Goal: Use online tool/utility: Utilize a website feature to perform a specific function

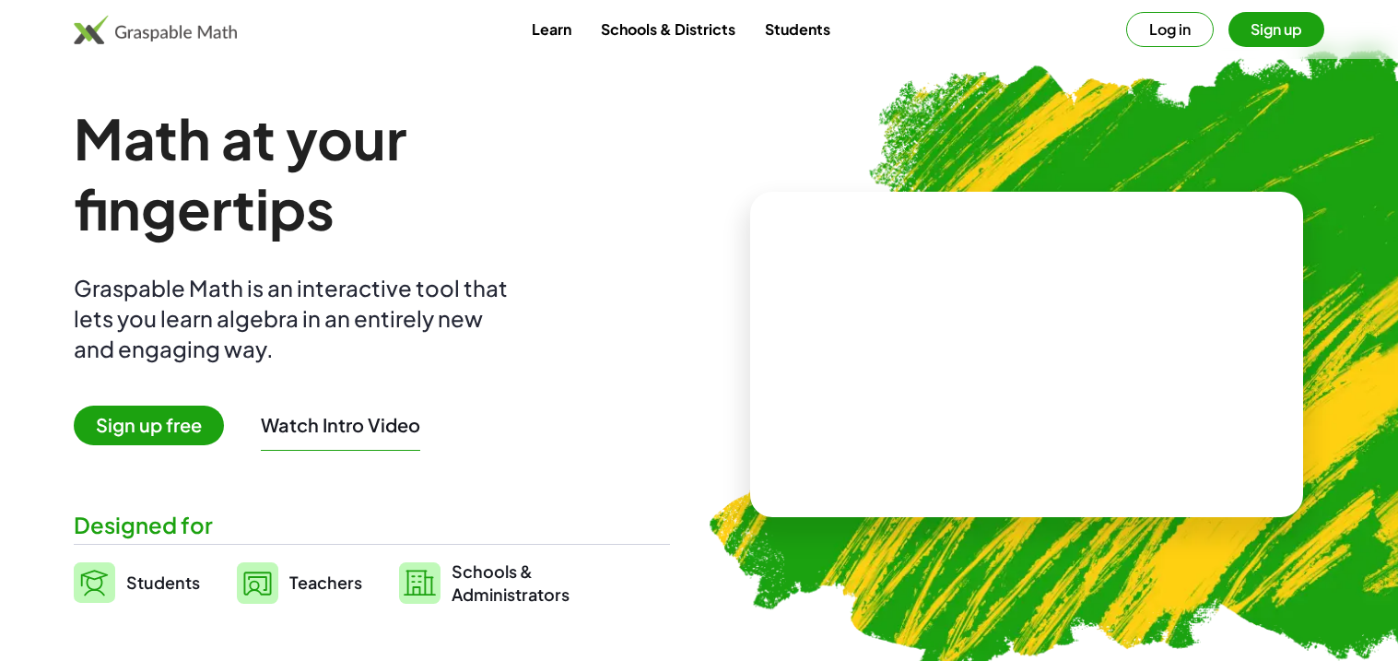
click at [1171, 36] on button "Log in" at bounding box center [1170, 29] width 88 height 35
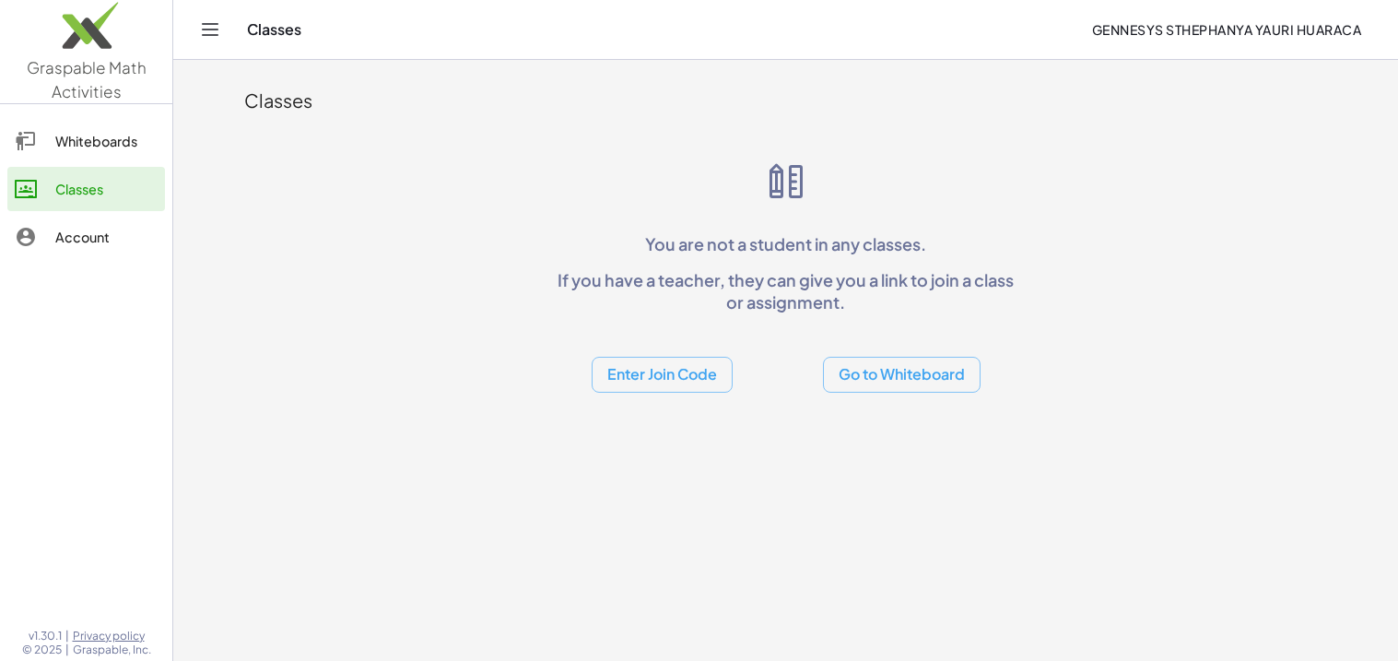
click at [907, 361] on button "Go to Whiteboard" at bounding box center [902, 375] width 158 height 36
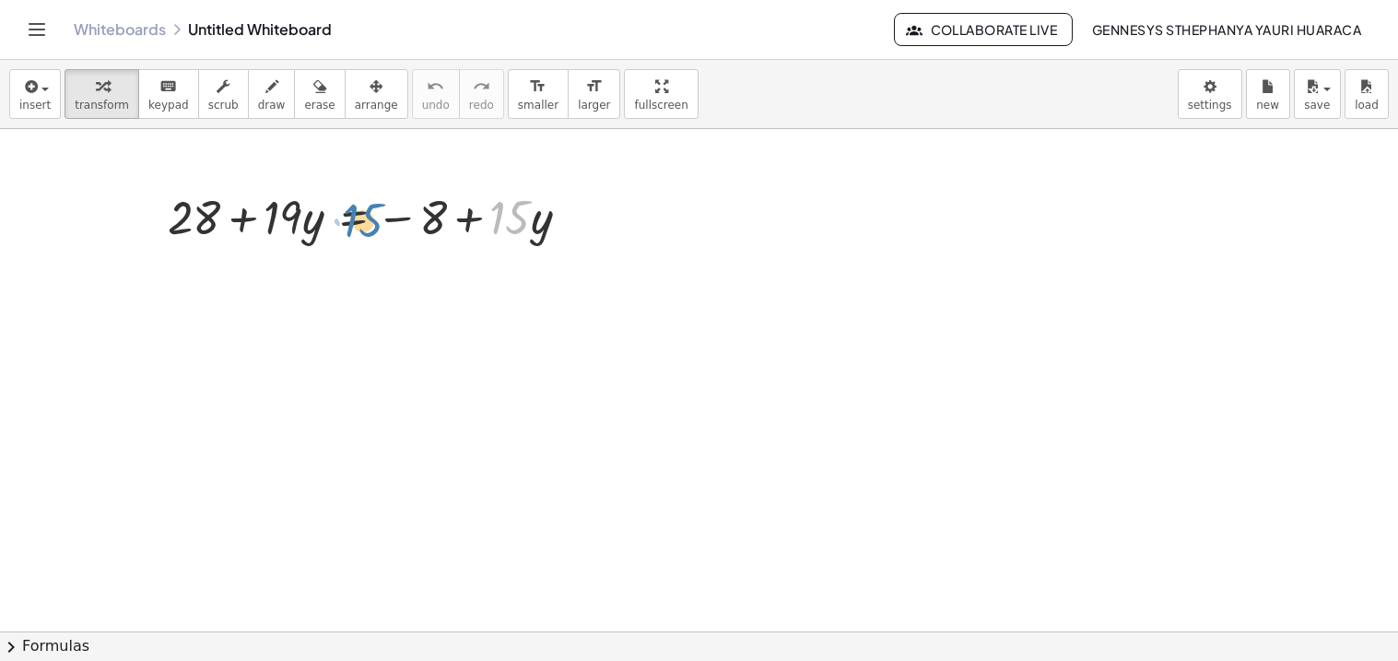
drag, startPoint x: 504, startPoint y: 217, endPoint x: 357, endPoint y: 219, distance: 147.5
click at [357, 219] on div at bounding box center [375, 215] width 435 height 63
drag, startPoint x: 491, startPoint y: 218, endPoint x: 289, endPoint y: 211, distance: 201.9
click at [289, 211] on div at bounding box center [375, 215] width 435 height 63
drag, startPoint x: 524, startPoint y: 223, endPoint x: 149, endPoint y: 221, distance: 375.1
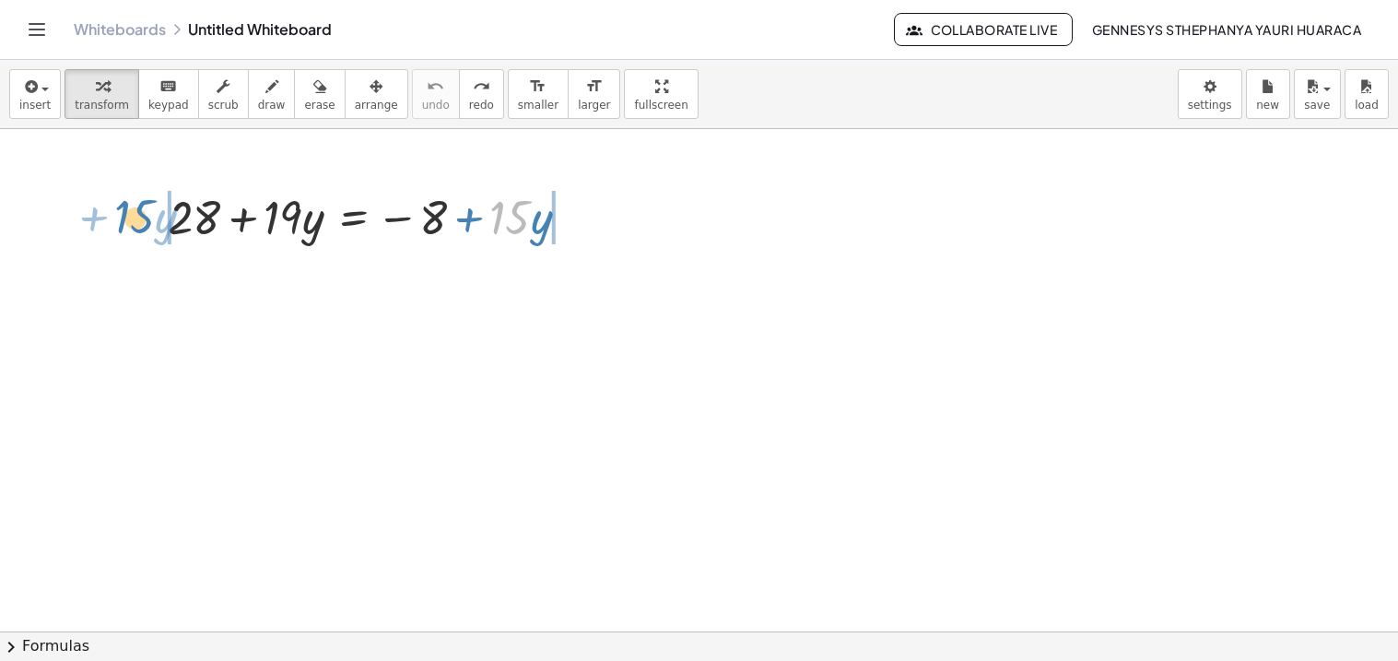
click at [149, 221] on div "· 15 + · y + 28 + · 19 · y = − 8 + · 15 · y" at bounding box center [369, 216] width 458 height 72
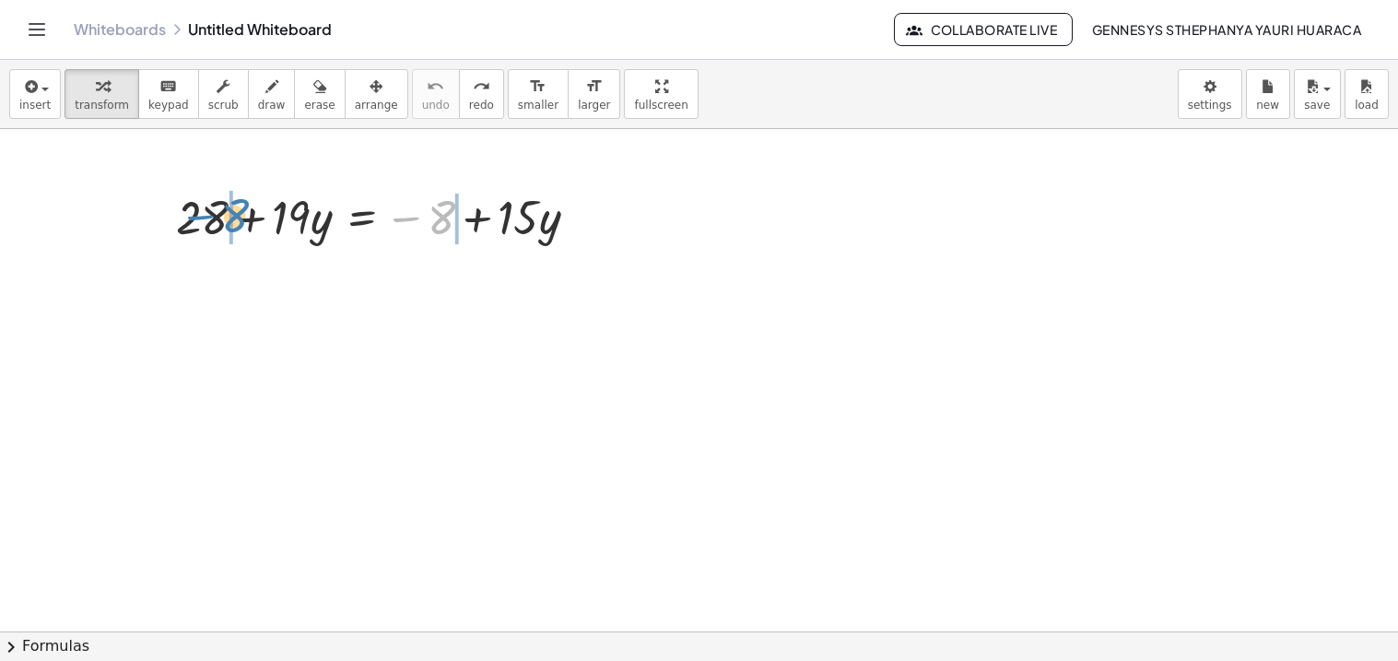
drag, startPoint x: 446, startPoint y: 220, endPoint x: 241, endPoint y: 218, distance: 204.6
click at [241, 218] on div at bounding box center [384, 215] width 435 height 63
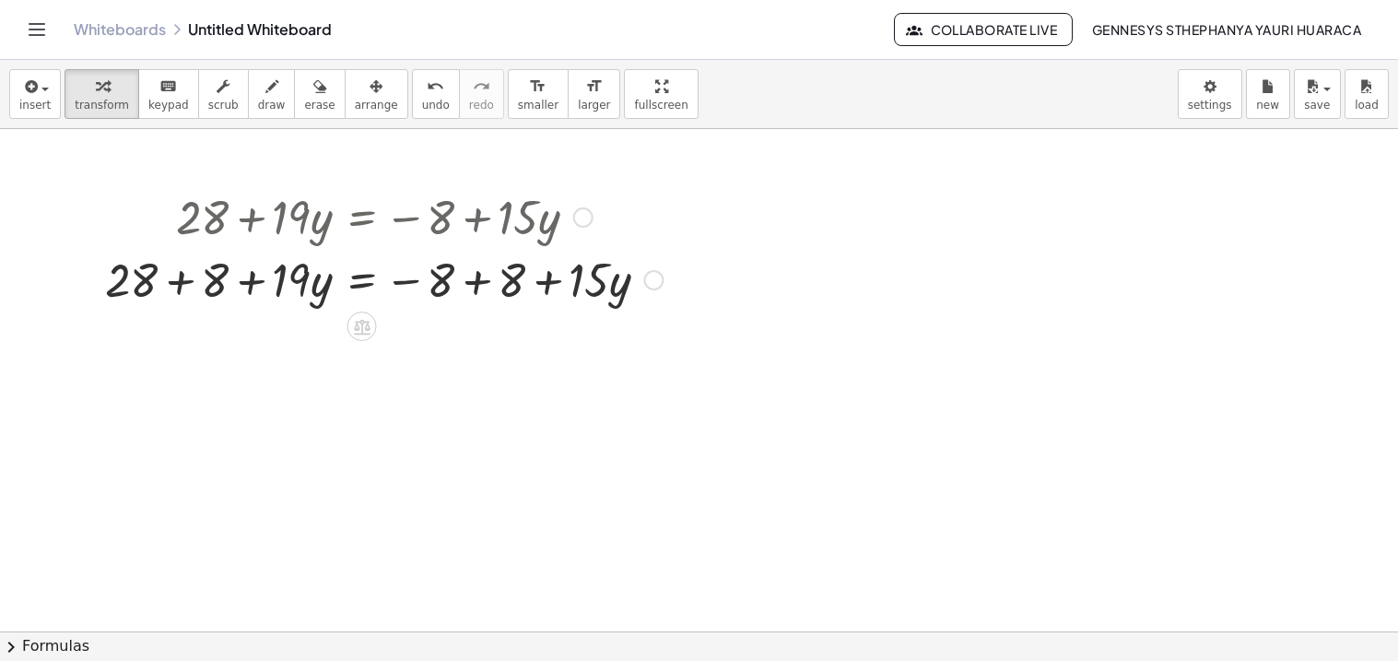
click at [194, 299] on div at bounding box center [384, 278] width 576 height 63
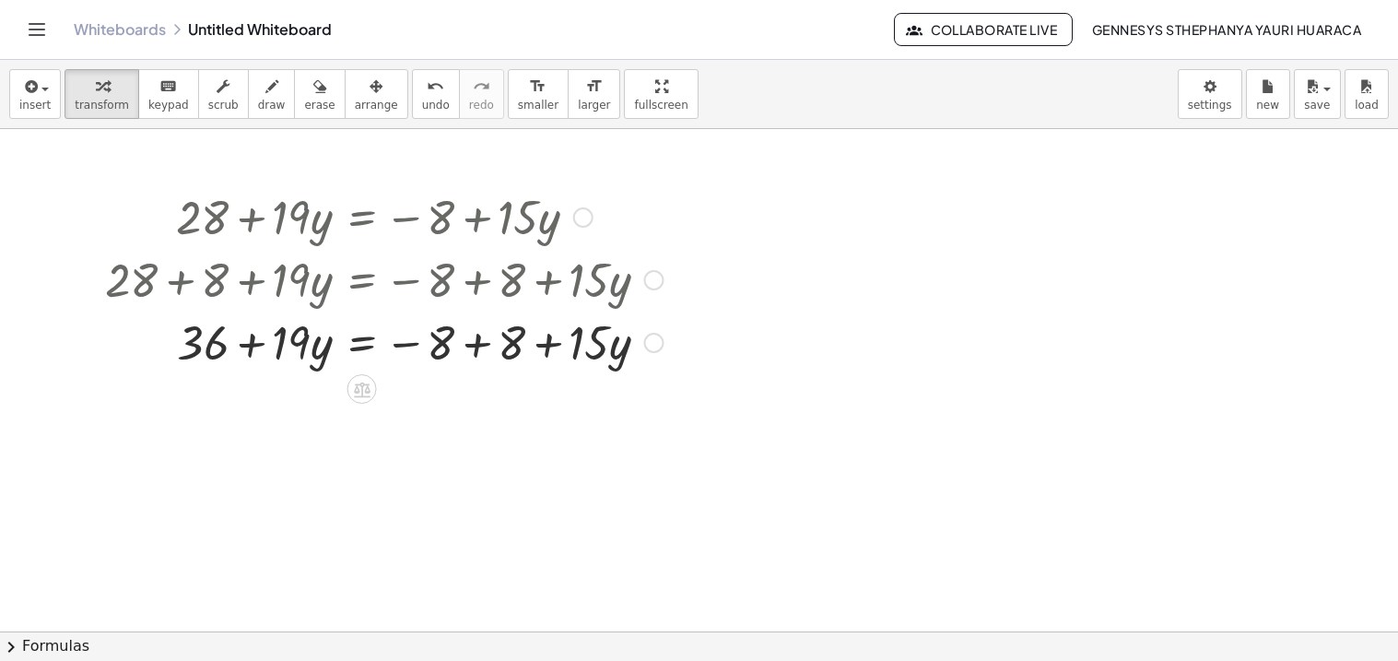
click at [486, 335] on div at bounding box center [384, 341] width 576 height 63
click at [433, 349] on div at bounding box center [384, 341] width 576 height 63
drag, startPoint x: 405, startPoint y: 341, endPoint x: 438, endPoint y: 347, distance: 32.9
click at [438, 347] on div at bounding box center [384, 341] width 576 height 63
click at [438, 356] on div at bounding box center [384, 341] width 576 height 63
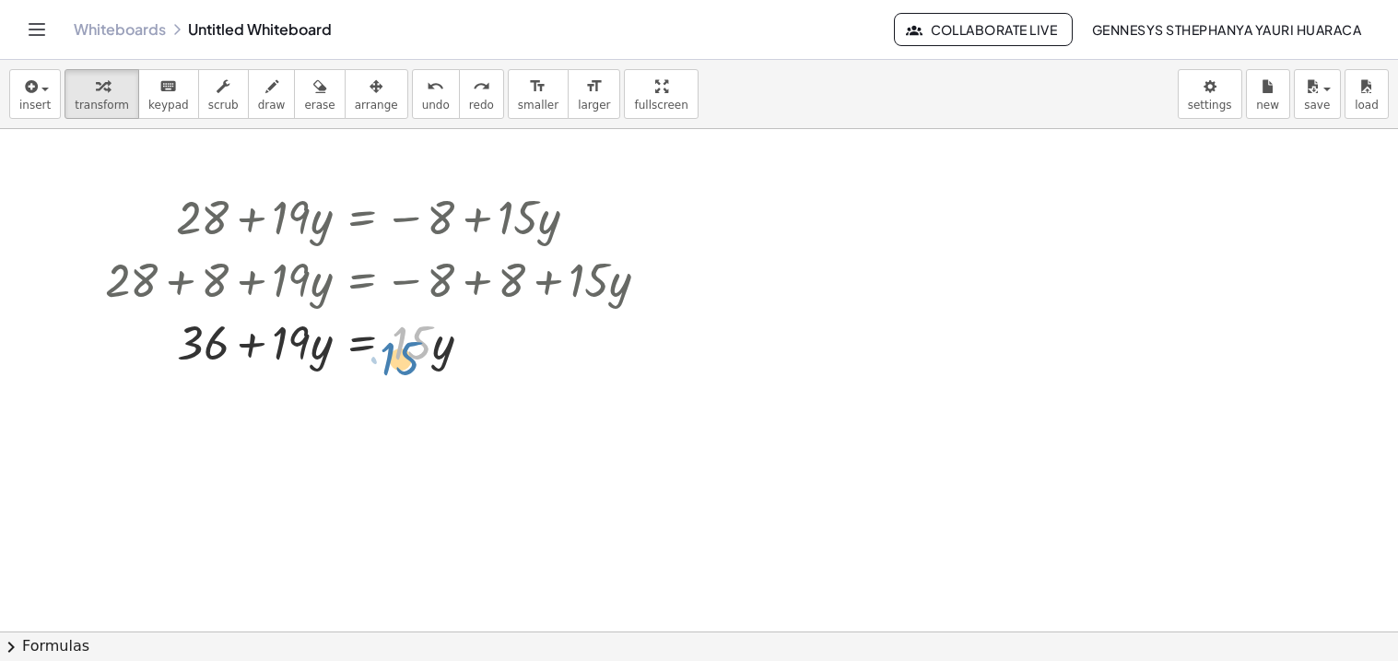
drag, startPoint x: 426, startPoint y: 344, endPoint x: 416, endPoint y: 359, distance: 18.7
click at [416, 359] on div at bounding box center [384, 341] width 576 height 63
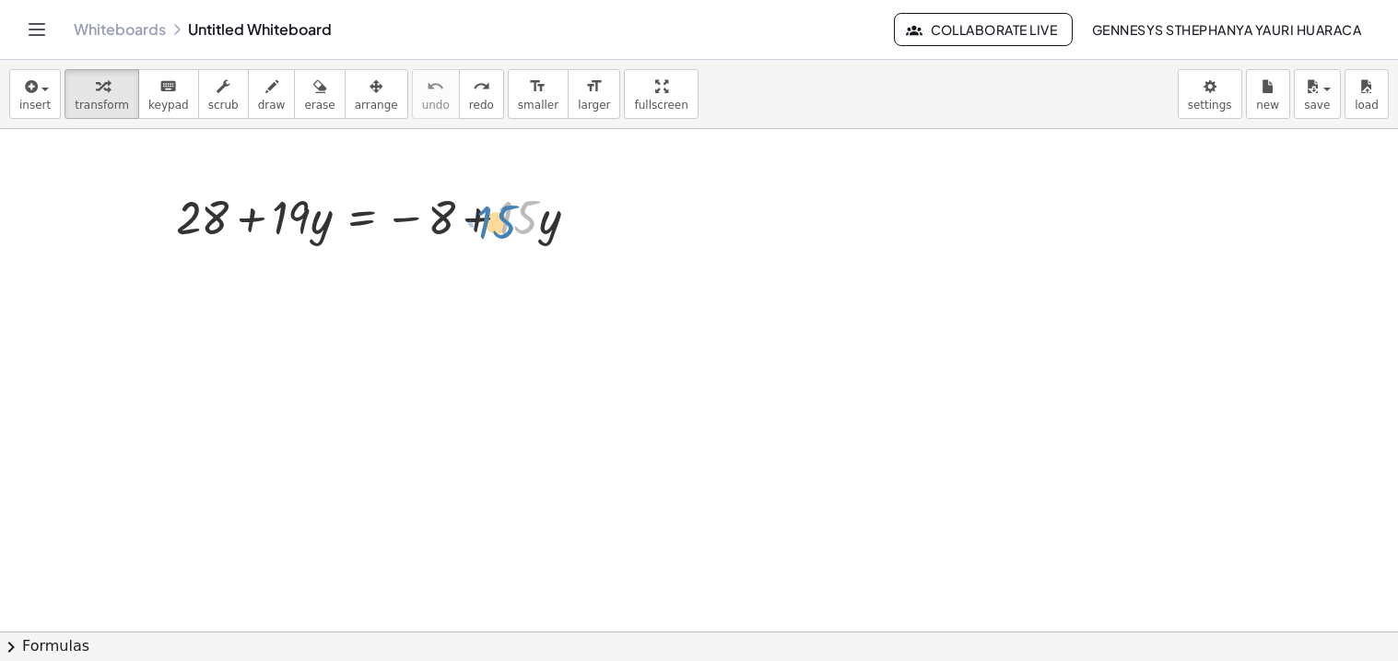
drag, startPoint x: 525, startPoint y: 226, endPoint x: 506, endPoint y: 230, distance: 19.9
click at [506, 230] on div at bounding box center [384, 215] width 435 height 63
drag, startPoint x: 479, startPoint y: 218, endPoint x: 370, endPoint y: 226, distance: 109.9
click at [370, 226] on div at bounding box center [384, 215] width 435 height 63
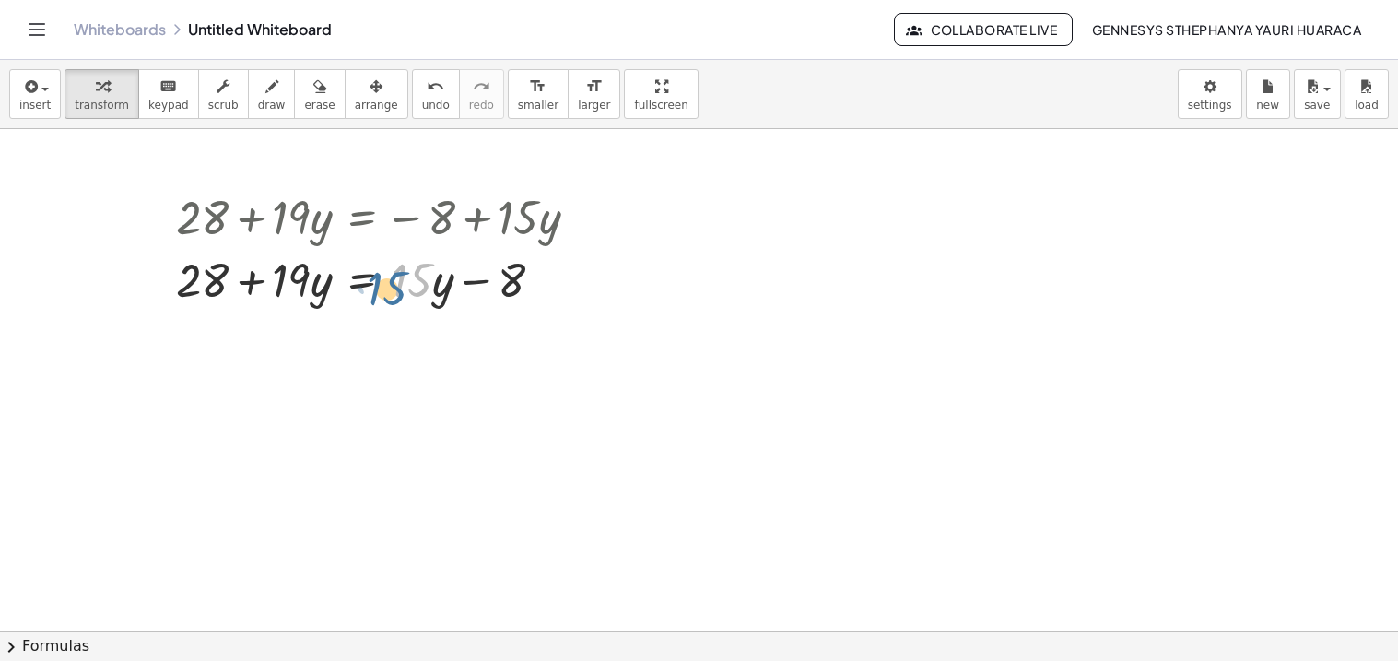
drag, startPoint x: 410, startPoint y: 271, endPoint x: 384, endPoint y: 279, distance: 27.1
click at [384, 279] on div at bounding box center [384, 278] width 435 height 63
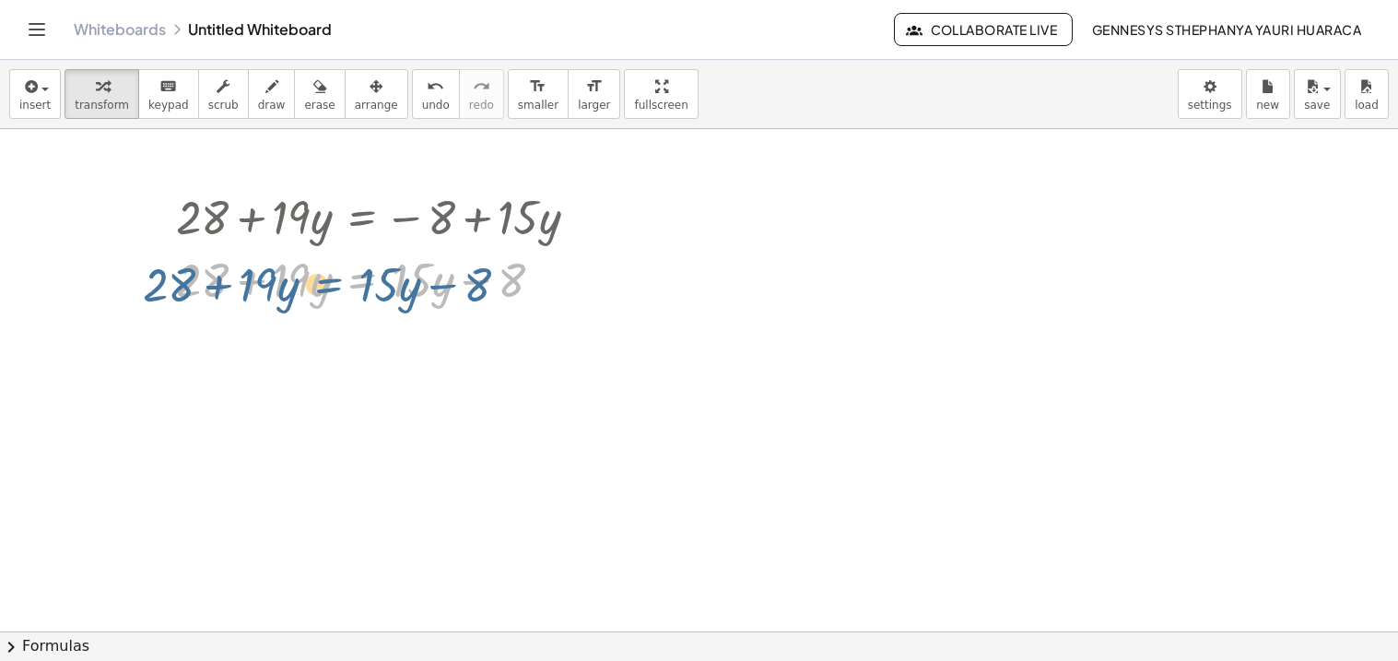
drag, startPoint x: 383, startPoint y: 279, endPoint x: 347, endPoint y: 284, distance: 36.2
click at [347, 284] on div at bounding box center [384, 278] width 435 height 63
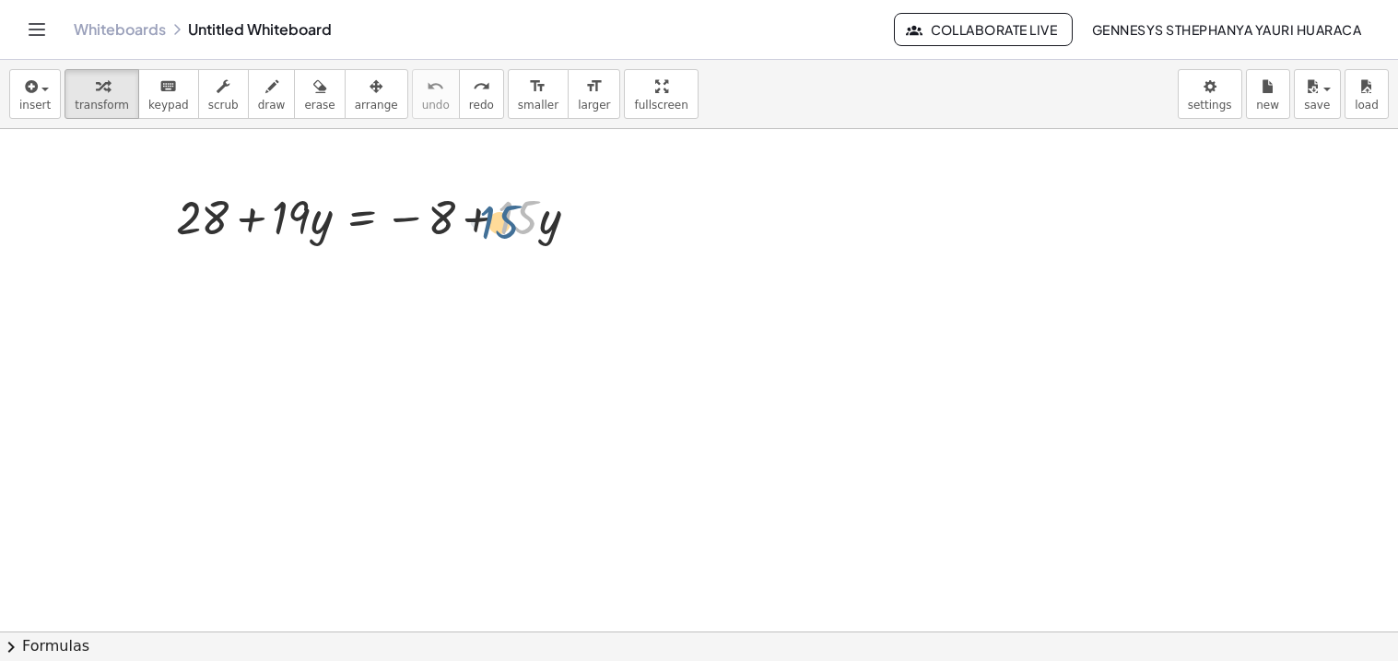
drag, startPoint x: 514, startPoint y: 220, endPoint x: 496, endPoint y: 225, distance: 19.0
click at [496, 225] on div at bounding box center [384, 215] width 435 height 63
drag, startPoint x: 476, startPoint y: 219, endPoint x: 289, endPoint y: 213, distance: 187.2
click at [289, 213] on div at bounding box center [384, 215] width 435 height 63
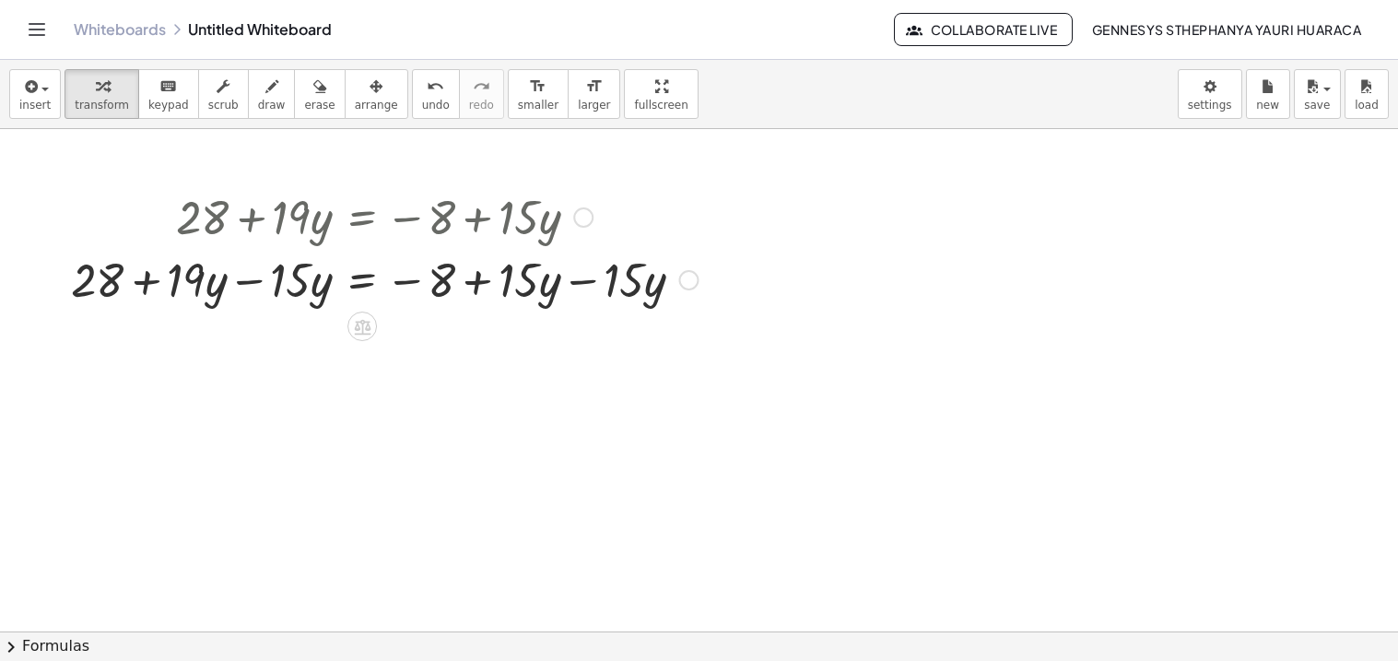
click at [263, 277] on div at bounding box center [384, 278] width 645 height 63
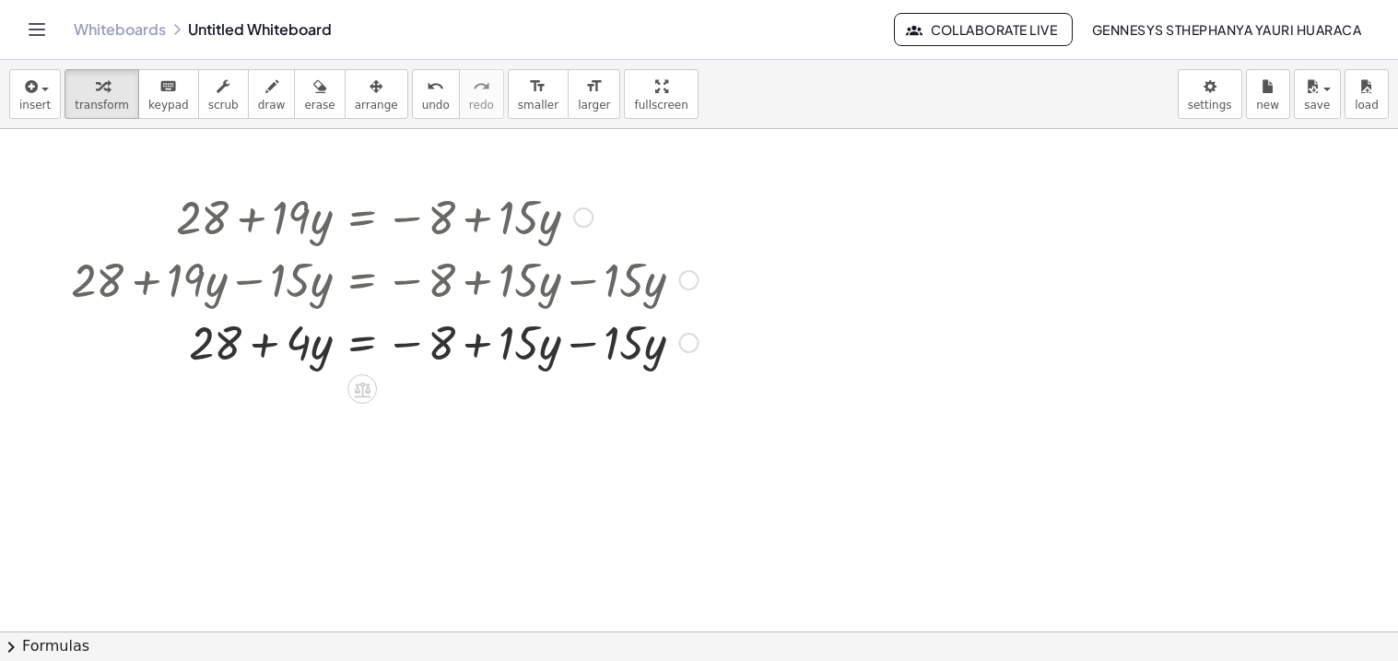
click at [583, 346] on div at bounding box center [384, 341] width 645 height 63
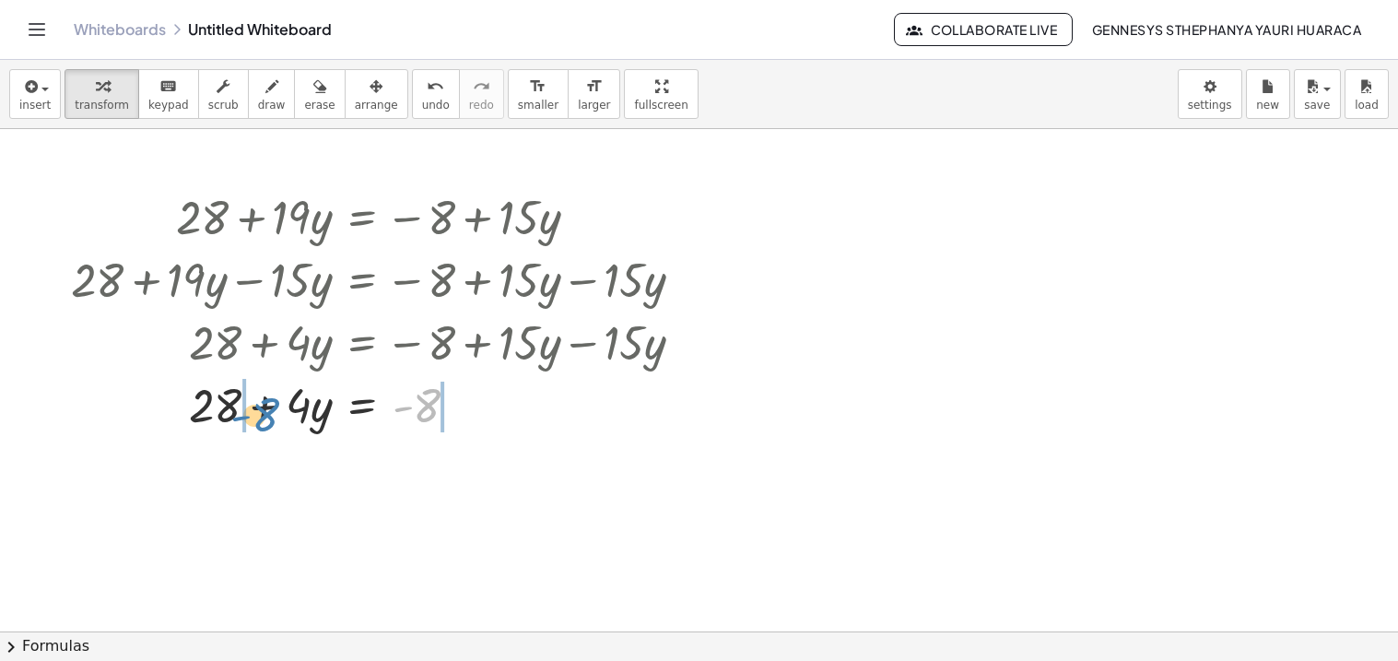
drag, startPoint x: 422, startPoint y: 409, endPoint x: 255, endPoint y: 417, distance: 167.0
click at [255, 417] on div at bounding box center [384, 403] width 645 height 63
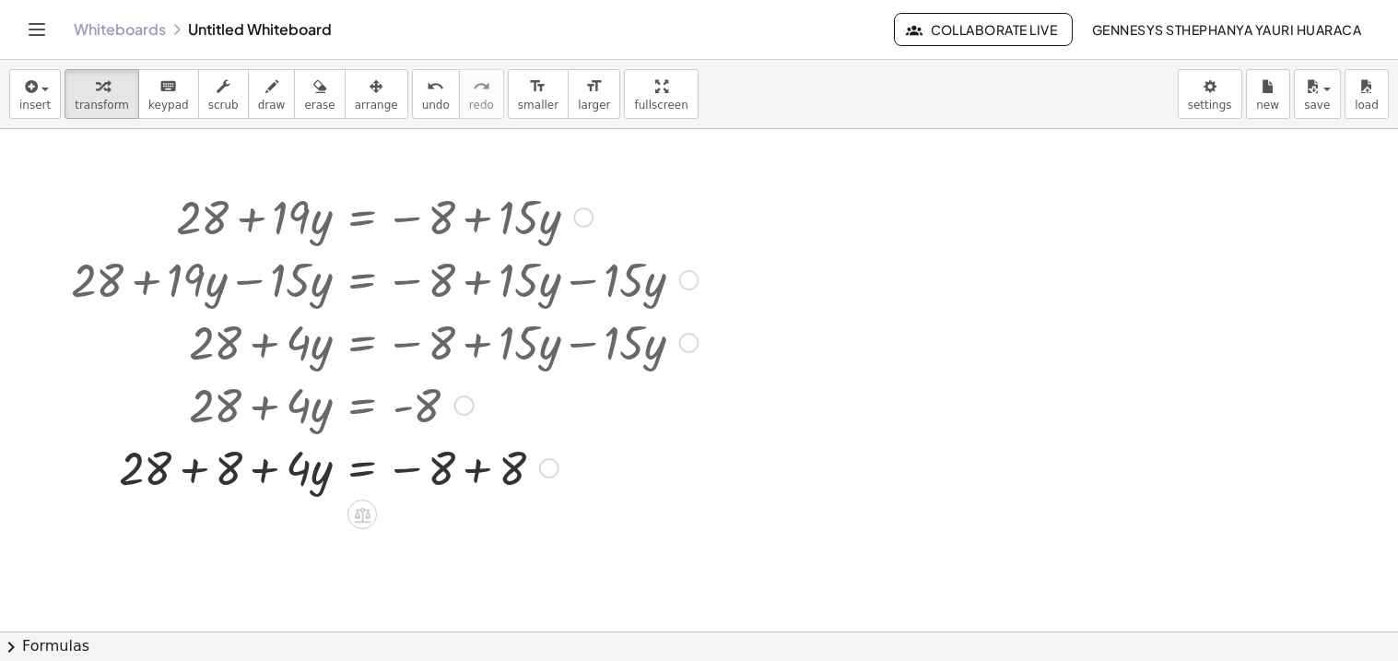
click at [206, 470] on div at bounding box center [384, 466] width 645 height 63
click at [403, 468] on div at bounding box center [384, 466] width 645 height 63
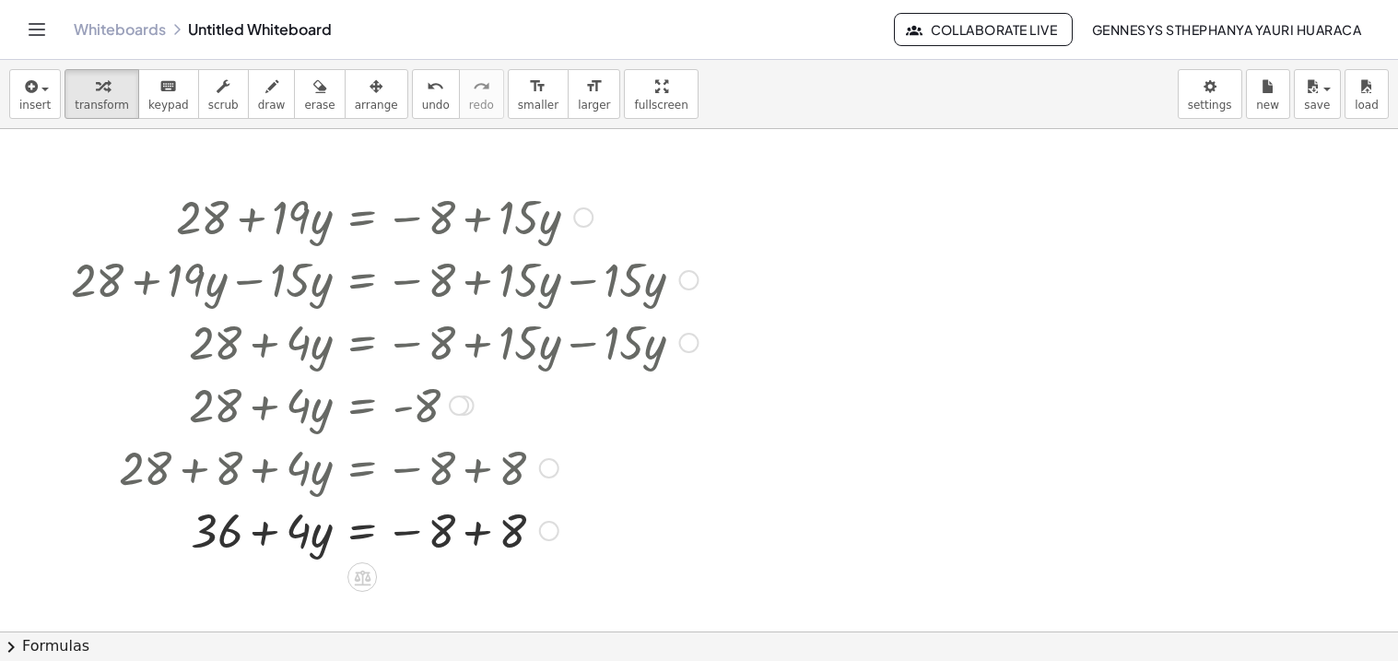
click at [464, 523] on div at bounding box center [384, 529] width 645 height 63
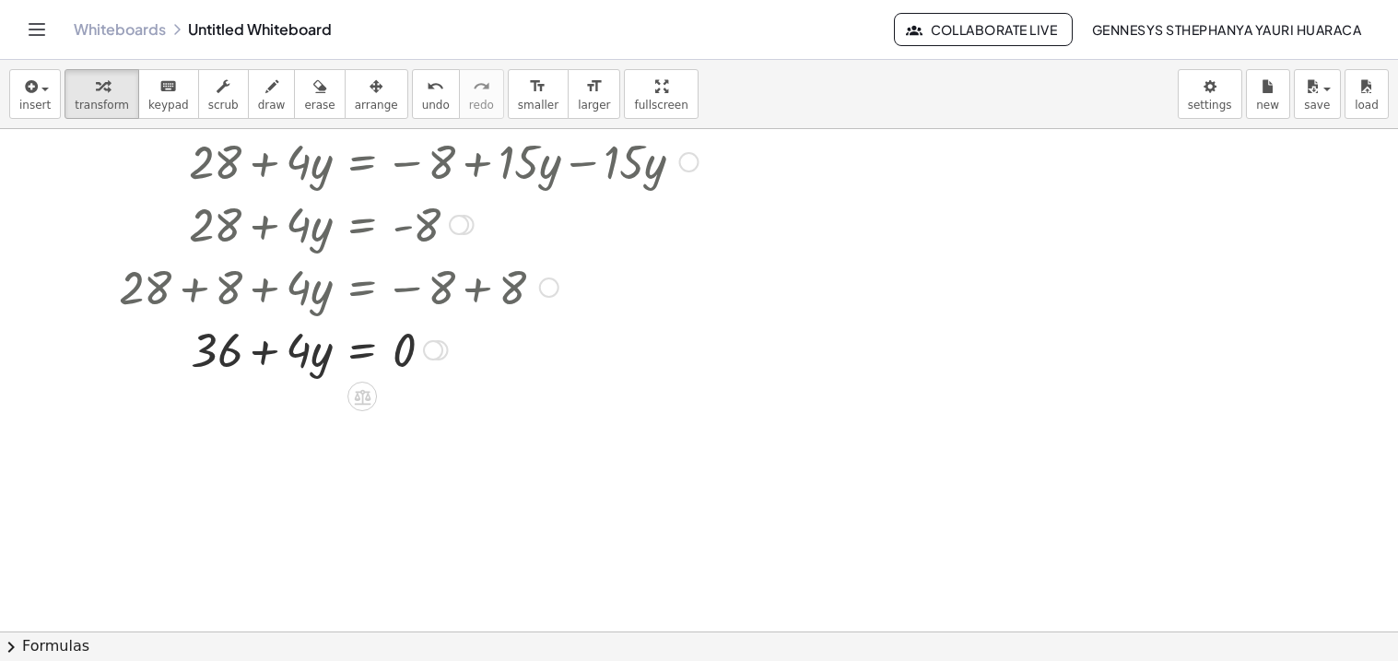
scroll to position [173, 0]
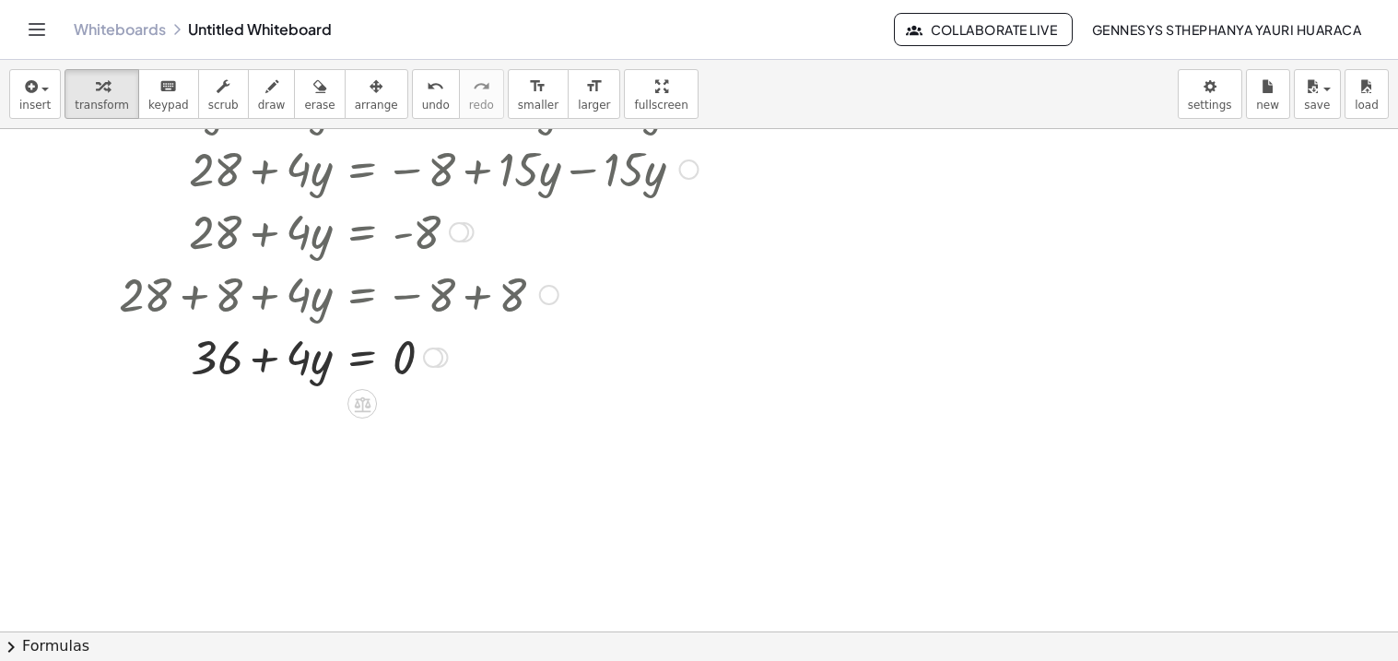
click at [403, 354] on div at bounding box center [384, 355] width 645 height 63
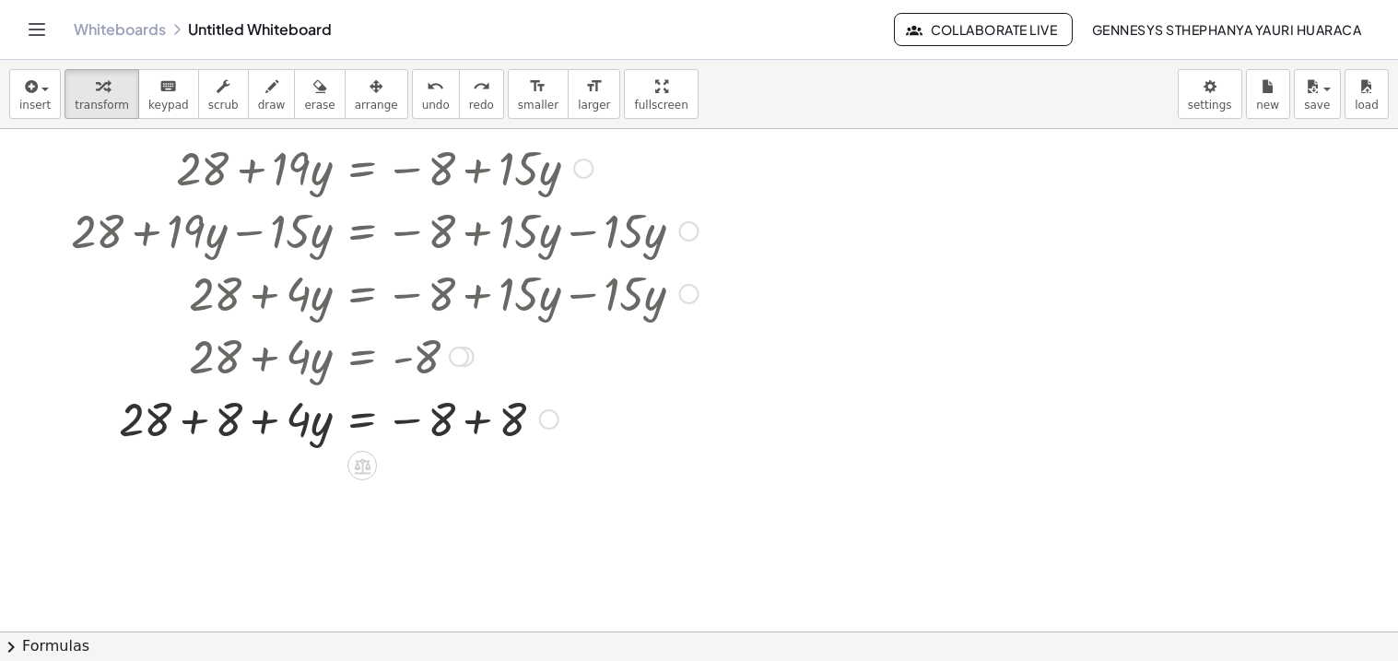
scroll to position [41, 0]
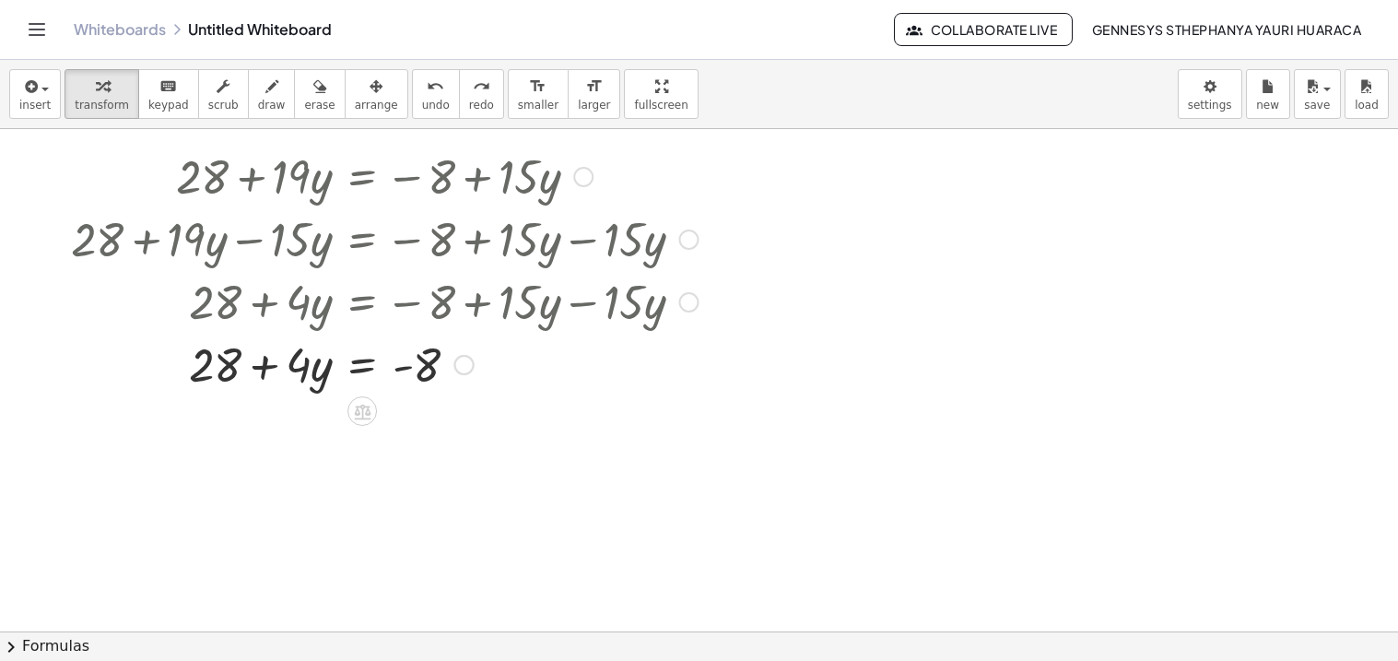
click at [403, 354] on div at bounding box center [378, 363] width 490 height 63
drag, startPoint x: 229, startPoint y: 371, endPoint x: 493, endPoint y: 364, distance: 263.7
click at [493, 364] on div at bounding box center [378, 363] width 490 height 63
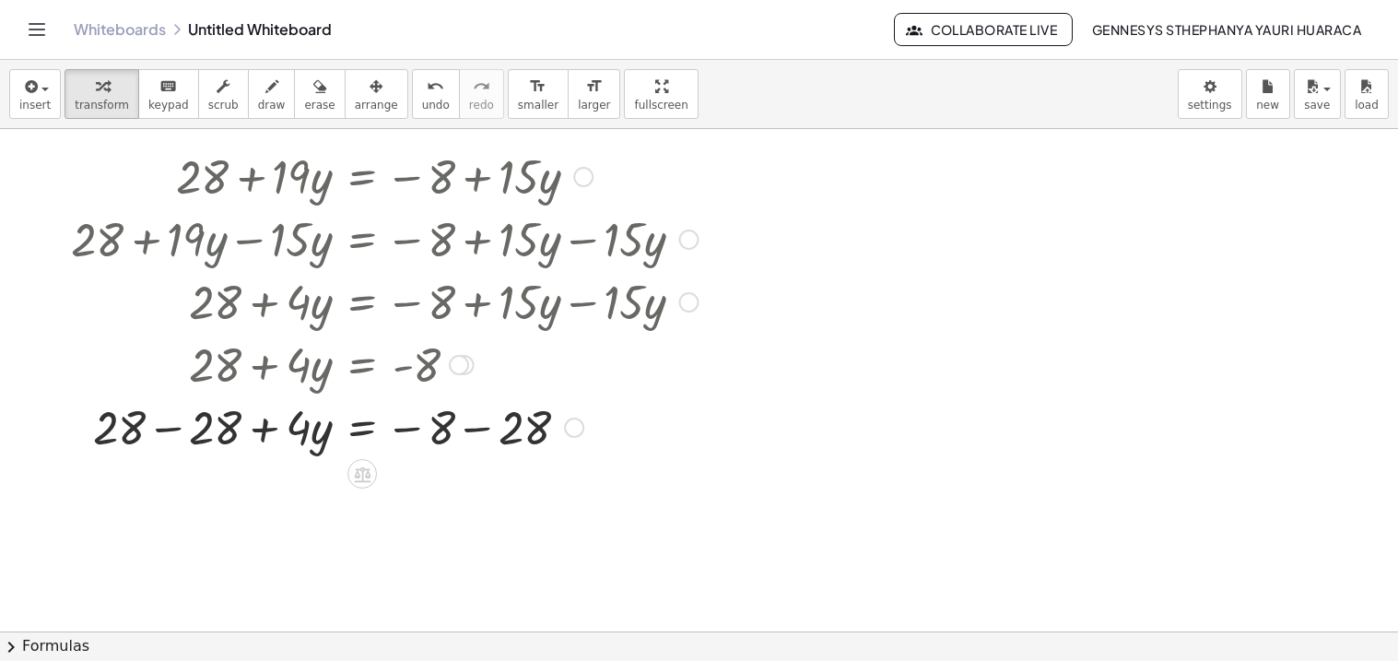
click at [180, 431] on div at bounding box center [384, 425] width 645 height 63
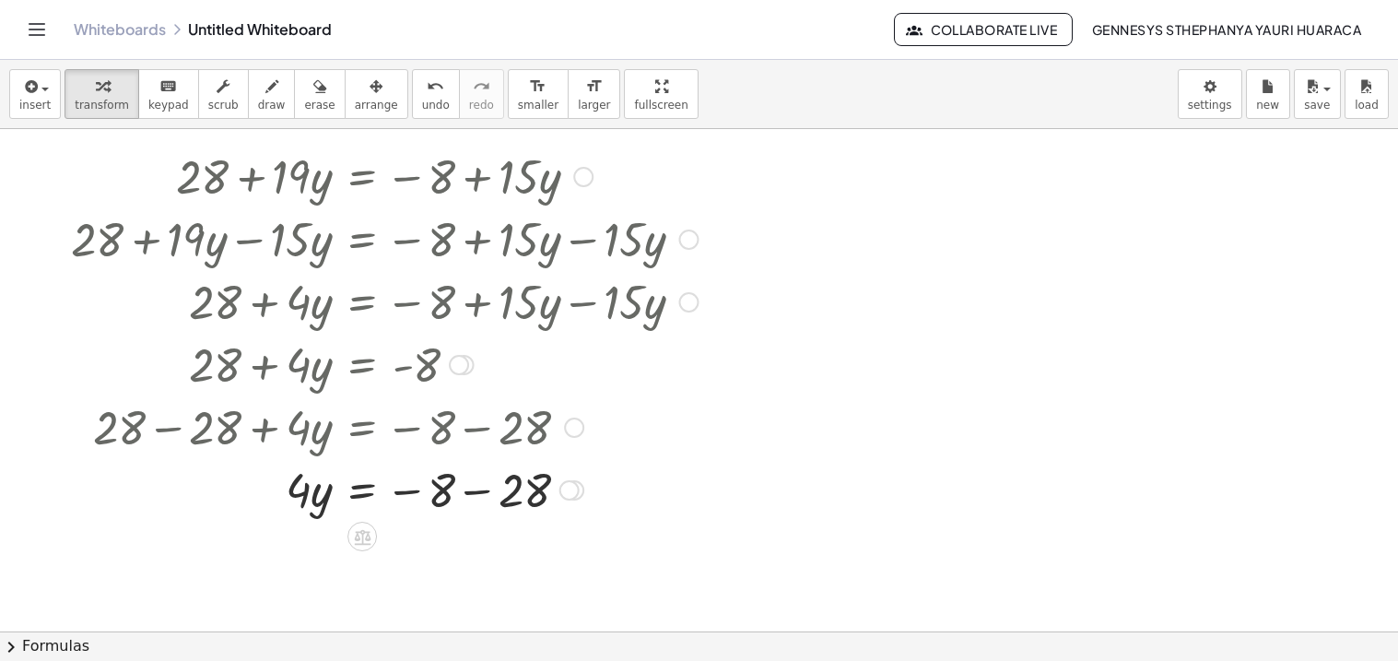
click at [475, 483] on div at bounding box center [384, 488] width 645 height 63
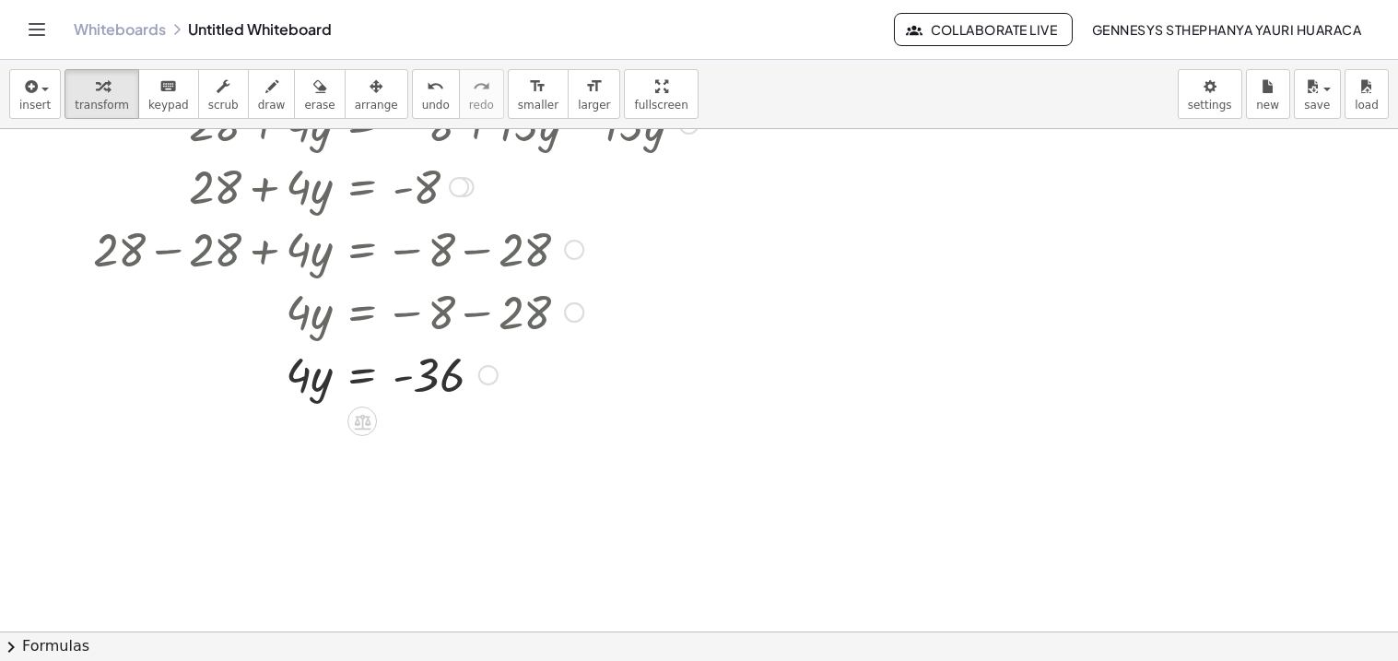
scroll to position [223, 0]
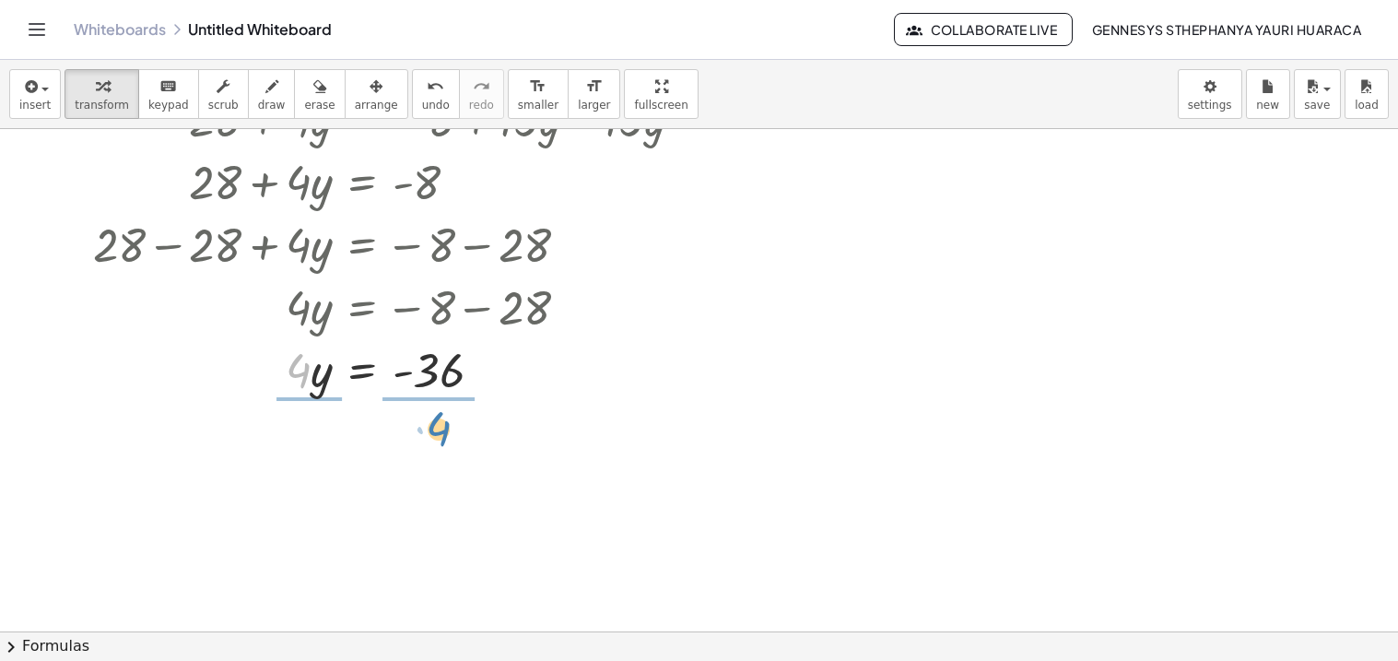
drag, startPoint x: 296, startPoint y: 364, endPoint x: 433, endPoint y: 423, distance: 149.4
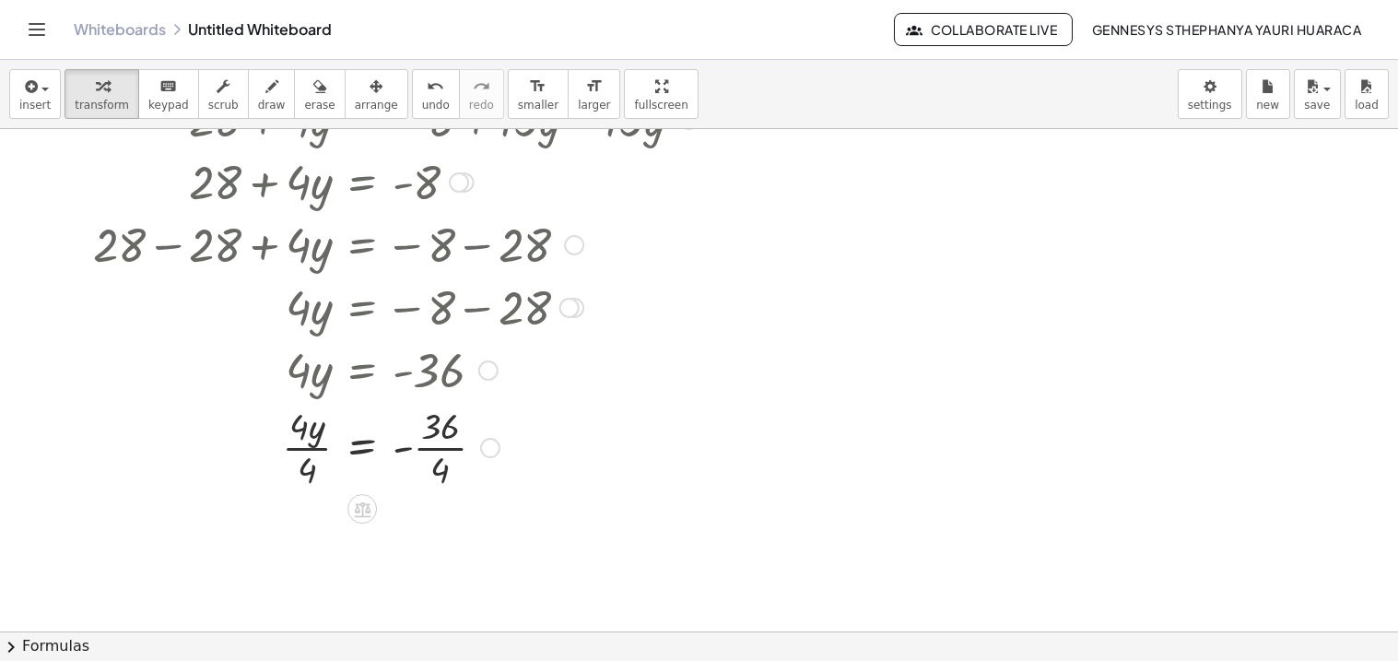
click at [316, 457] on div at bounding box center [384, 446] width 645 height 92
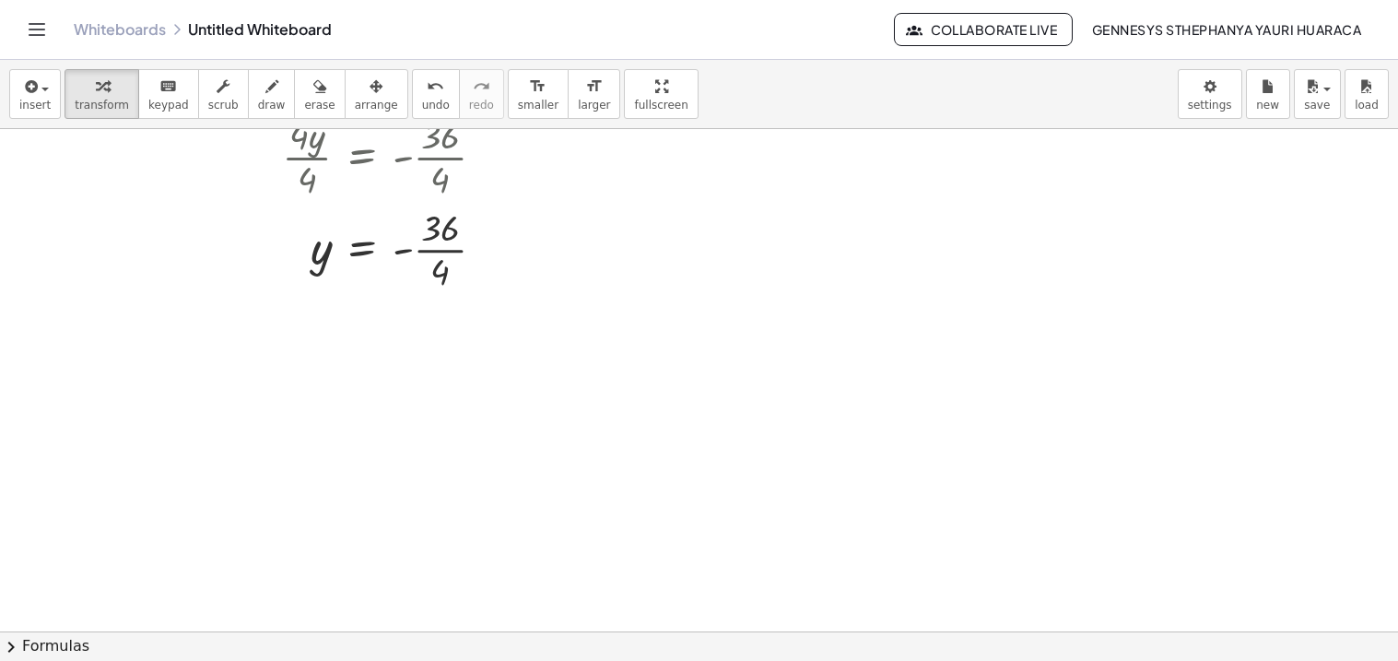
scroll to position [517, 0]
click at [453, 249] on div at bounding box center [384, 244] width 645 height 92
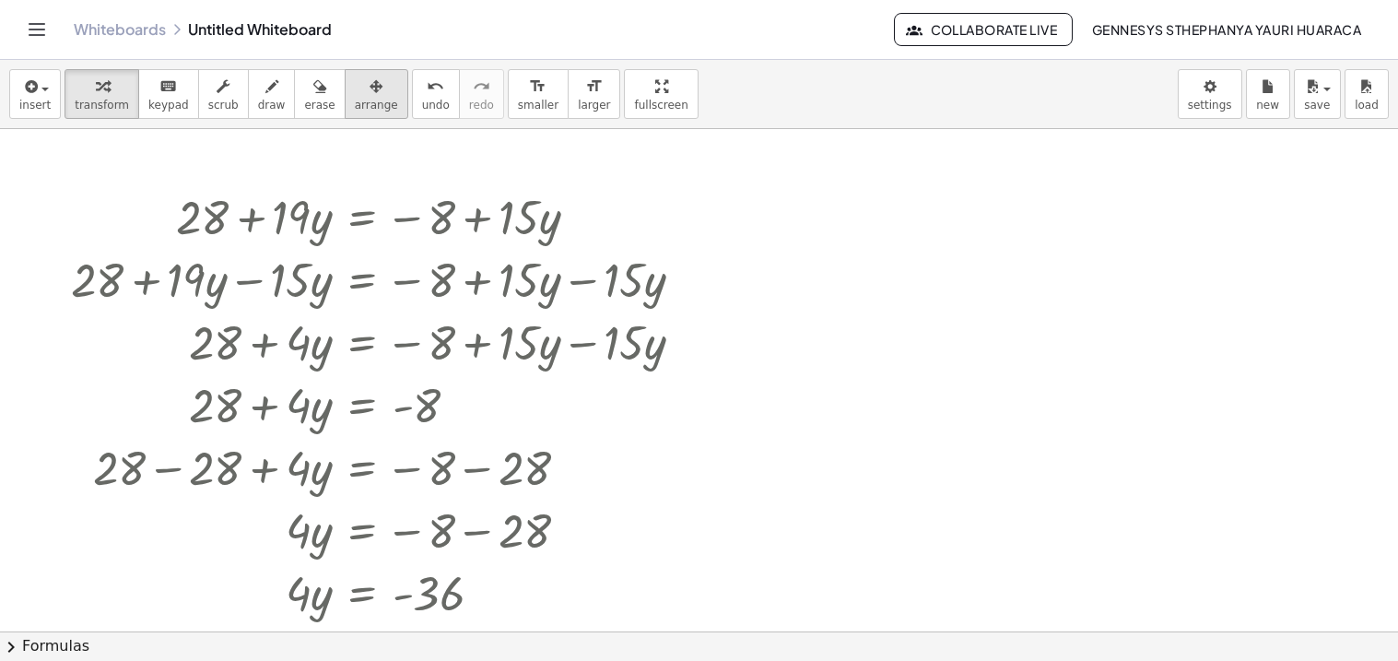
click at [368, 104] on button "arrange" at bounding box center [377, 94] width 64 height 50
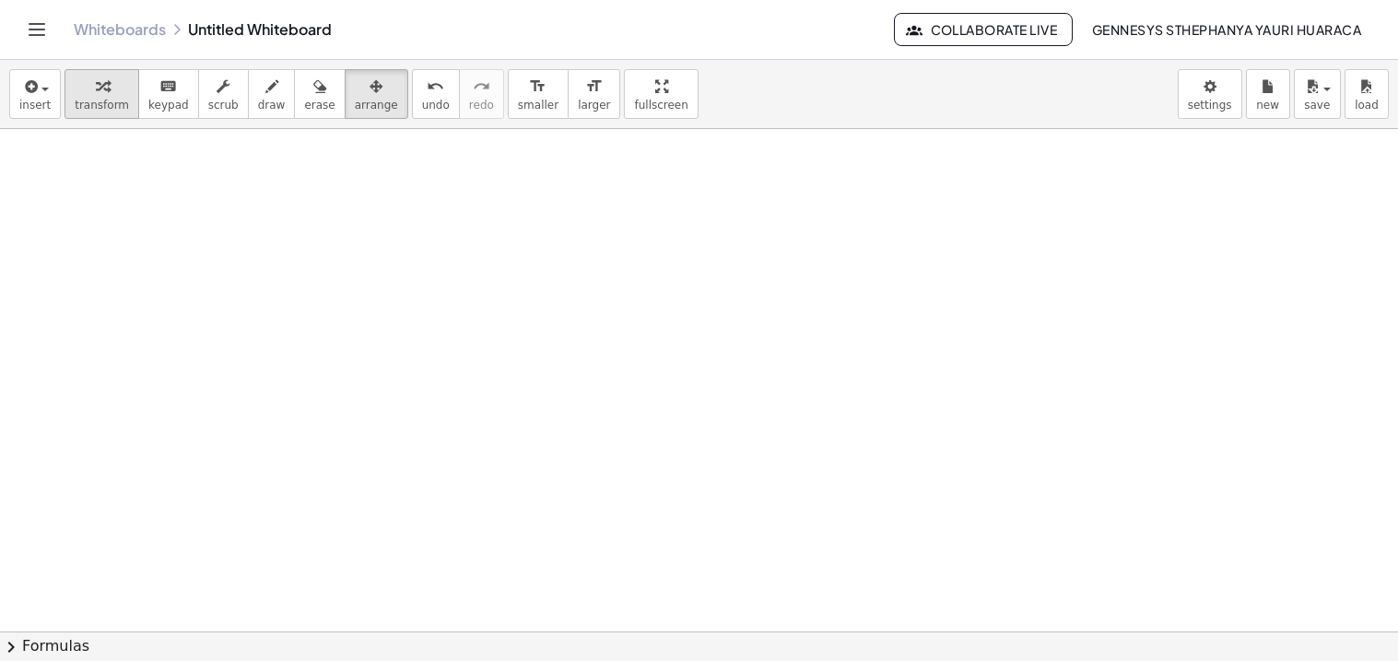
click at [100, 109] on span "transform" at bounding box center [102, 105] width 54 height 13
click at [144, 196] on div at bounding box center [699, 631] width 1398 height 1004
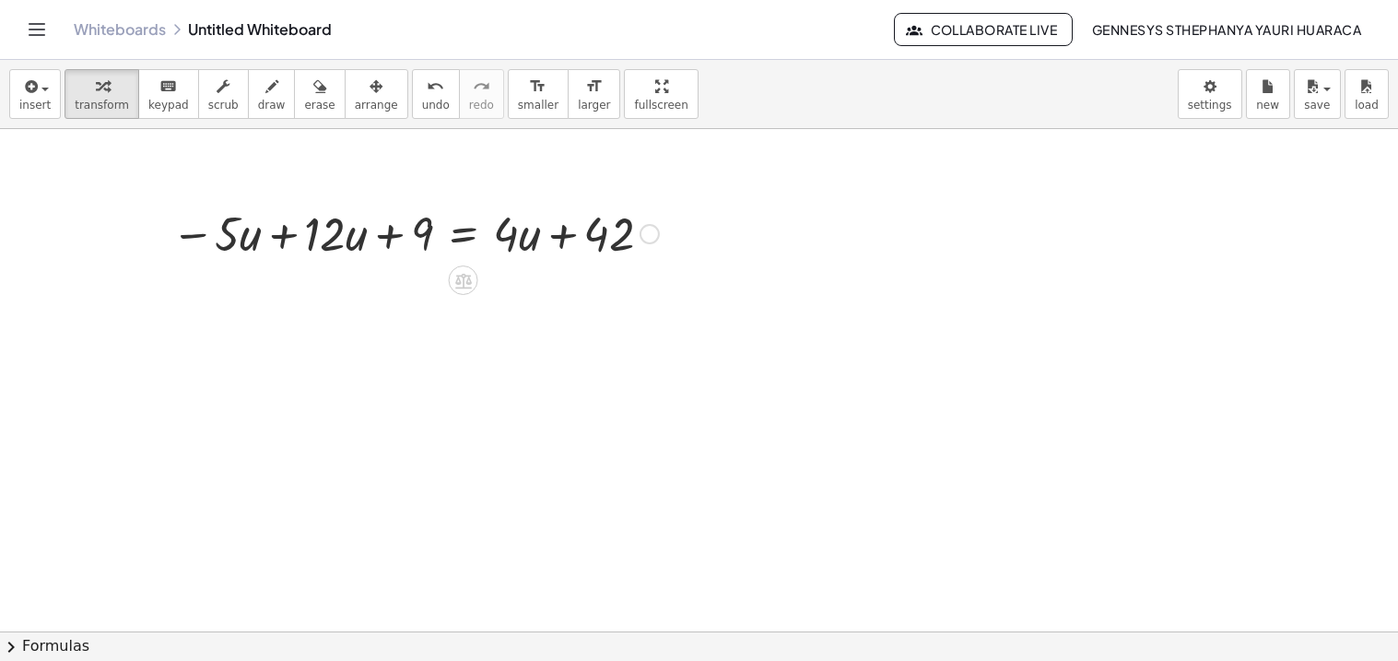
click at [284, 235] on div at bounding box center [415, 232] width 506 height 63
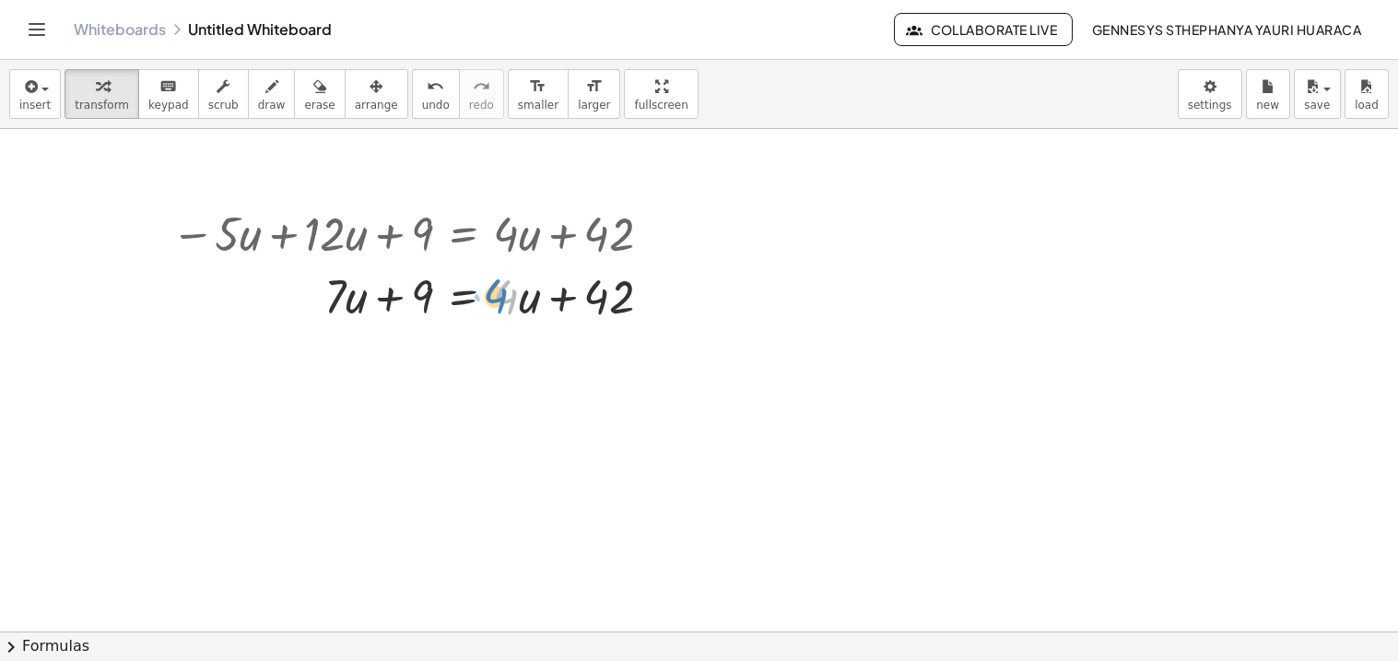
click at [511, 282] on div at bounding box center [418, 295] width 513 height 63
drag, startPoint x: 510, startPoint y: 294, endPoint x: 530, endPoint y: 306, distance: 23.5
click at [530, 306] on div at bounding box center [418, 295] width 513 height 63
drag, startPoint x: 529, startPoint y: 306, endPoint x: 545, endPoint y: 305, distance: 15.7
click at [545, 305] on div at bounding box center [418, 295] width 513 height 63
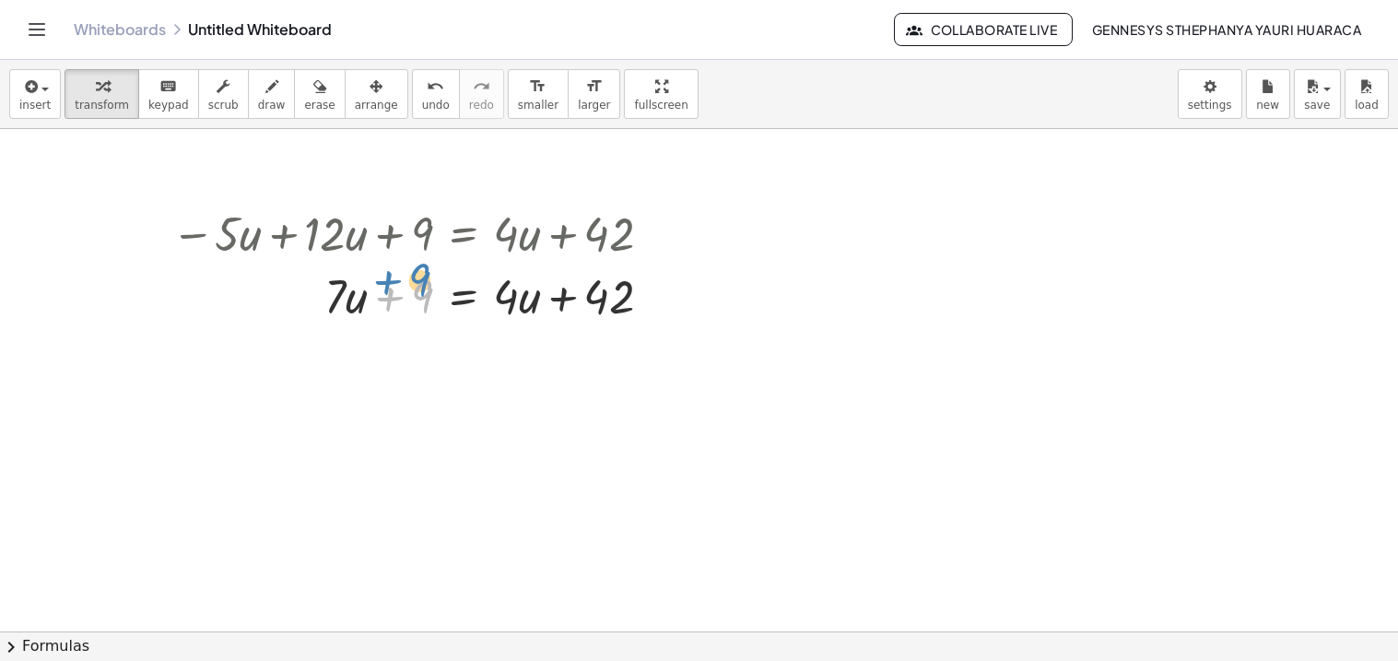
drag, startPoint x: 421, startPoint y: 295, endPoint x: 419, endPoint y: 278, distance: 16.7
click at [419, 278] on div at bounding box center [418, 295] width 513 height 63
drag, startPoint x: 417, startPoint y: 288, endPoint x: 662, endPoint y: 284, distance: 244.2
click at [662, 284] on div at bounding box center [418, 295] width 513 height 63
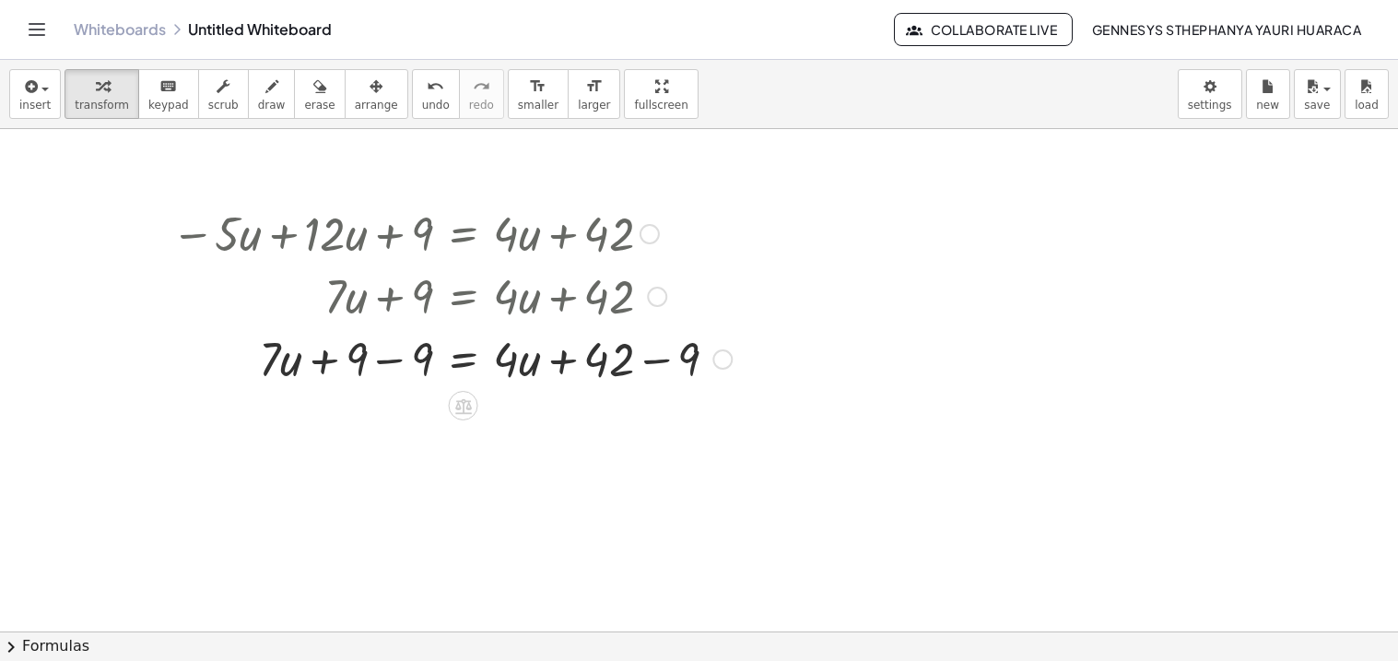
click at [380, 358] on div at bounding box center [451, 357] width 579 height 63
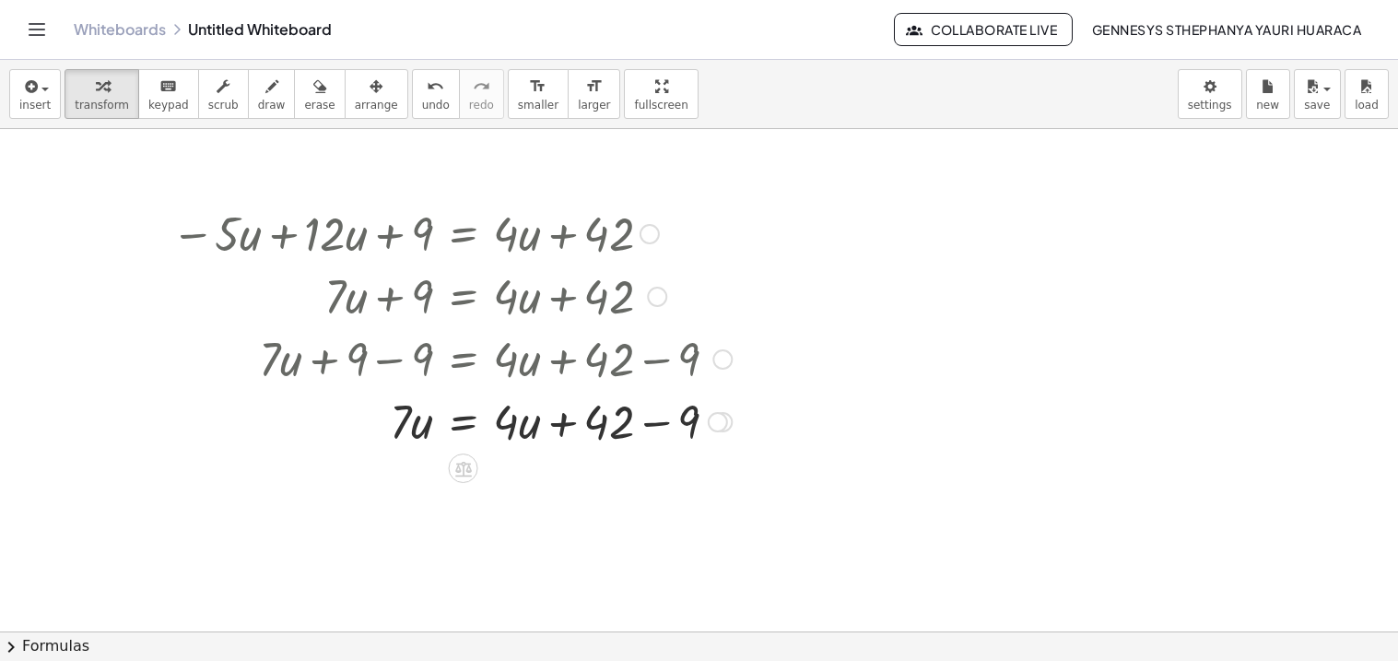
click at [657, 423] on div at bounding box center [451, 420] width 579 height 63
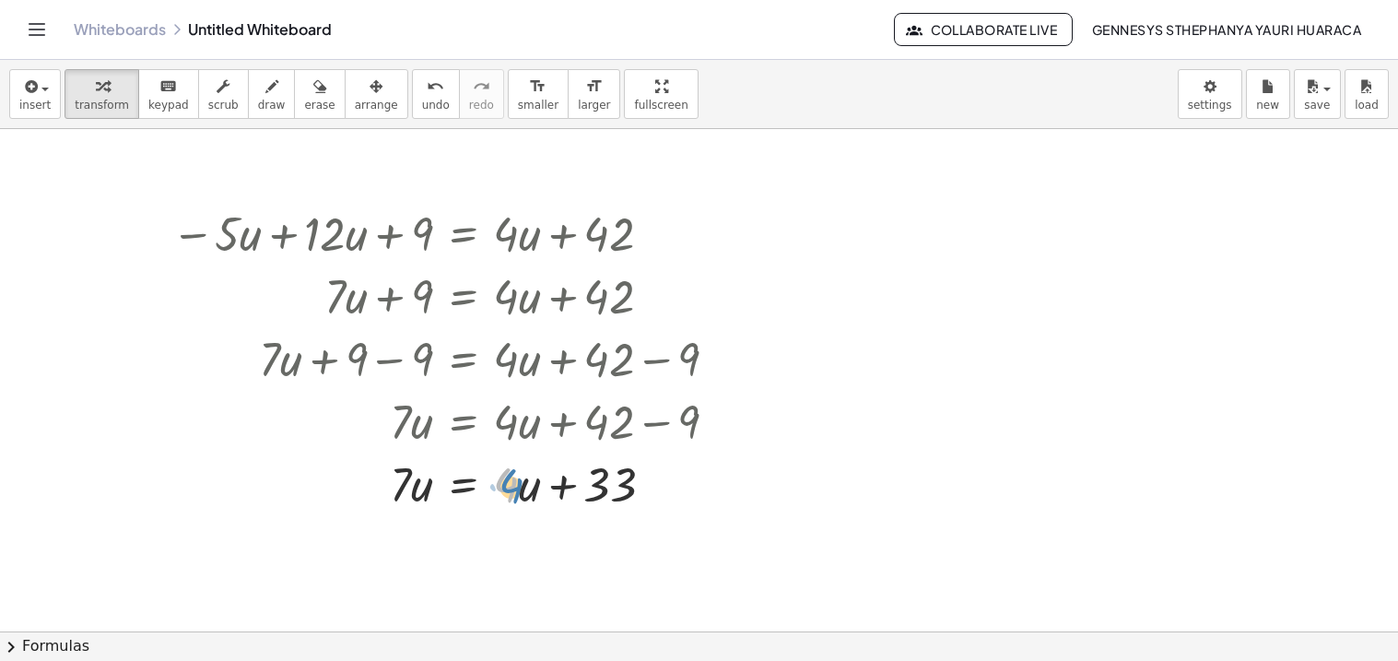
drag, startPoint x: 517, startPoint y: 489, endPoint x: 529, endPoint y: 491, distance: 12.1
click at [529, 491] on div at bounding box center [451, 483] width 579 height 63
drag, startPoint x: 529, startPoint y: 491, endPoint x: 325, endPoint y: 473, distance: 204.5
click at [325, 473] on div at bounding box center [451, 483] width 579 height 63
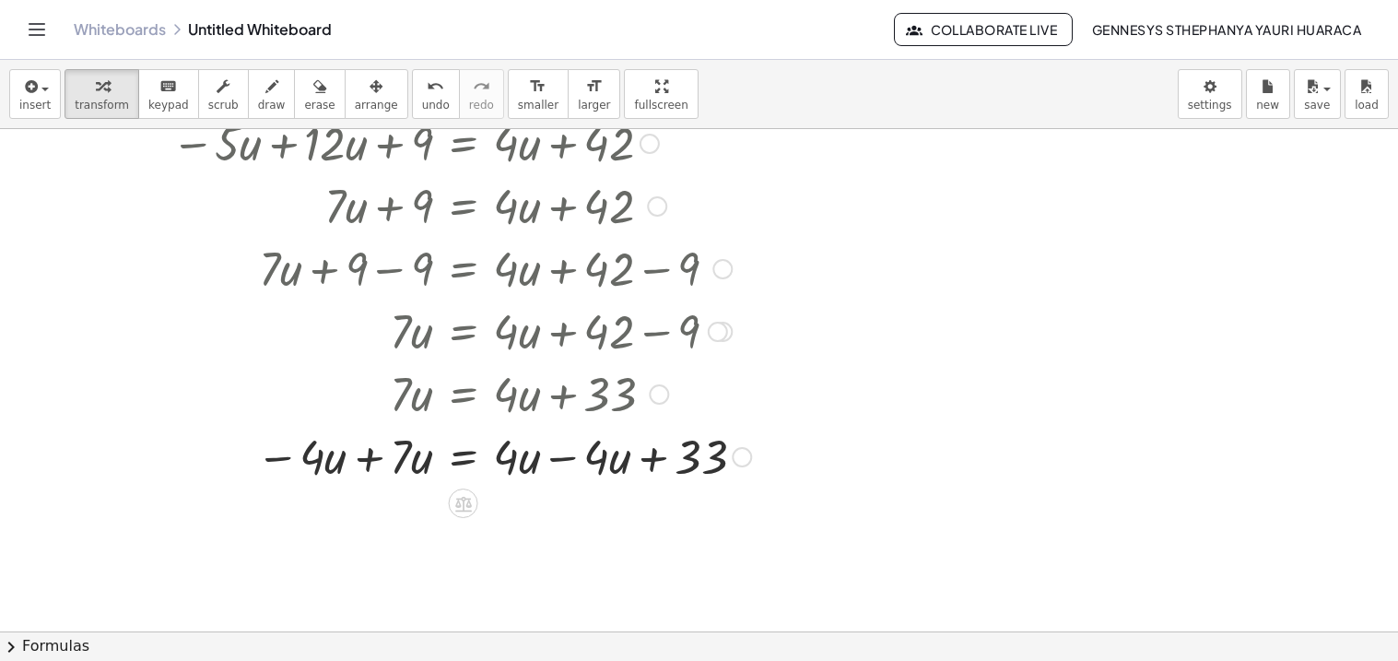
scroll to position [95, 0]
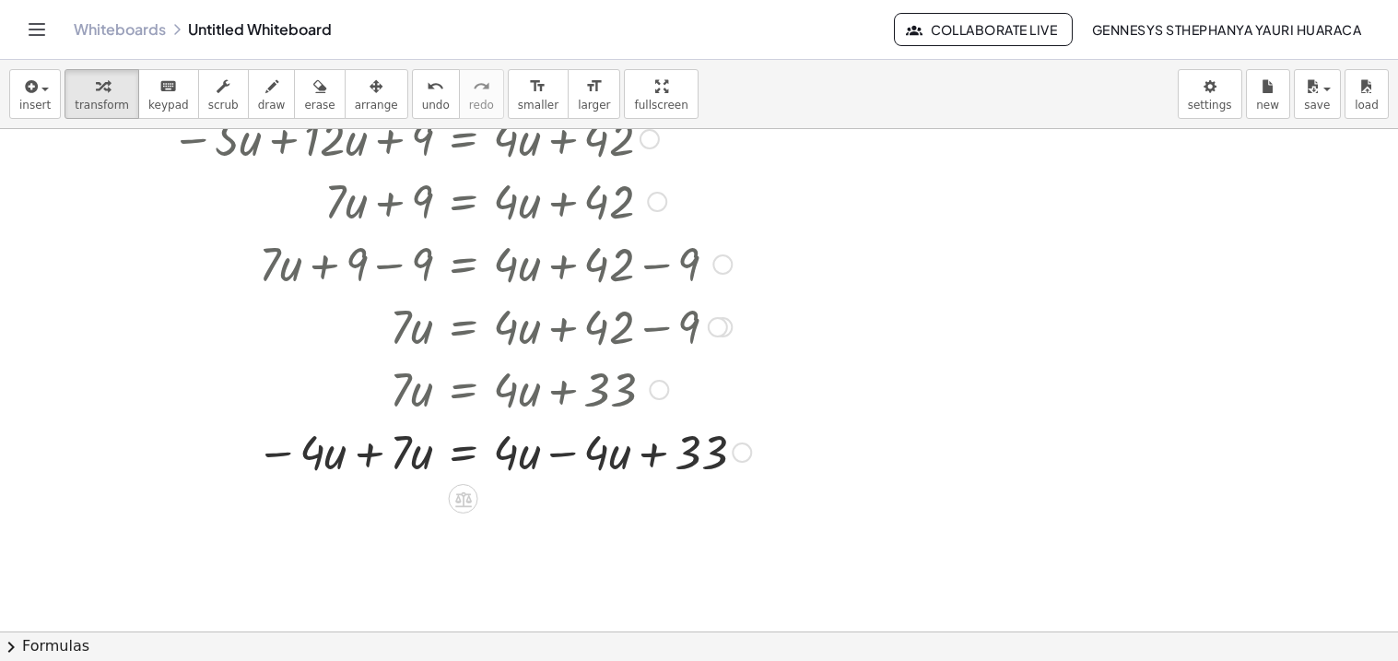
click at [377, 441] on div at bounding box center [461, 450] width 598 height 63
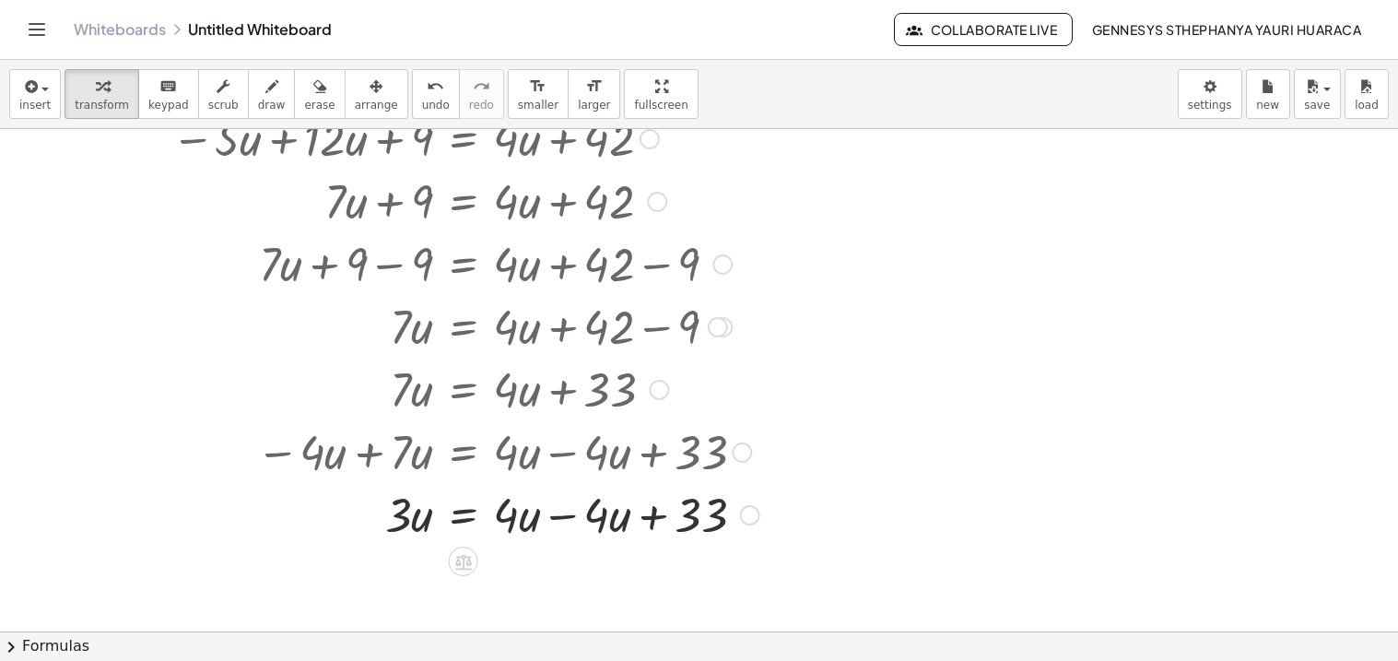
click at [573, 514] on div at bounding box center [465, 513] width 606 height 63
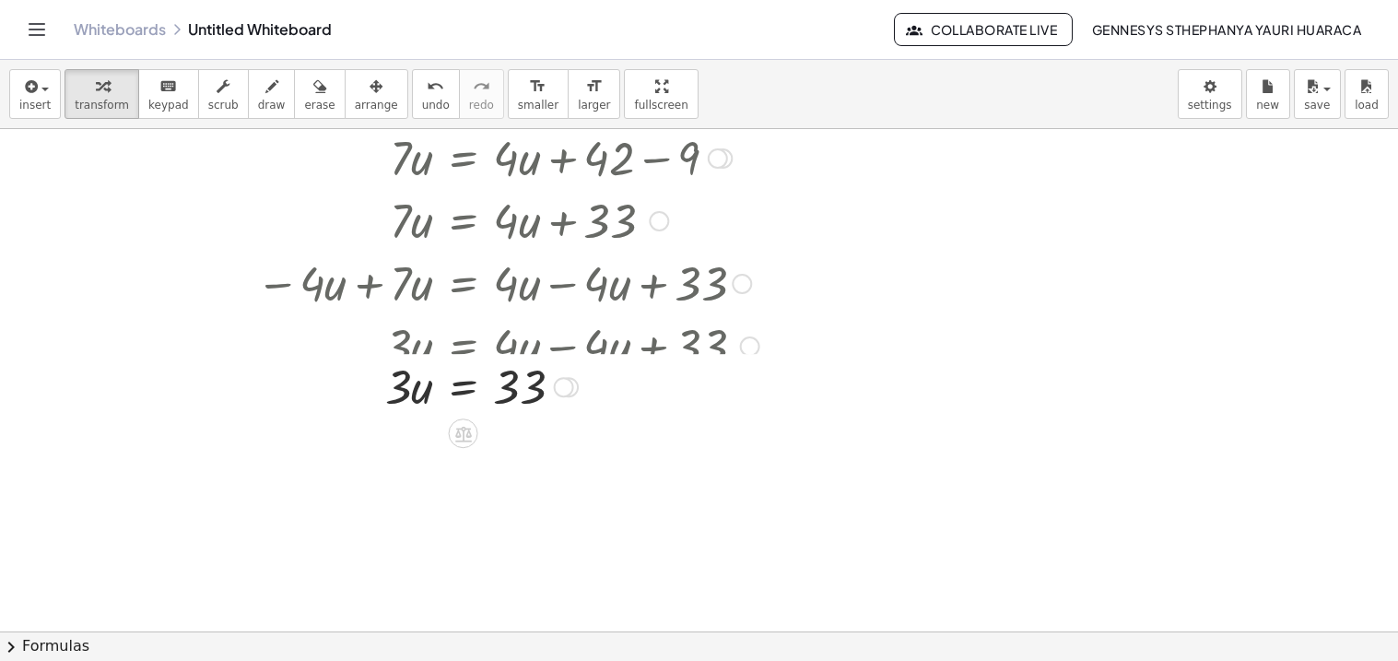
scroll to position [301, 0]
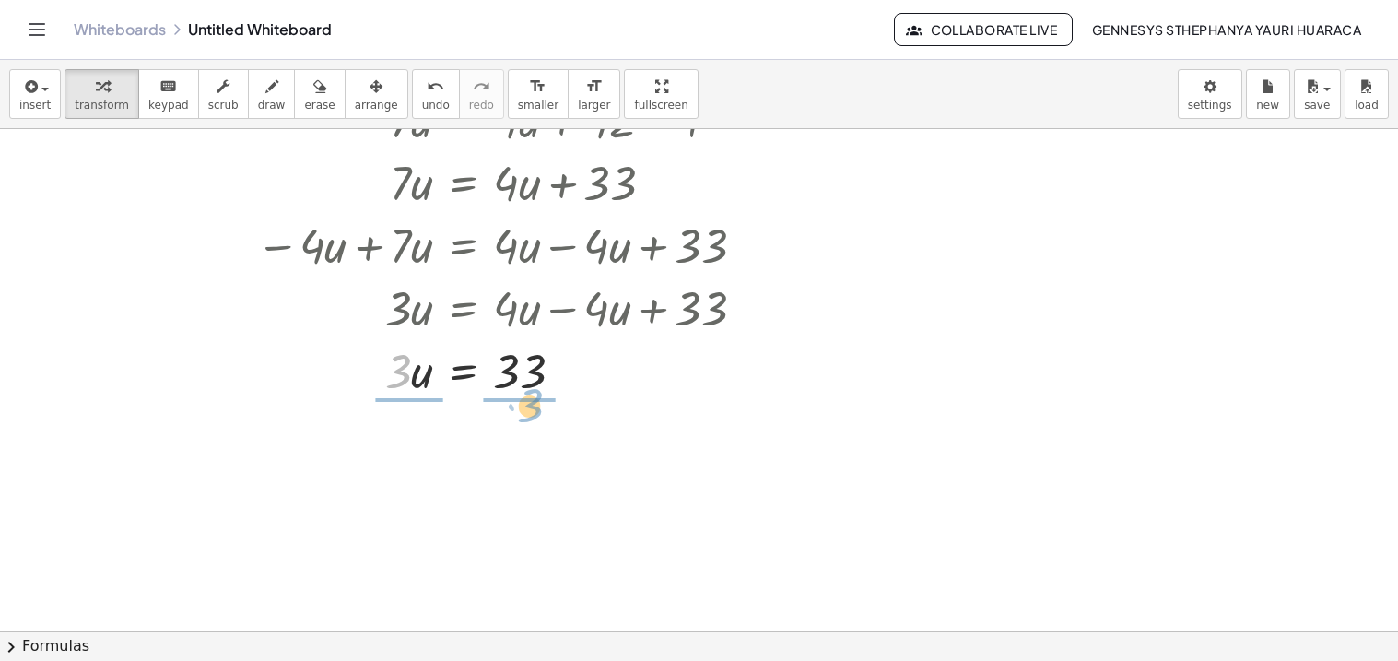
drag, startPoint x: 399, startPoint y: 373, endPoint x: 529, endPoint y: 407, distance: 134.3
click at [416, 444] on div at bounding box center [465, 447] width 606 height 92
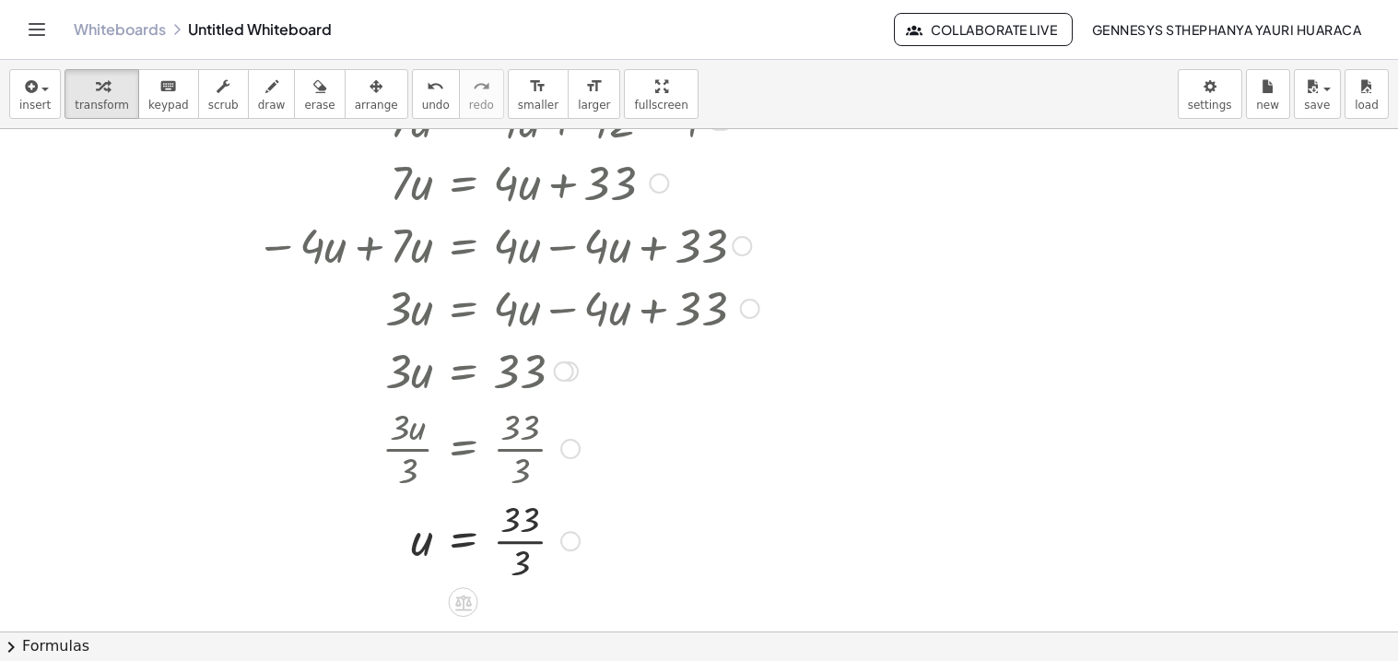
click at [521, 522] on div at bounding box center [465, 539] width 606 height 92
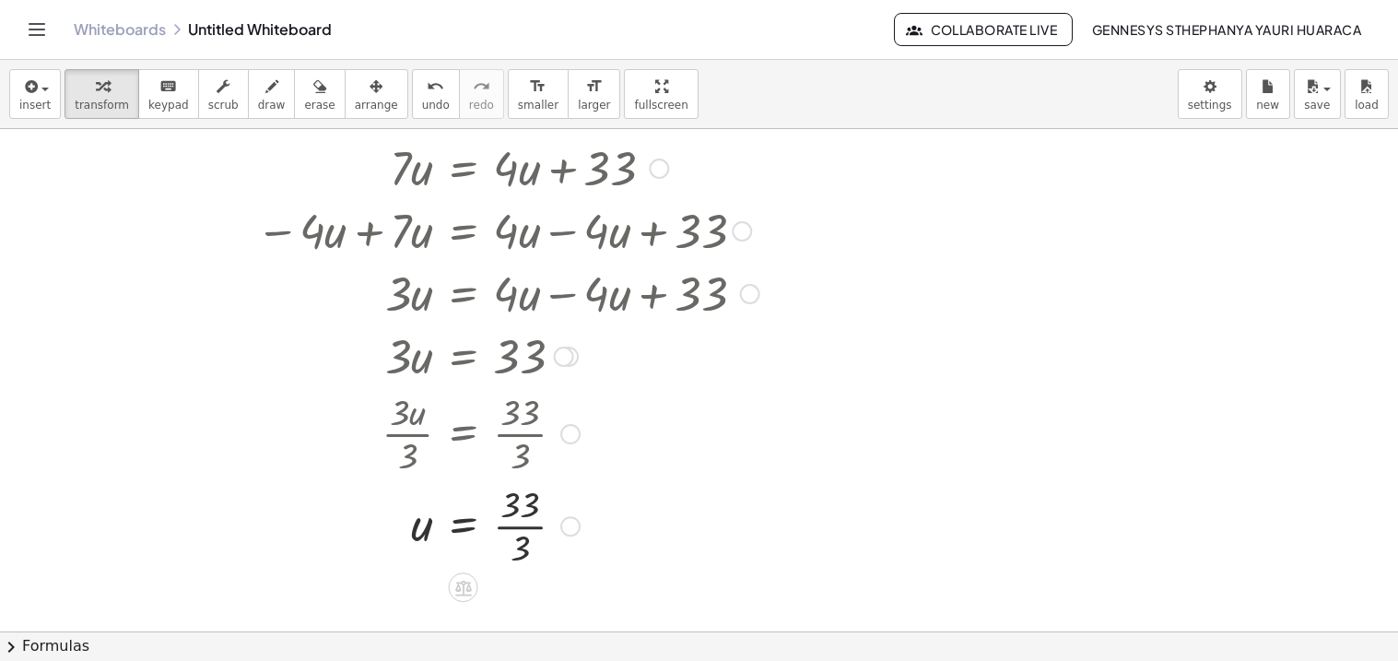
scroll to position [317, 0]
click at [521, 522] on div at bounding box center [465, 523] width 606 height 92
click at [362, 77] on div "button" at bounding box center [376, 86] width 43 height 22
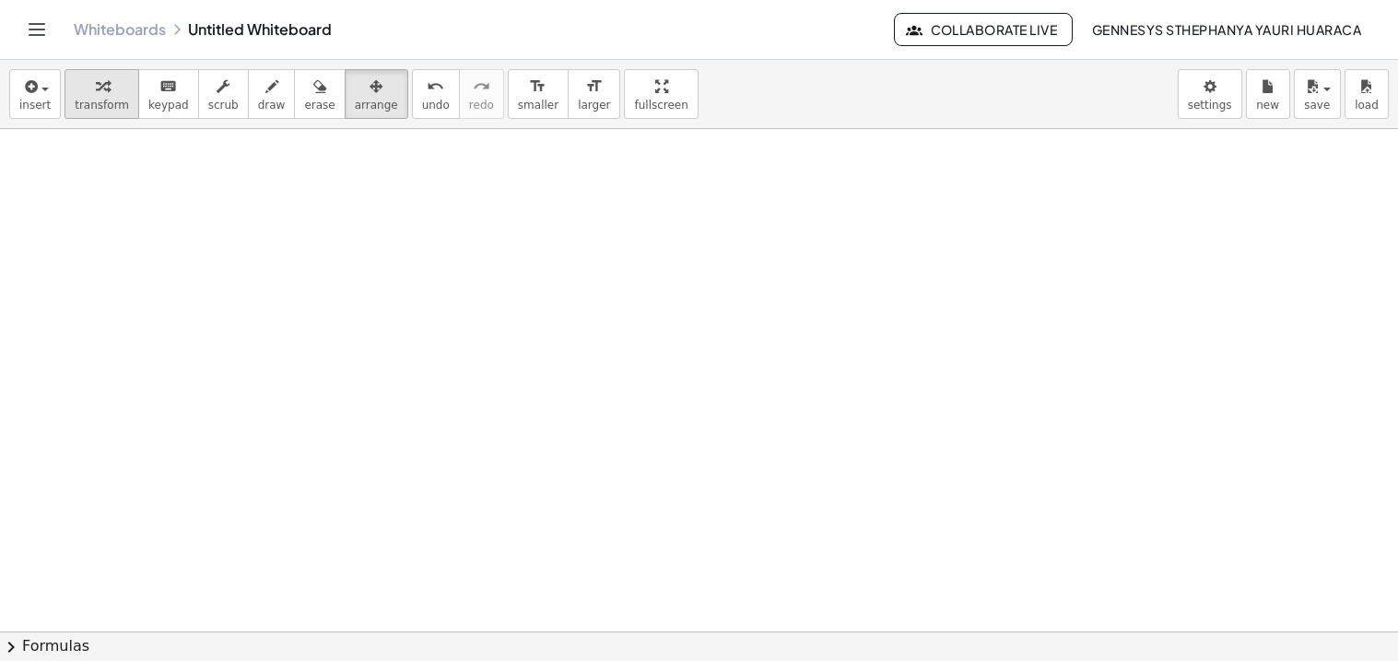
click at [100, 102] on span "transform" at bounding box center [102, 105] width 54 height 13
click at [166, 175] on div at bounding box center [699, 631] width 1398 height 1004
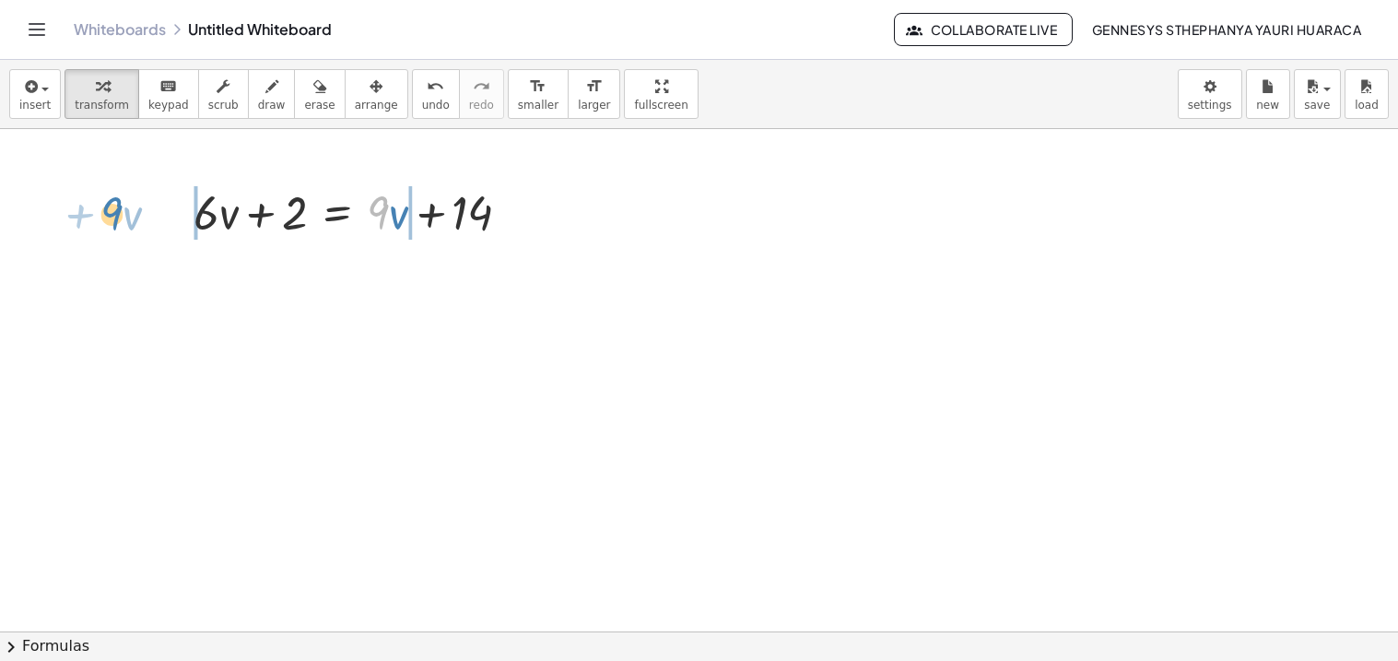
drag, startPoint x: 382, startPoint y: 213, endPoint x: 116, endPoint y: 214, distance: 266.3
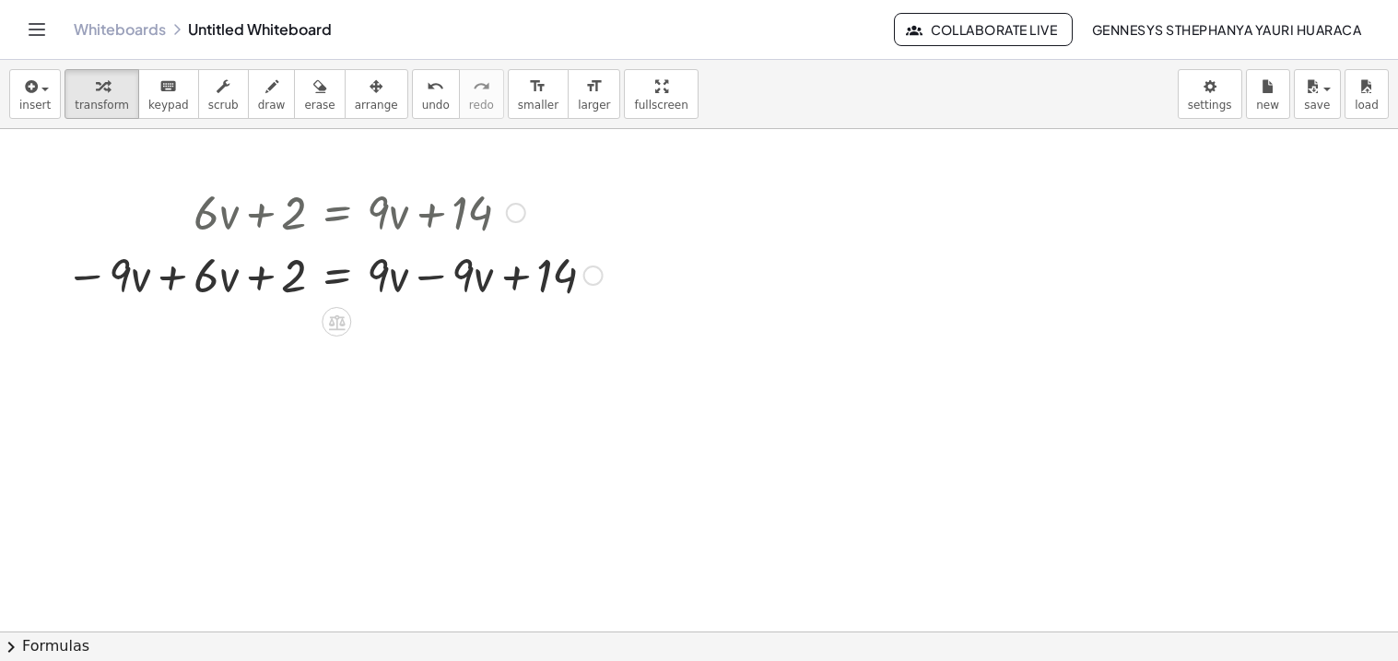
click at [169, 284] on div at bounding box center [334, 273] width 556 height 63
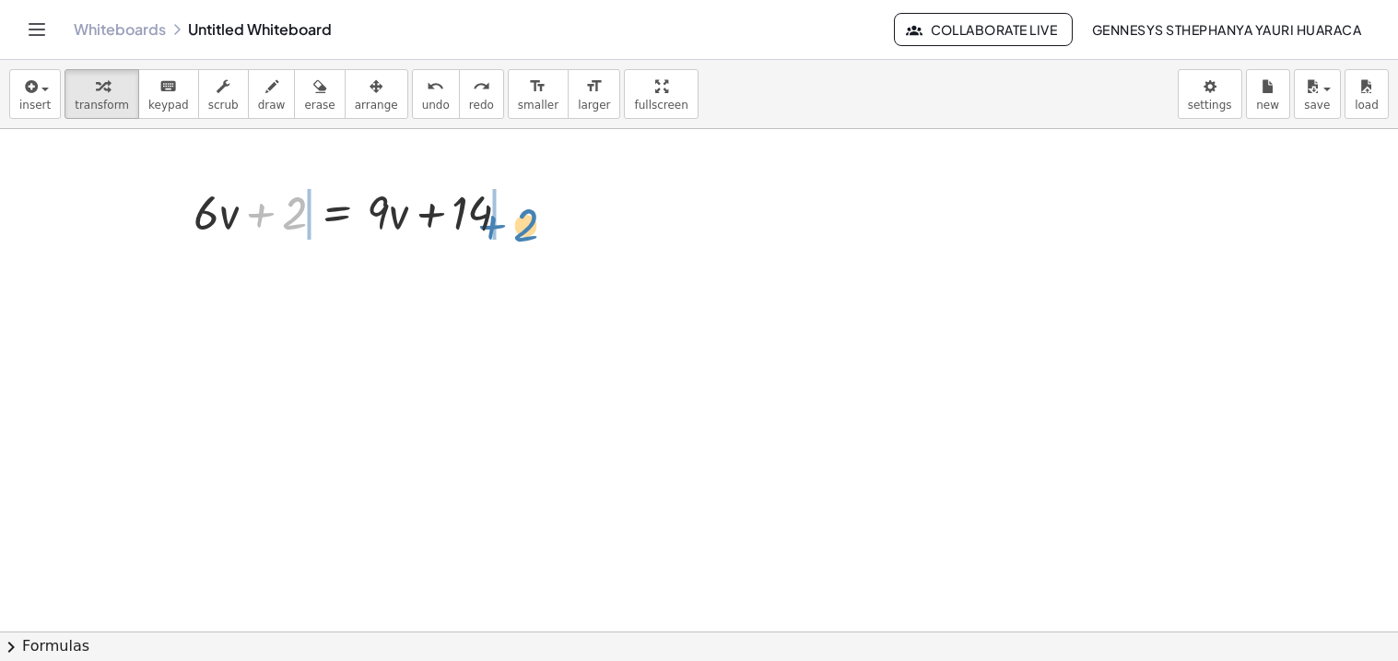
drag, startPoint x: 293, startPoint y: 202, endPoint x: 525, endPoint y: 212, distance: 232.4
click at [525, 212] on div at bounding box center [359, 211] width 350 height 63
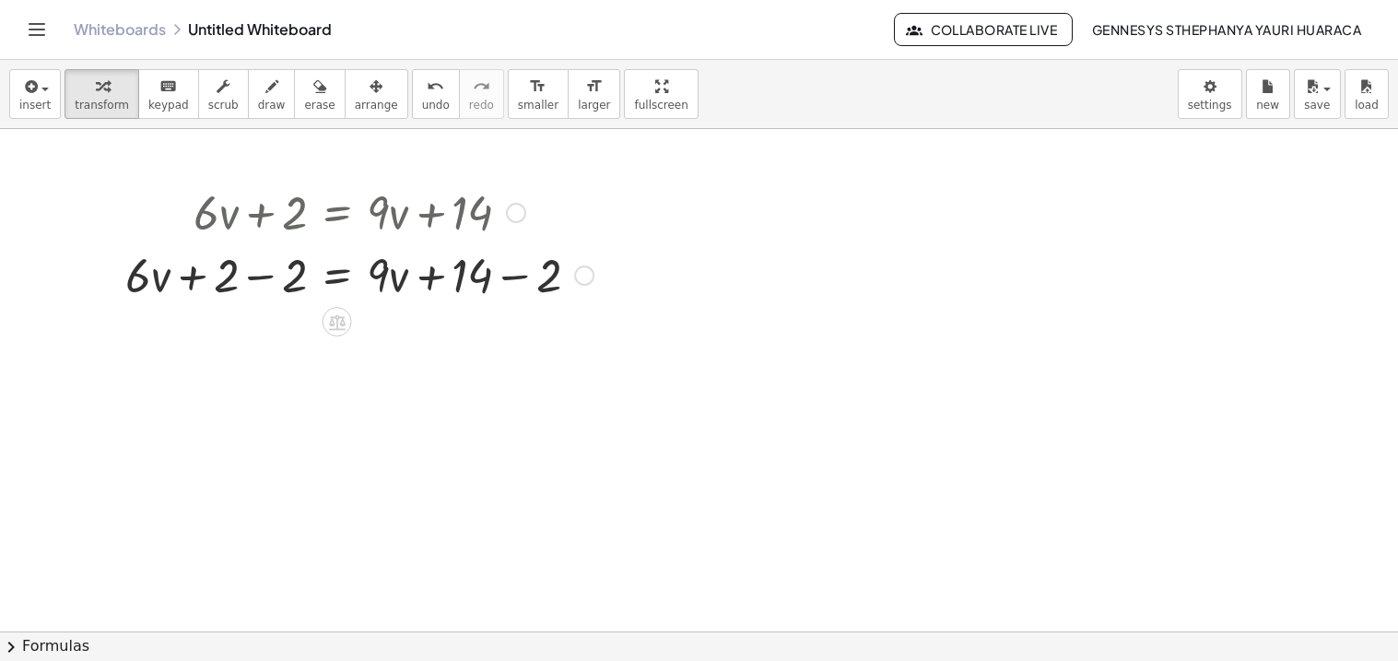
click at [262, 282] on div at bounding box center [359, 273] width 487 height 63
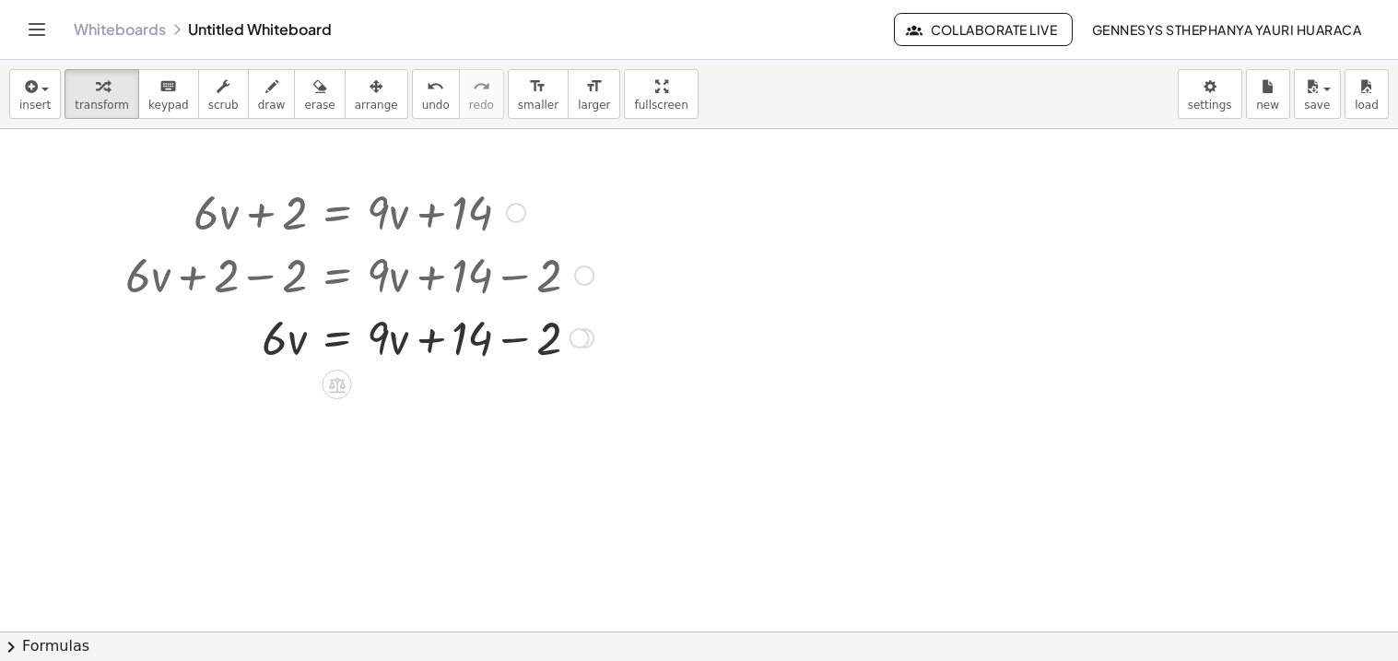
click at [520, 340] on div at bounding box center [359, 336] width 487 height 63
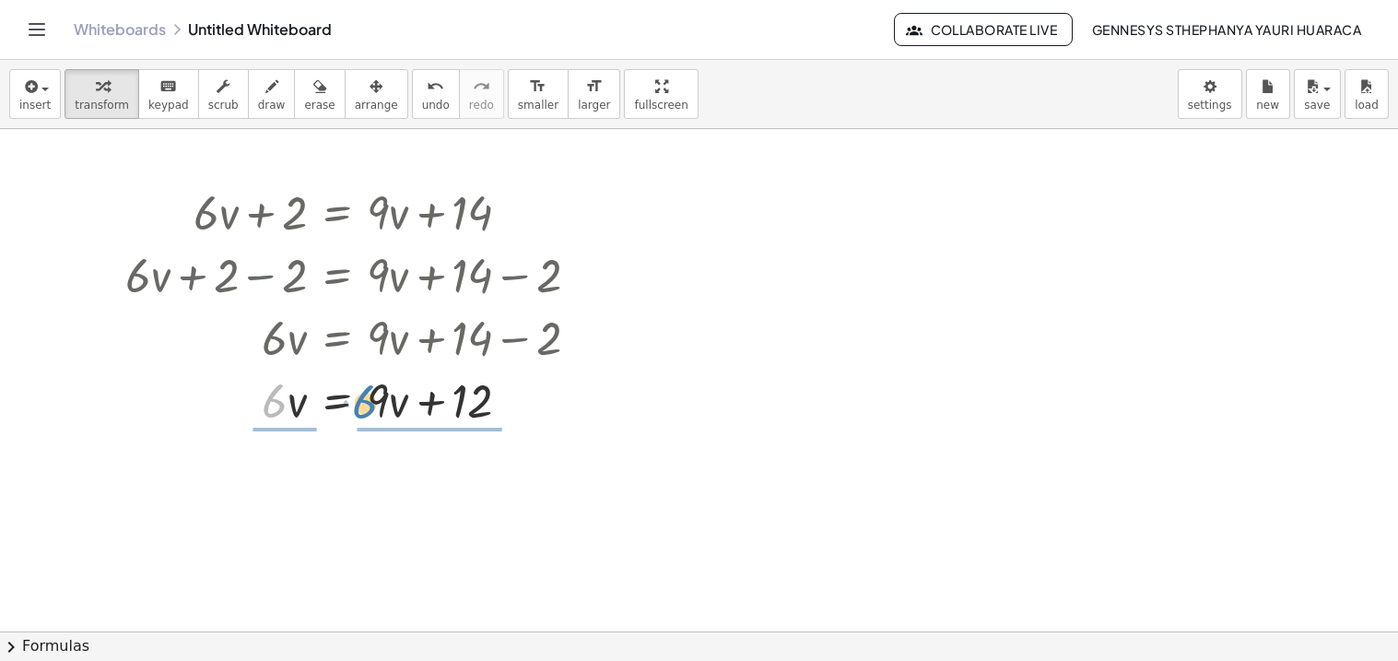
drag, startPoint x: 265, startPoint y: 402, endPoint x: 357, endPoint y: 401, distance: 91.2
click at [357, 401] on div at bounding box center [359, 399] width 487 height 63
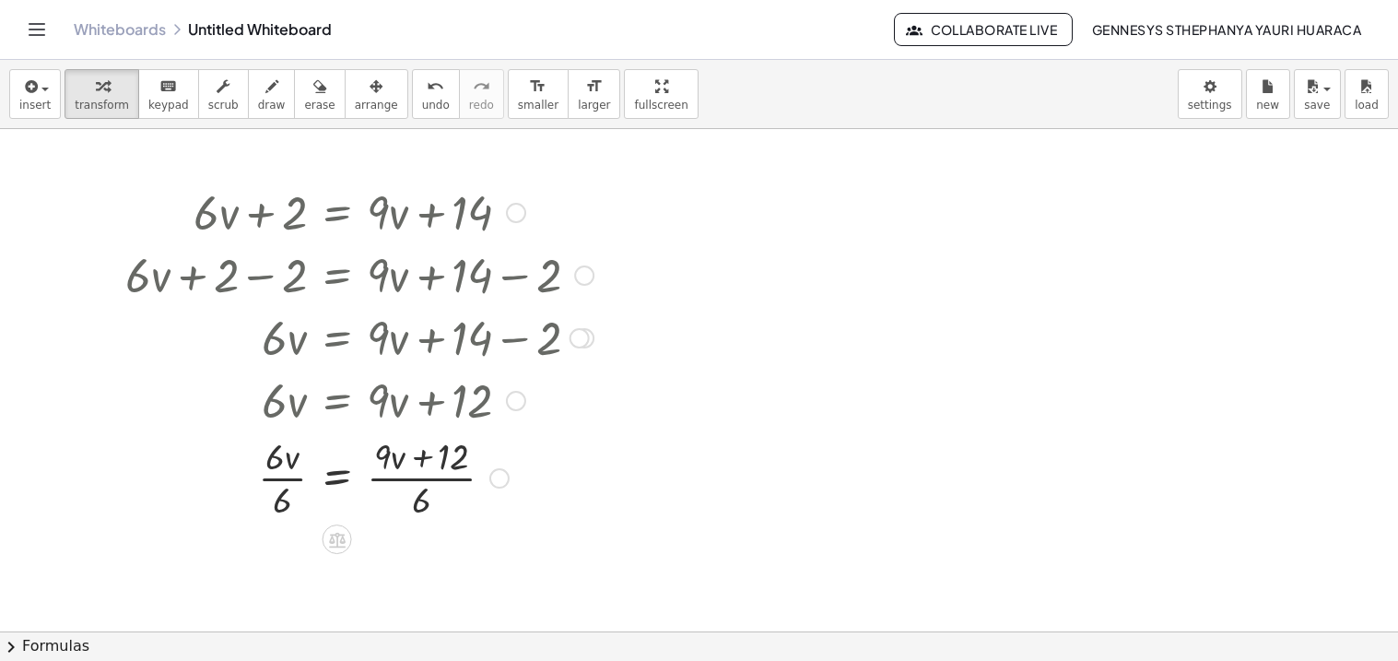
click at [430, 460] on div at bounding box center [359, 476] width 487 height 92
click at [418, 487] on div at bounding box center [359, 476] width 487 height 92
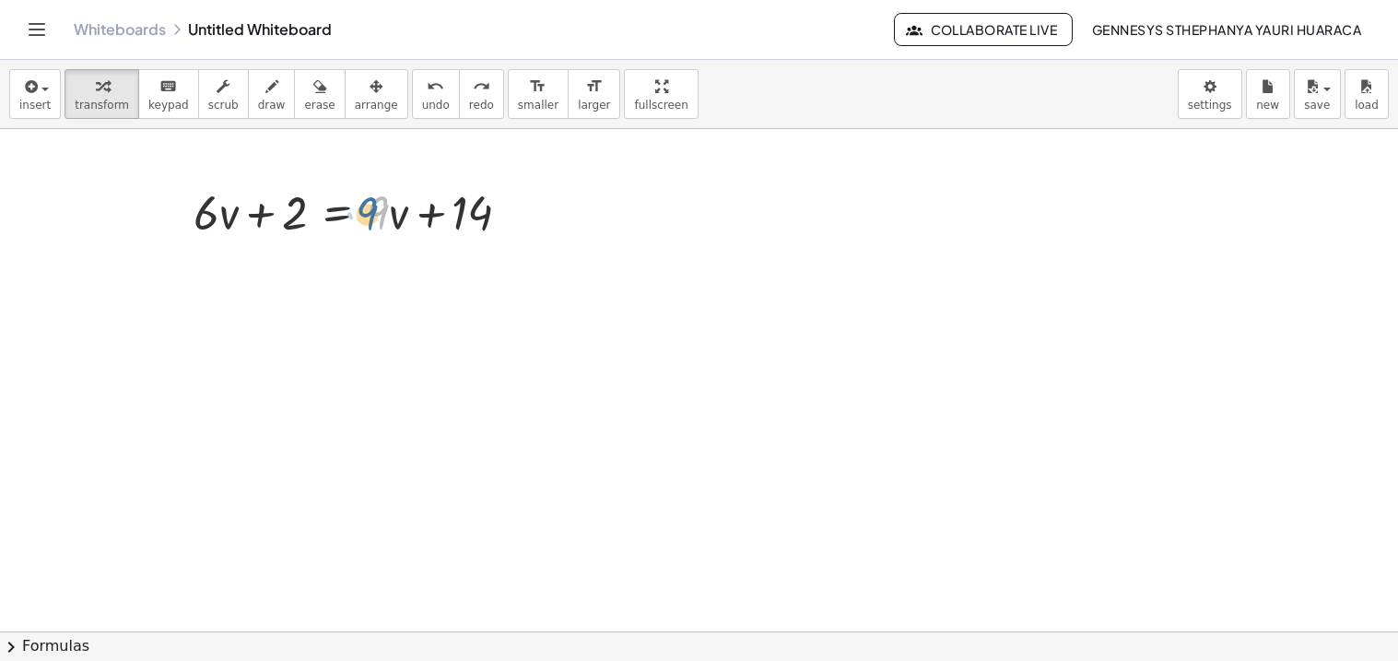
drag, startPoint x: 377, startPoint y: 217, endPoint x: 367, endPoint y: 217, distance: 10.2
click at [367, 217] on div at bounding box center [359, 211] width 350 height 63
drag, startPoint x: 462, startPoint y: 223, endPoint x: 248, endPoint y: 218, distance: 213.8
click at [248, 218] on div at bounding box center [359, 211] width 350 height 63
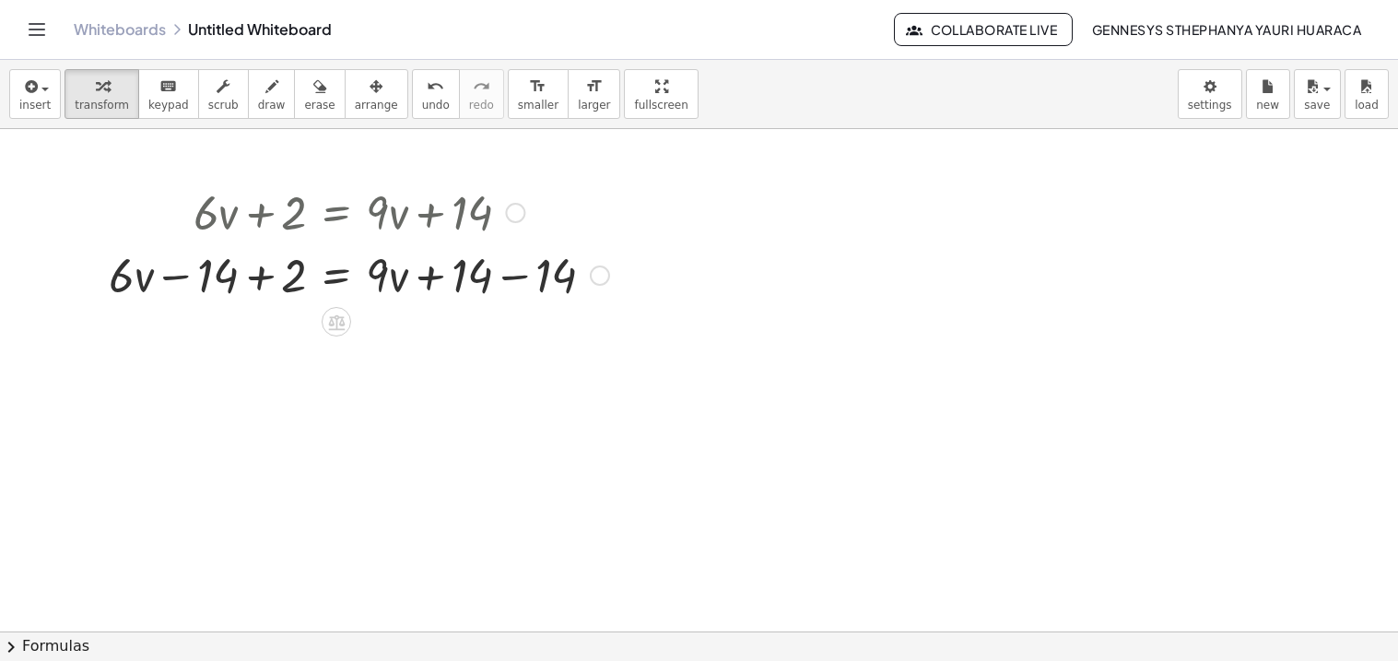
click at [261, 272] on div at bounding box center [359, 273] width 519 height 63
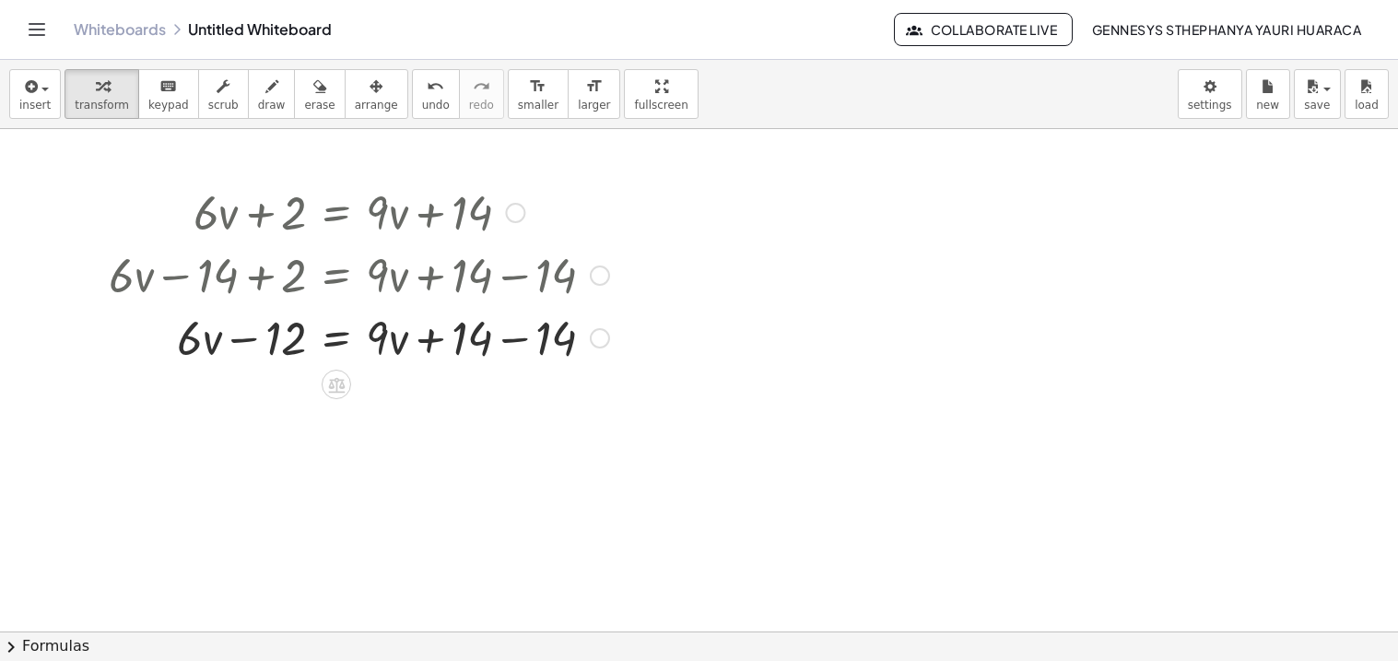
click at [500, 345] on div at bounding box center [359, 336] width 519 height 63
drag, startPoint x: 390, startPoint y: 355, endPoint x: 432, endPoint y: 381, distance: 49.6
click at [432, 381] on div "+ · 6 · v + 2 = + · 9 · v + 14 + · 6 · v − 14 + 2 = + · 9 · v + 14 − 14 + · 6 ·…" at bounding box center [699, 631] width 1398 height 1004
drag, startPoint x: 391, startPoint y: 347, endPoint x: 365, endPoint y: 346, distance: 25.8
drag, startPoint x: 376, startPoint y: 338, endPoint x: 122, endPoint y: 345, distance: 254.4
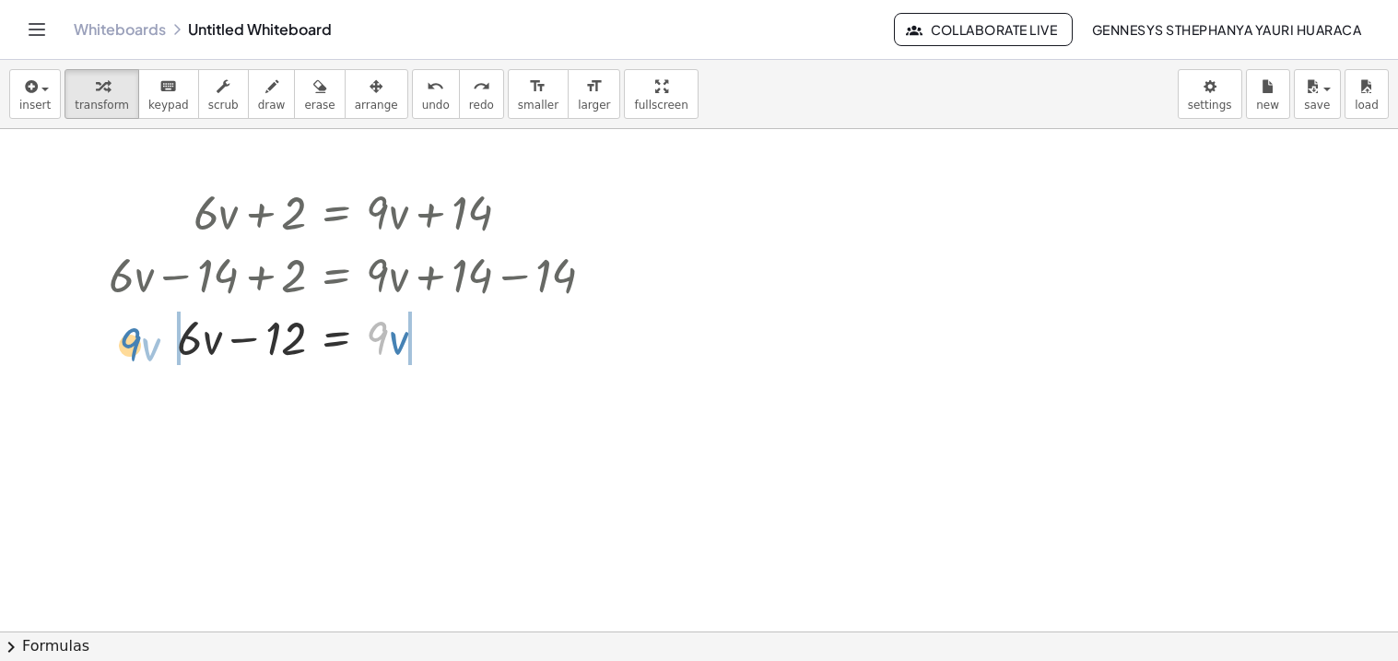
click at [122, 345] on div at bounding box center [359, 336] width 519 height 63
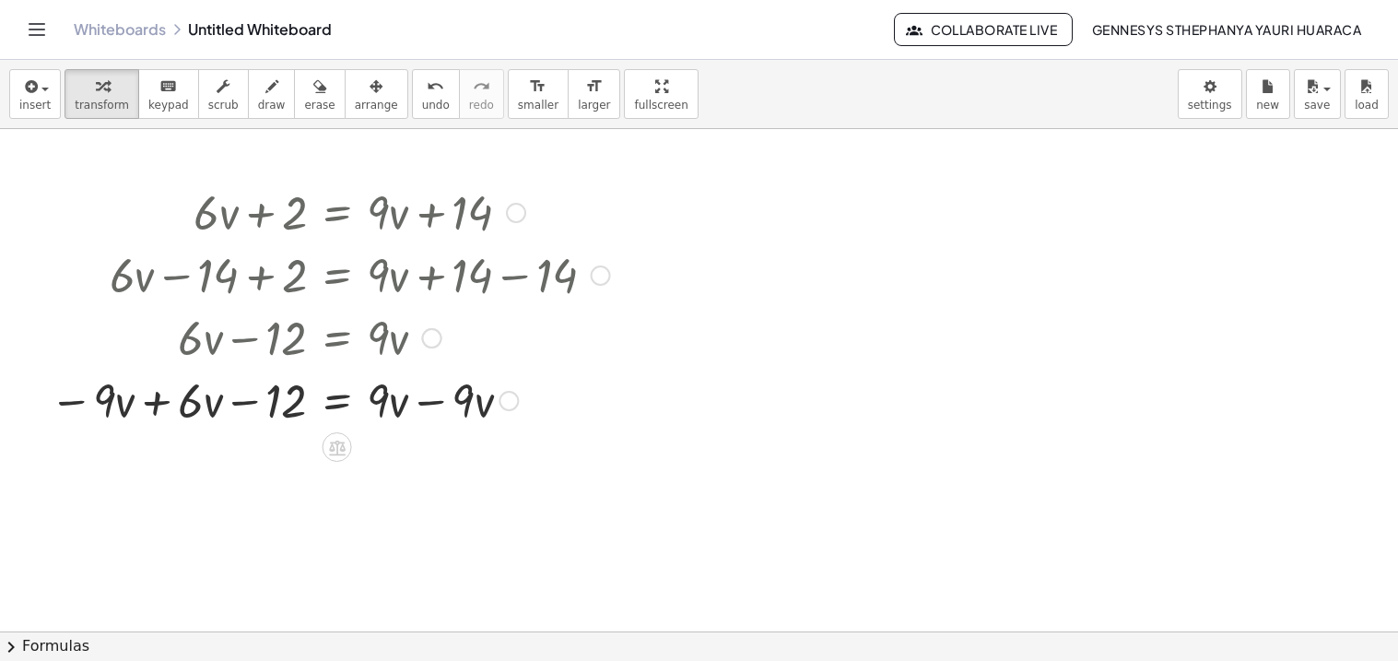
click at [156, 395] on div at bounding box center [330, 399] width 579 height 63
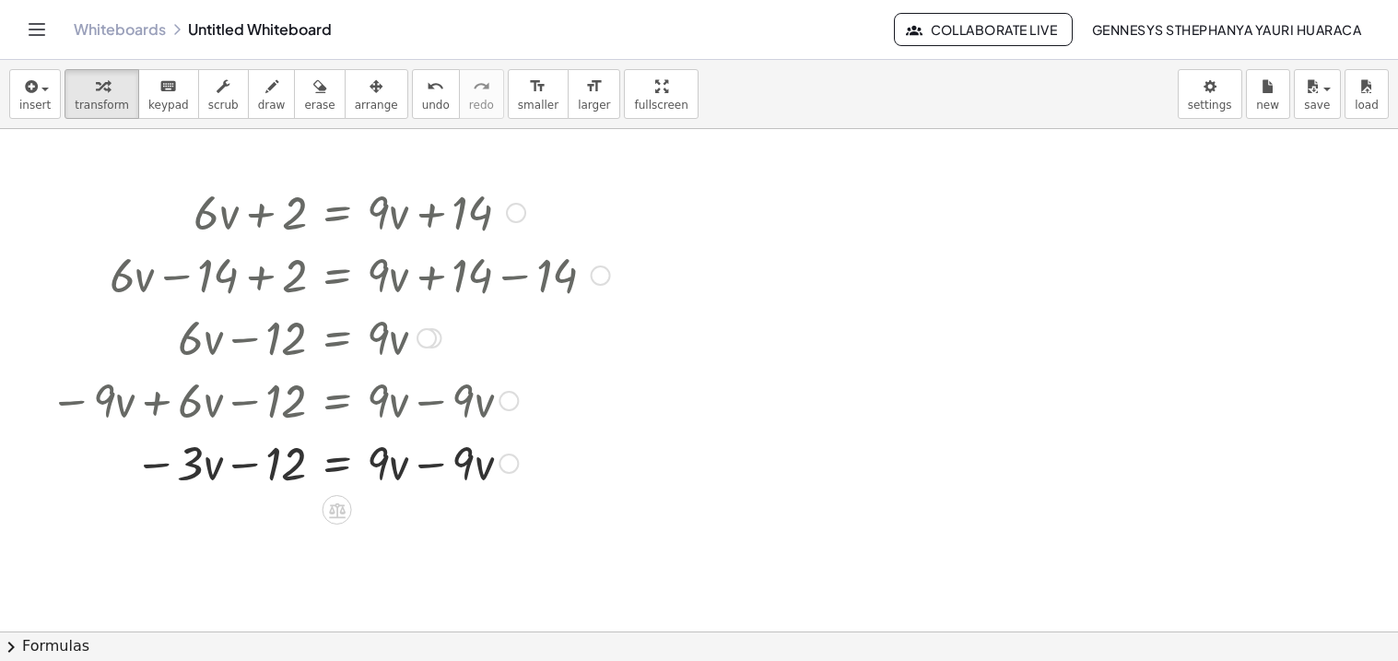
click at [429, 461] on div at bounding box center [330, 461] width 579 height 63
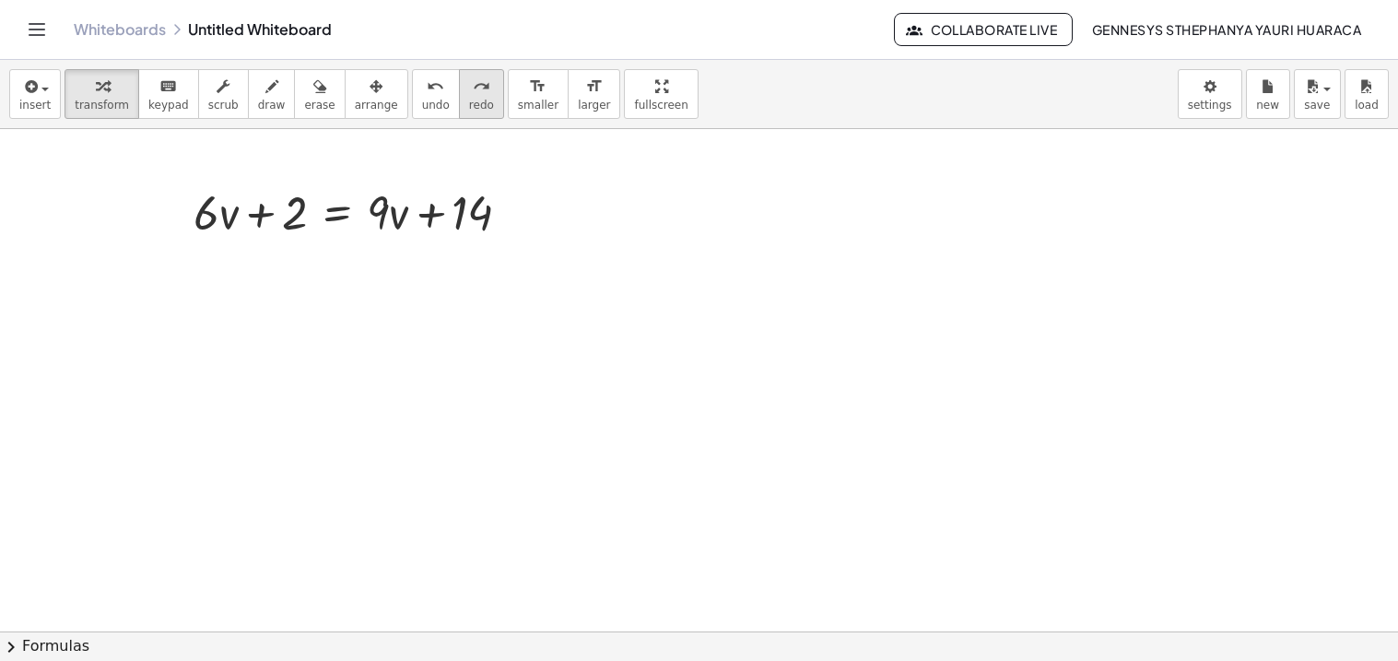
click at [473, 96] on icon "redo" at bounding box center [482, 87] width 18 height 22
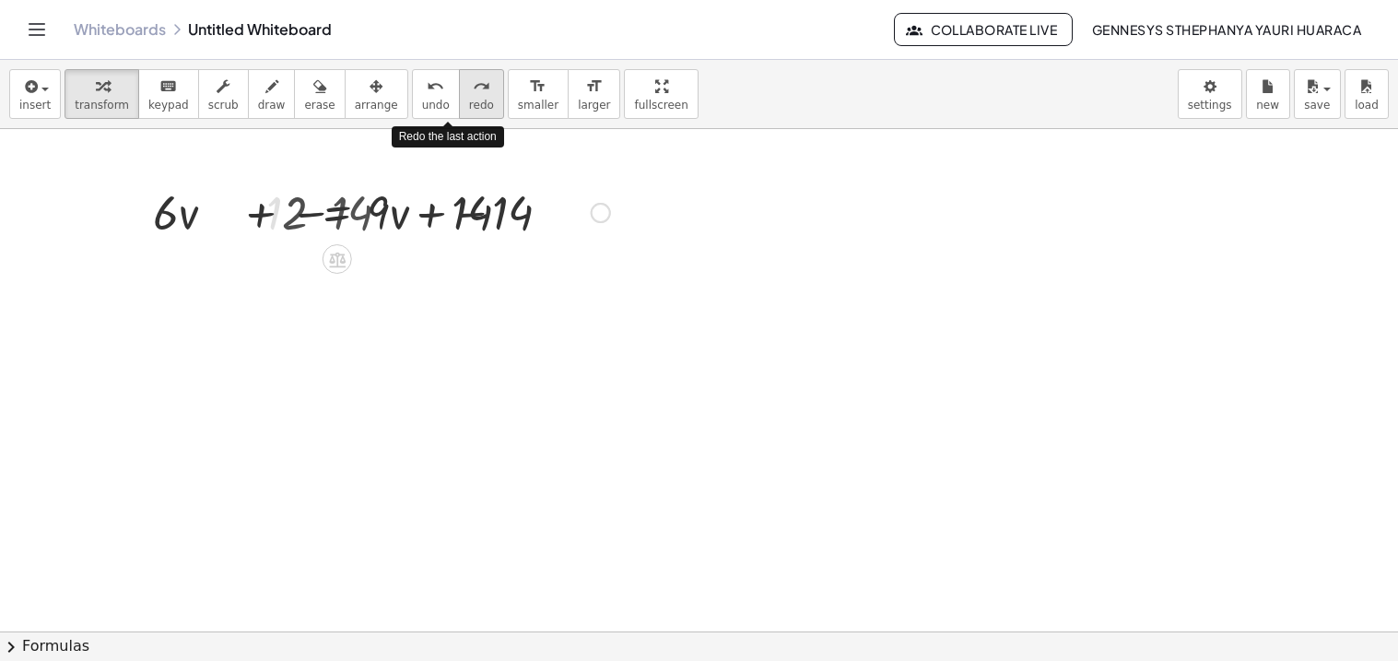
click at [473, 96] on icon "redo" at bounding box center [482, 87] width 18 height 22
click at [473, 95] on icon "redo" at bounding box center [482, 87] width 18 height 22
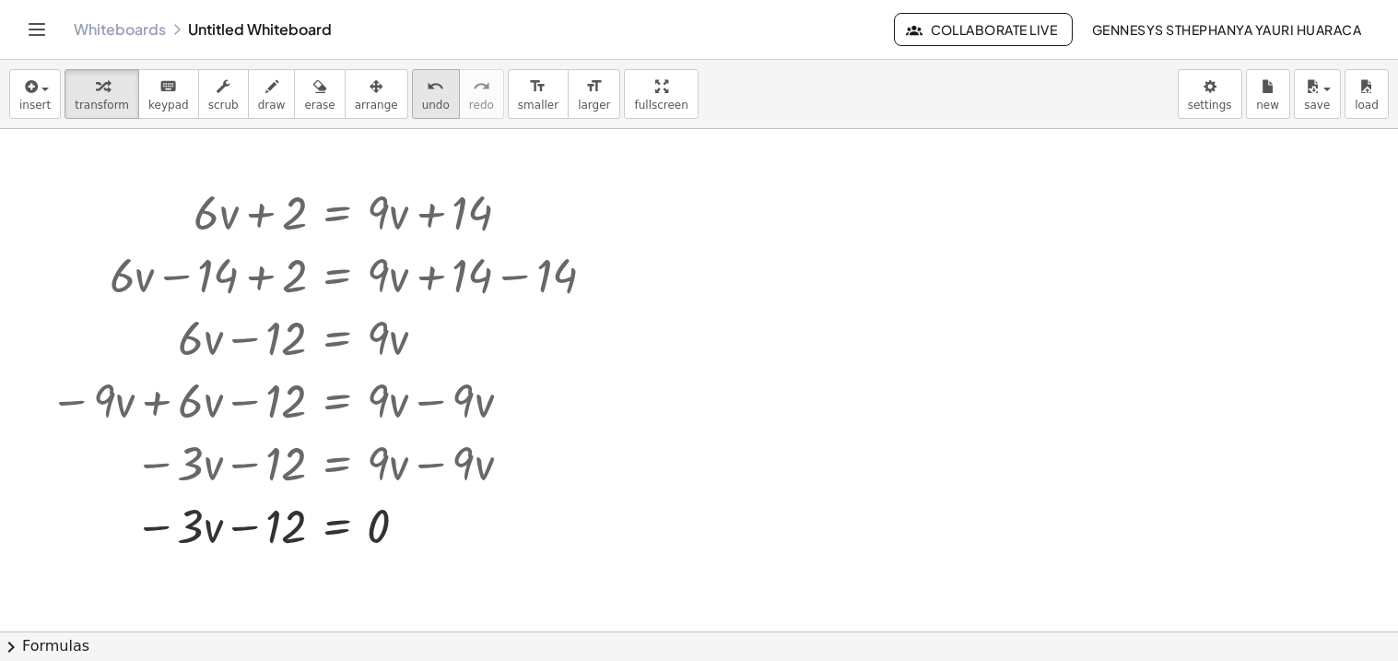
click at [412, 94] on button "undo undo" at bounding box center [436, 94] width 48 height 50
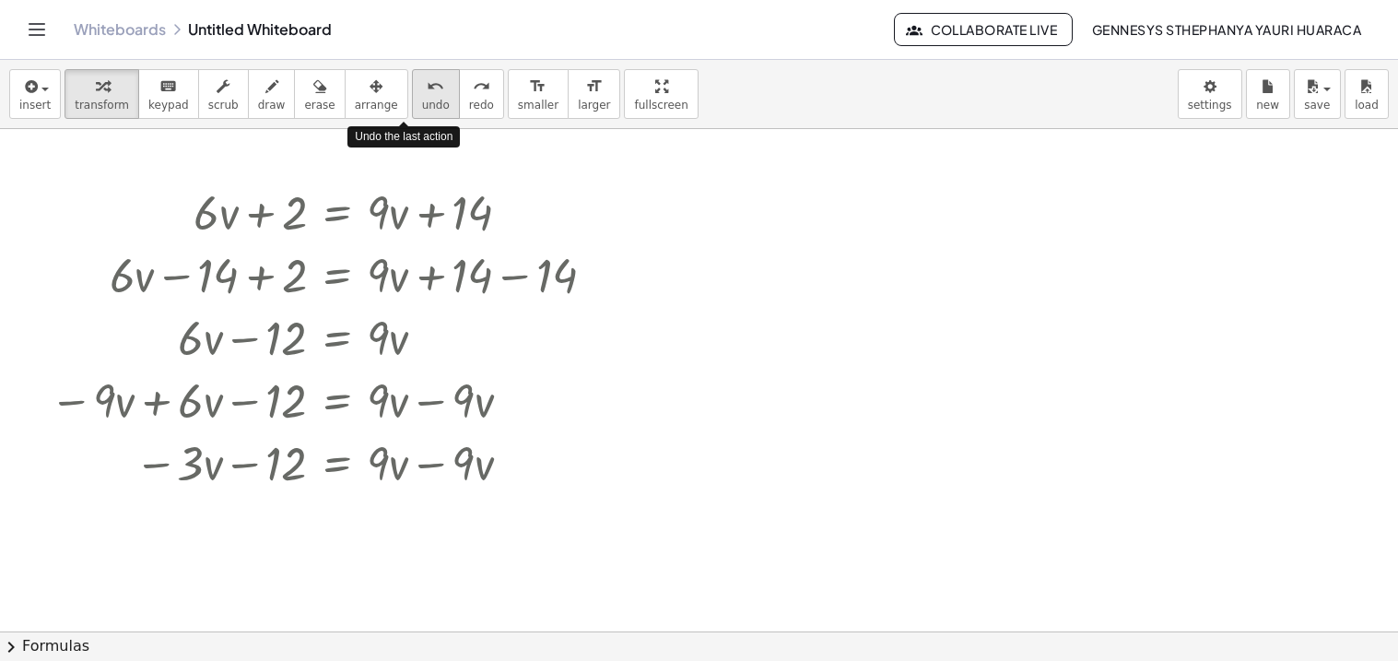
click at [412, 94] on button "undo undo" at bounding box center [436, 94] width 48 height 50
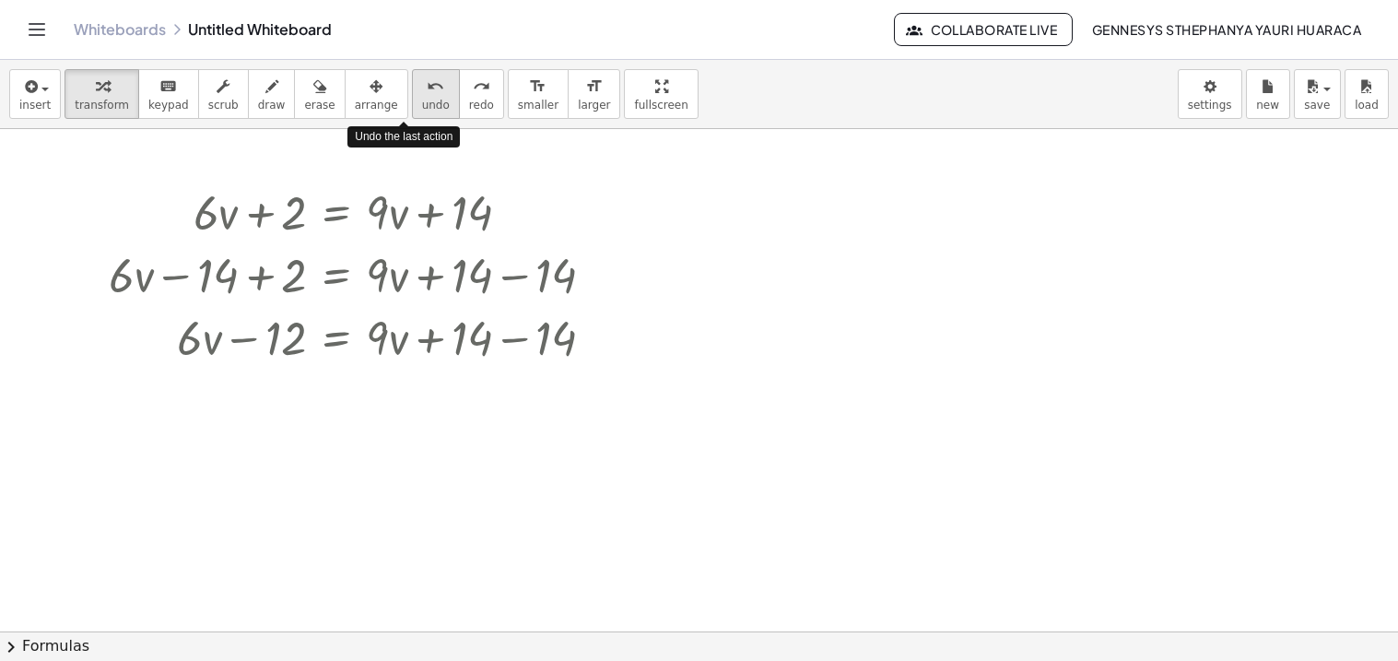
click at [412, 94] on button "undo undo" at bounding box center [436, 94] width 48 height 50
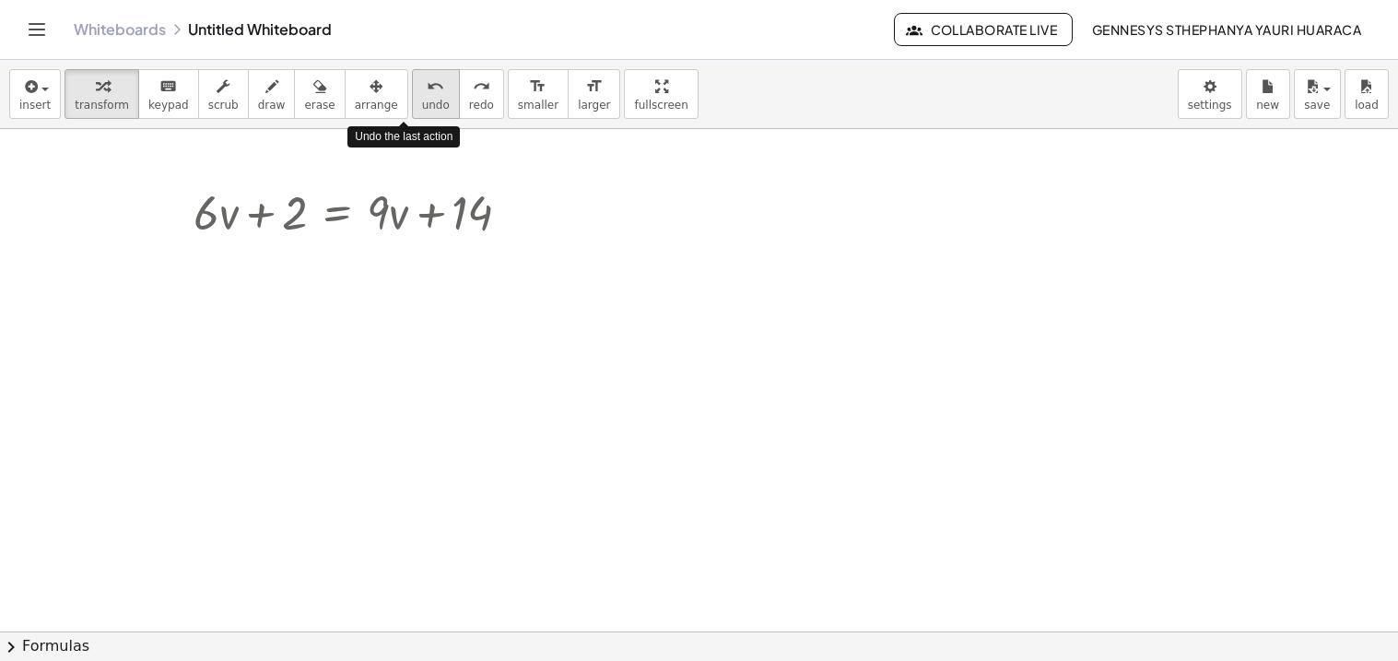
click at [412, 94] on button "undo undo" at bounding box center [436, 94] width 48 height 50
click at [459, 97] on button "redo redo" at bounding box center [481, 94] width 45 height 50
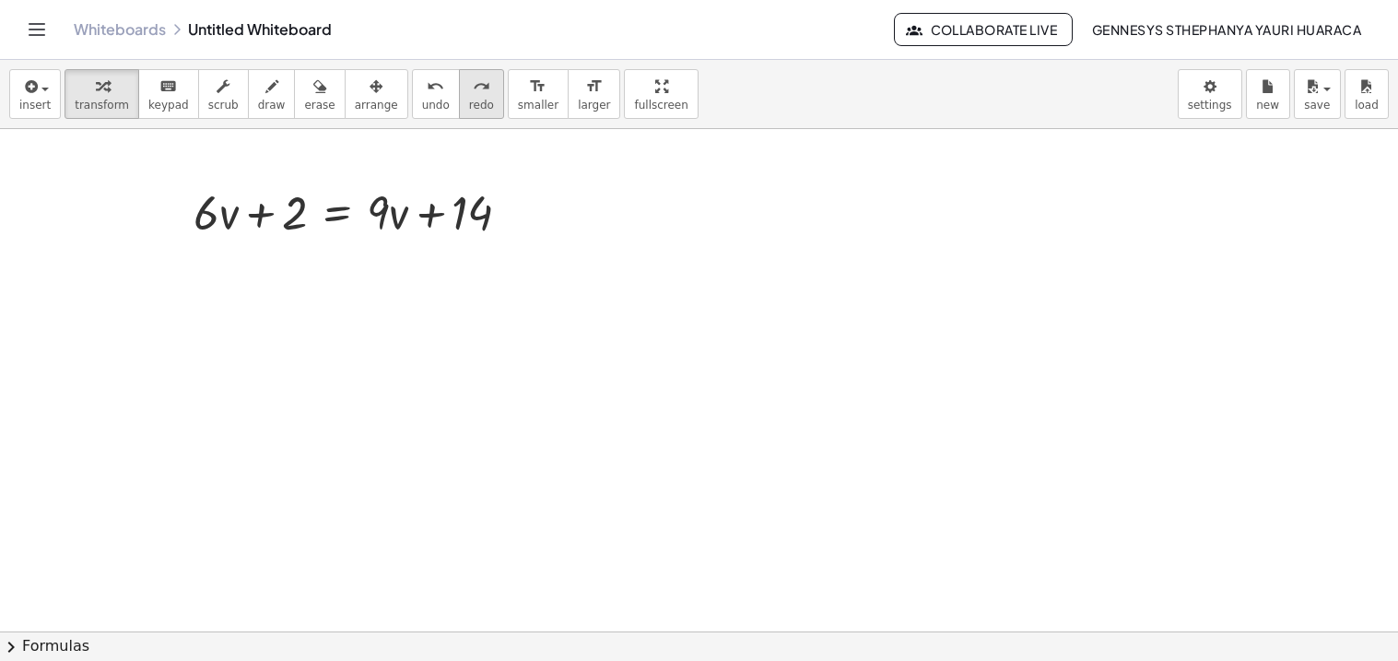
click at [469, 100] on span "redo" at bounding box center [481, 105] width 25 height 13
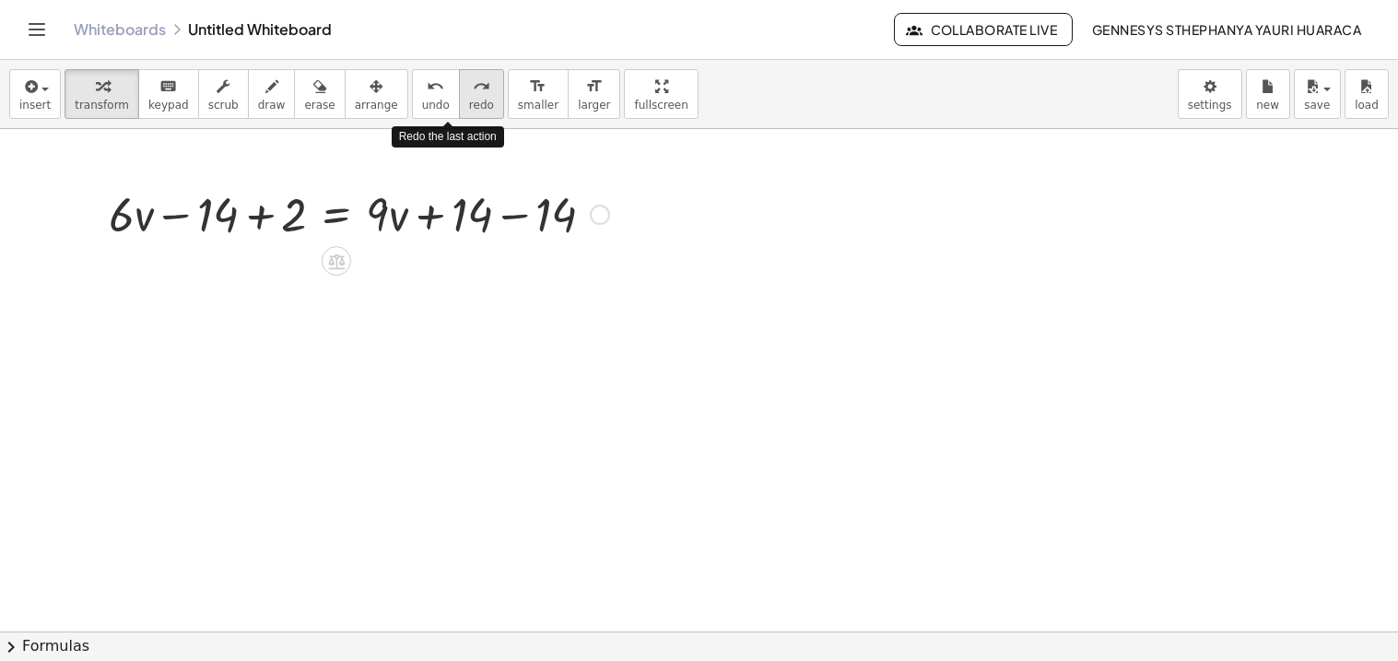
click at [459, 95] on button "redo redo" at bounding box center [481, 94] width 45 height 50
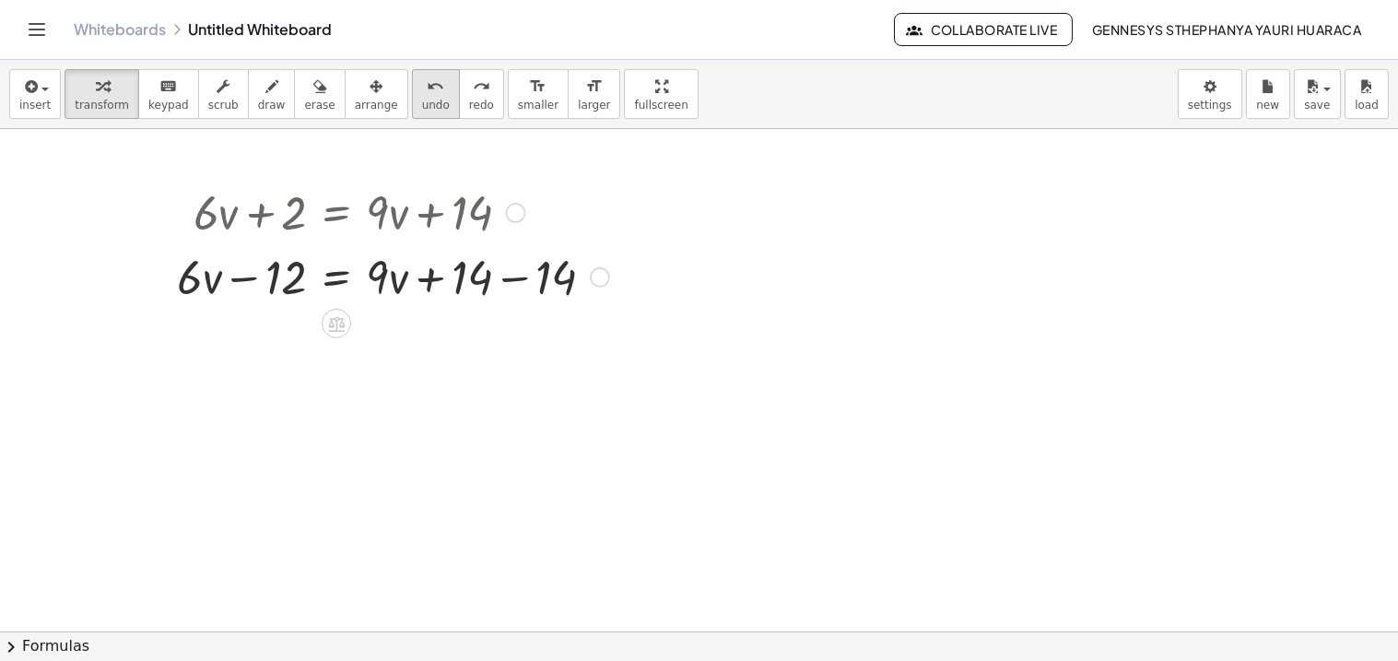
click at [427, 93] on icon "undo" at bounding box center [436, 87] width 18 height 22
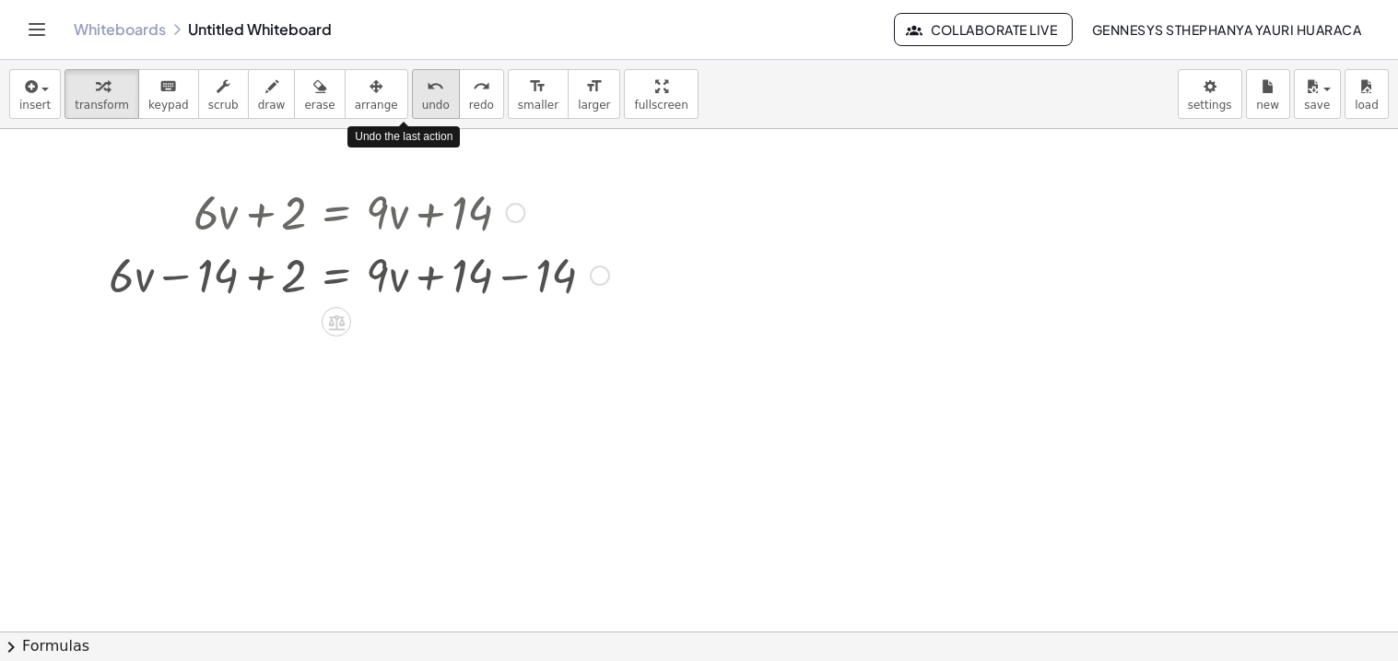
click at [427, 93] on icon "undo" at bounding box center [436, 87] width 18 height 22
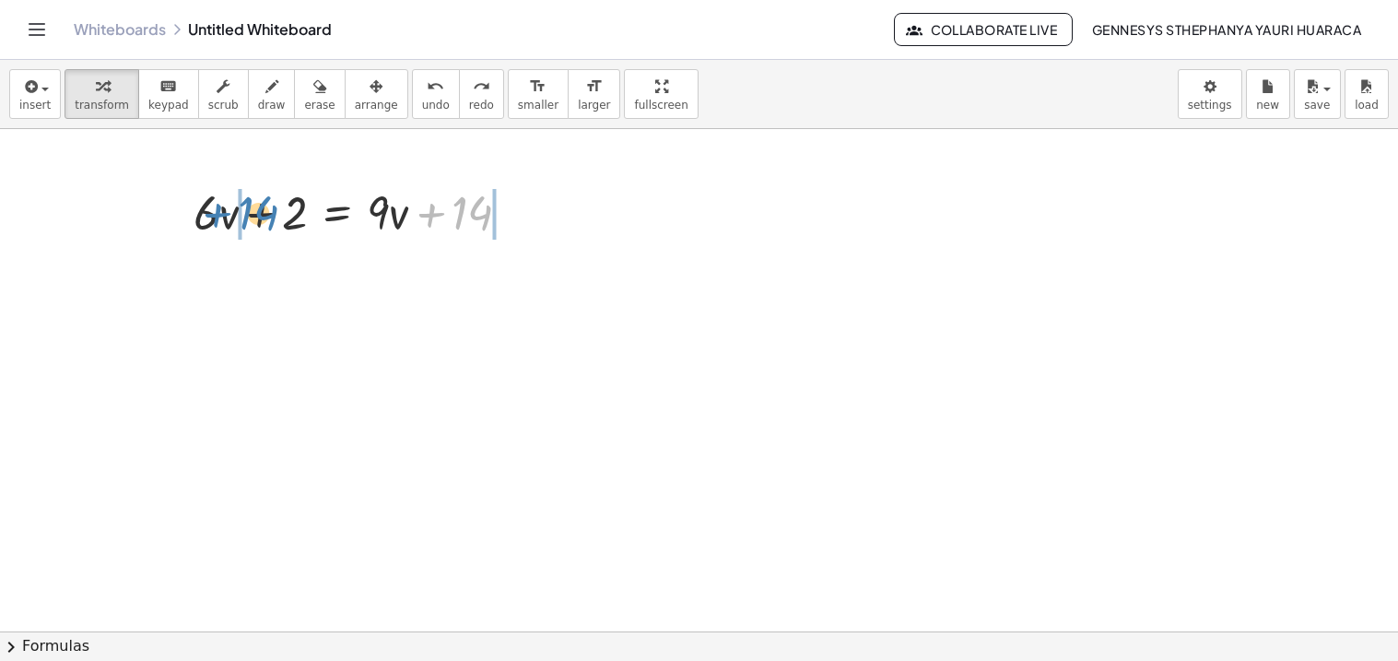
drag, startPoint x: 458, startPoint y: 216, endPoint x: 244, endPoint y: 216, distance: 213.8
click at [244, 216] on div at bounding box center [359, 211] width 350 height 63
drag, startPoint x: 290, startPoint y: 224, endPoint x: 606, endPoint y: 223, distance: 316.1
click at [271, 203] on div at bounding box center [359, 211] width 350 height 63
drag, startPoint x: 291, startPoint y: 213, endPoint x: 511, endPoint y: 214, distance: 220.2
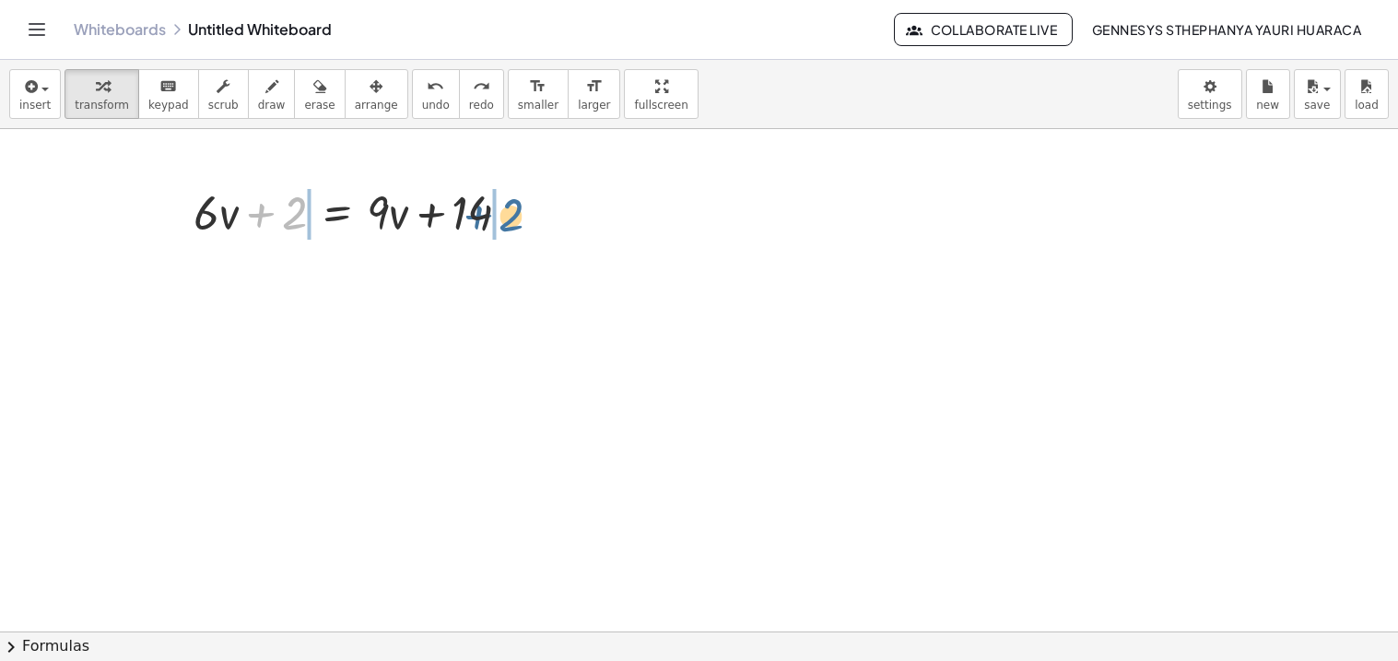
click at [511, 214] on div at bounding box center [359, 211] width 350 height 63
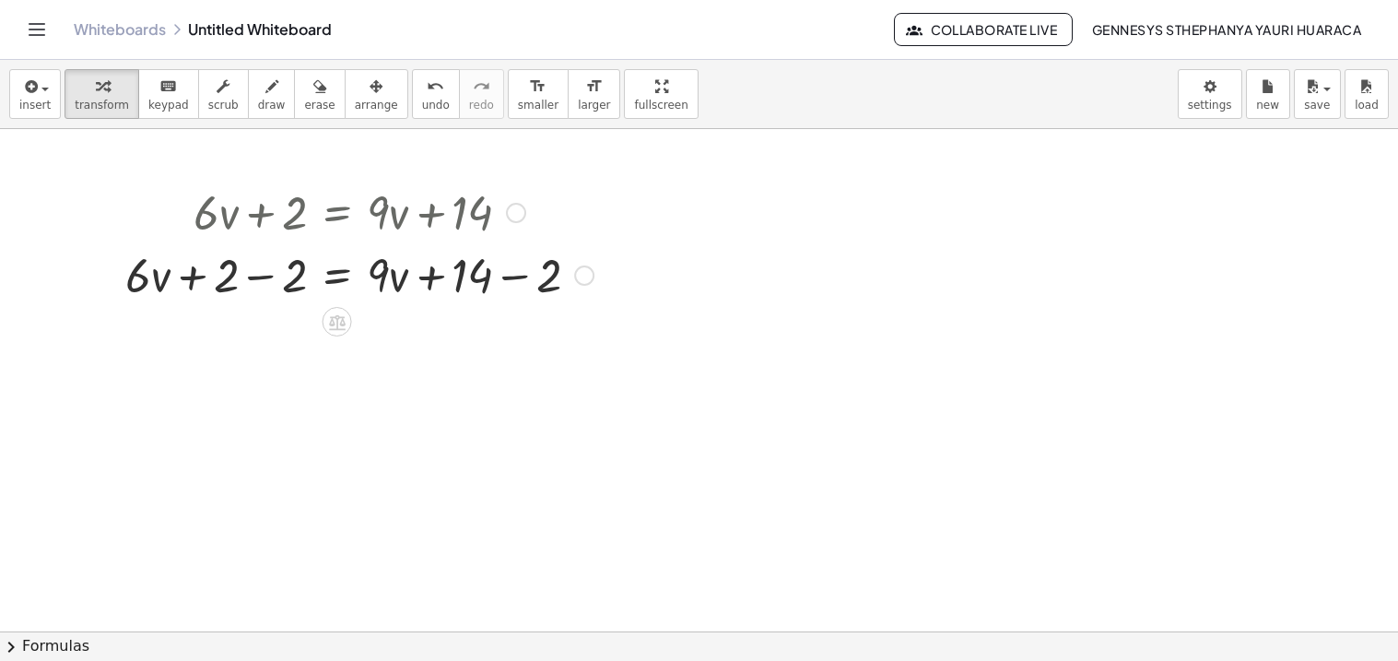
click at [271, 283] on div at bounding box center [359, 273] width 487 height 63
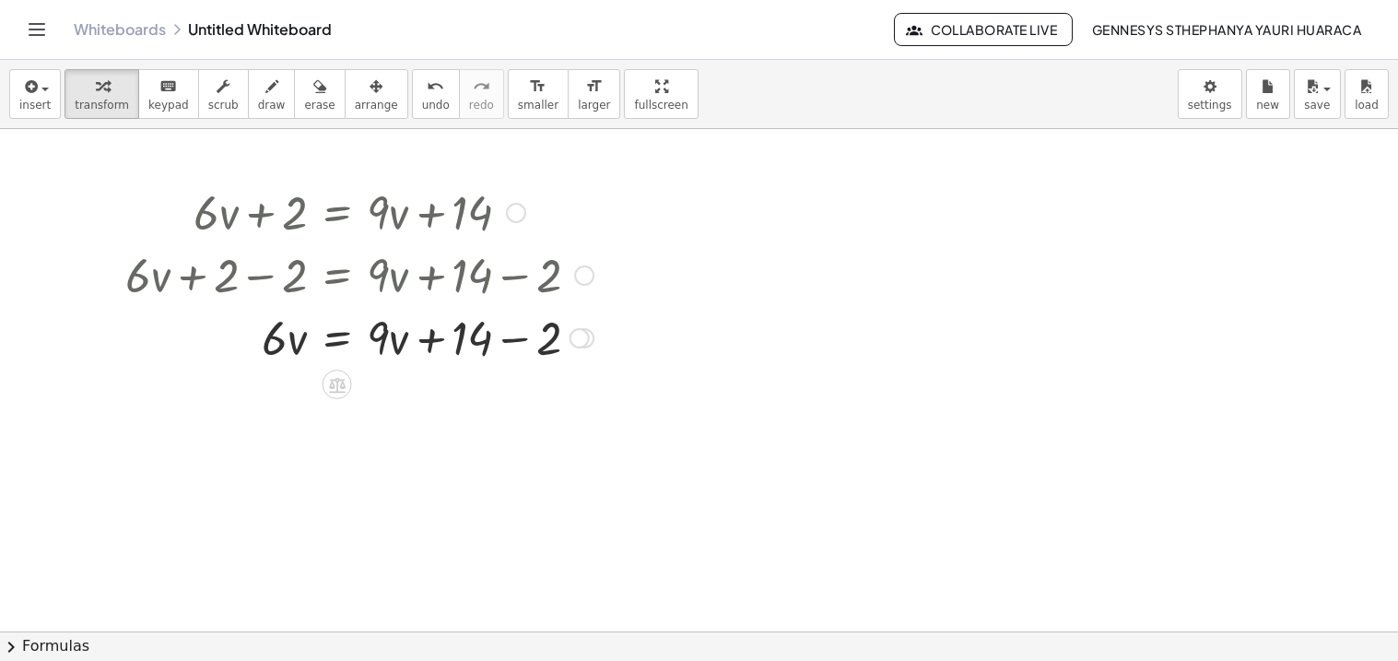
click at [518, 344] on div at bounding box center [359, 336] width 487 height 63
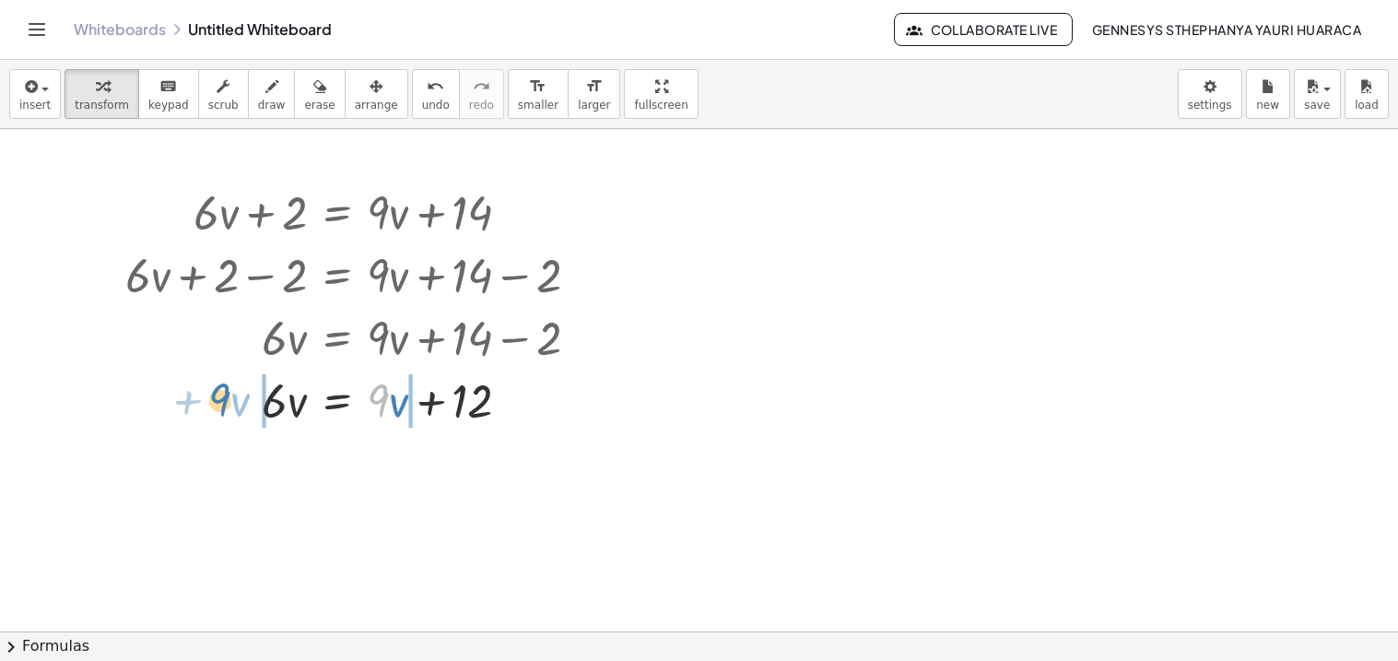
drag, startPoint x: 381, startPoint y: 398, endPoint x: 223, endPoint y: 397, distance: 157.6
click at [223, 397] on div at bounding box center [359, 399] width 487 height 63
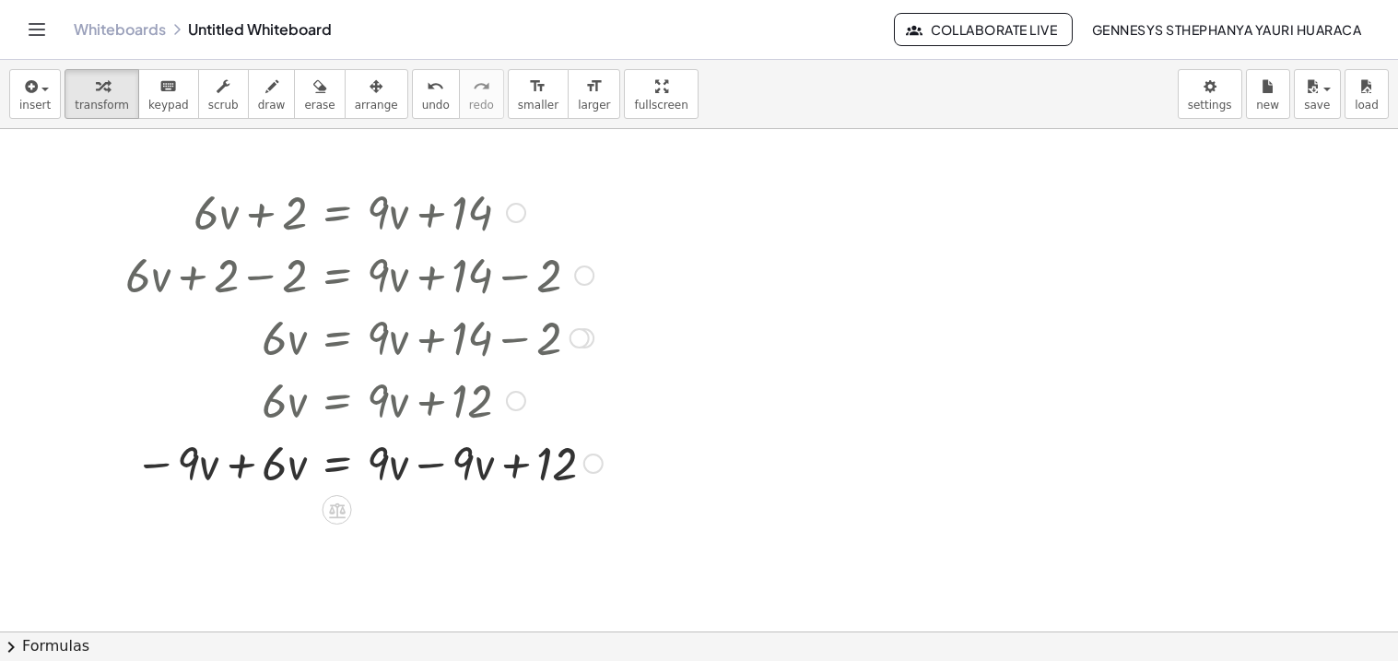
click at [239, 464] on div at bounding box center [364, 461] width 496 height 63
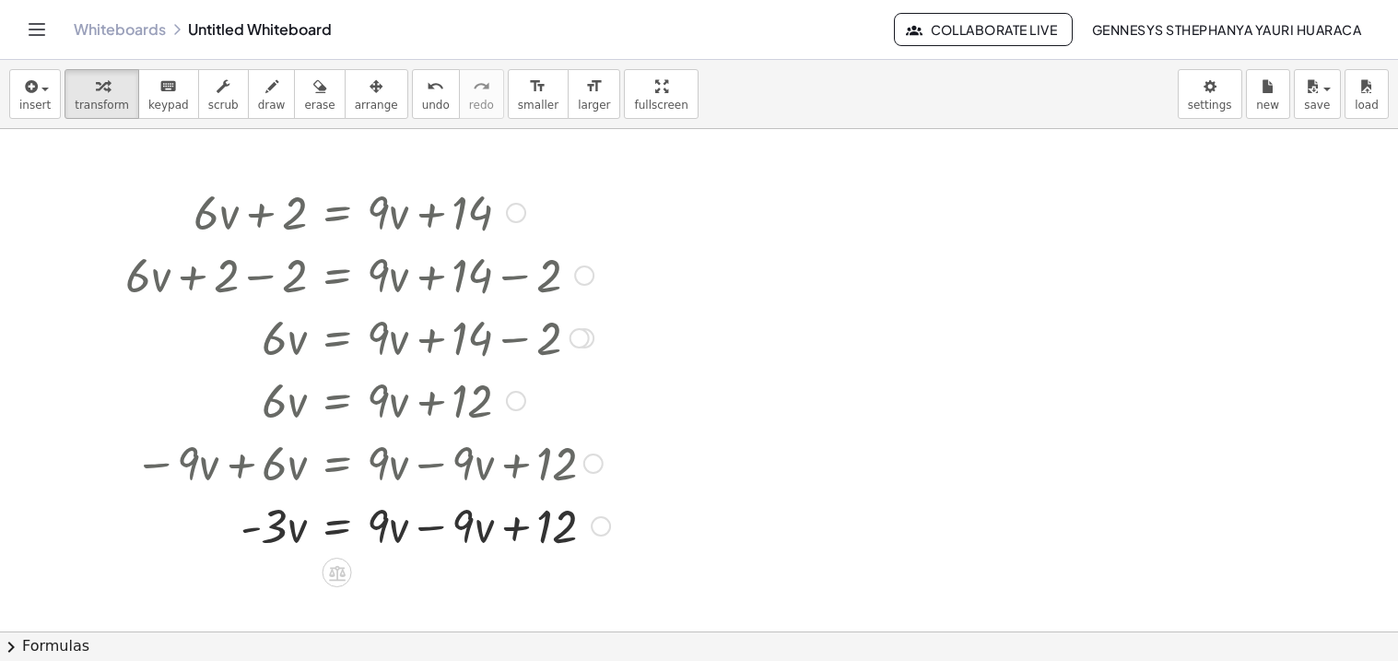
click at [422, 521] on div at bounding box center [367, 524] width 503 height 63
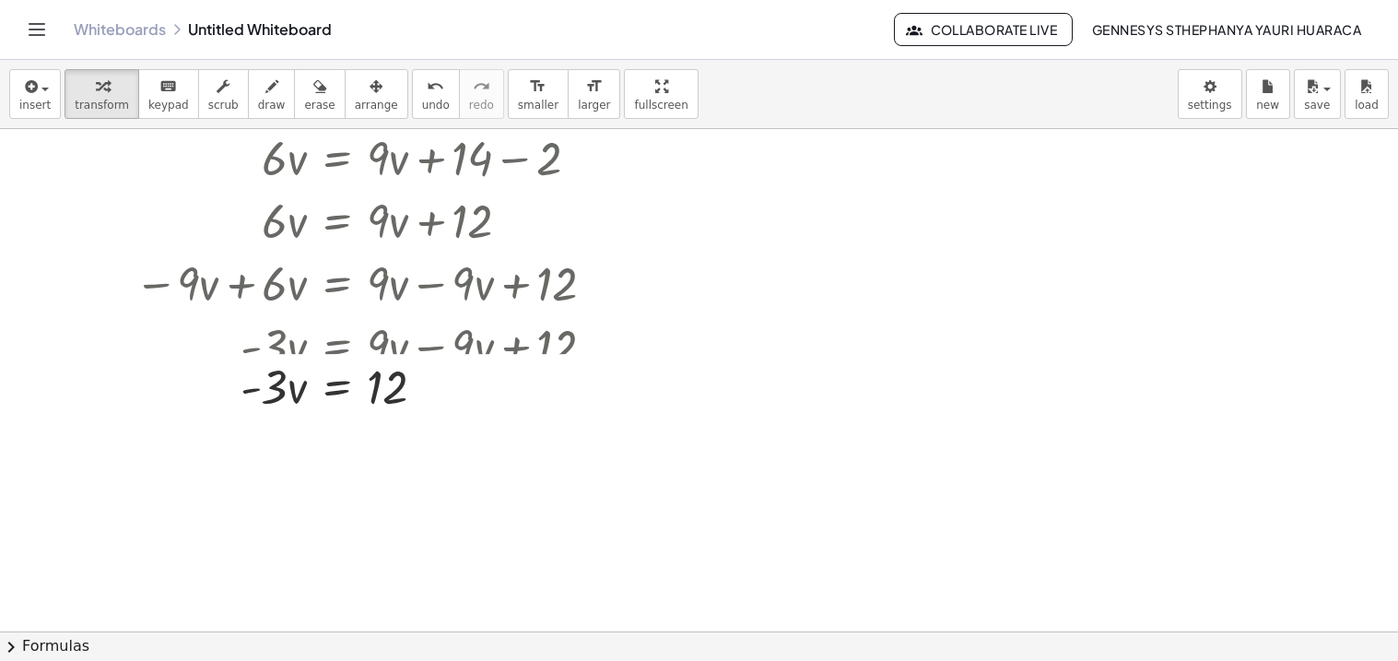
scroll to position [181, 0]
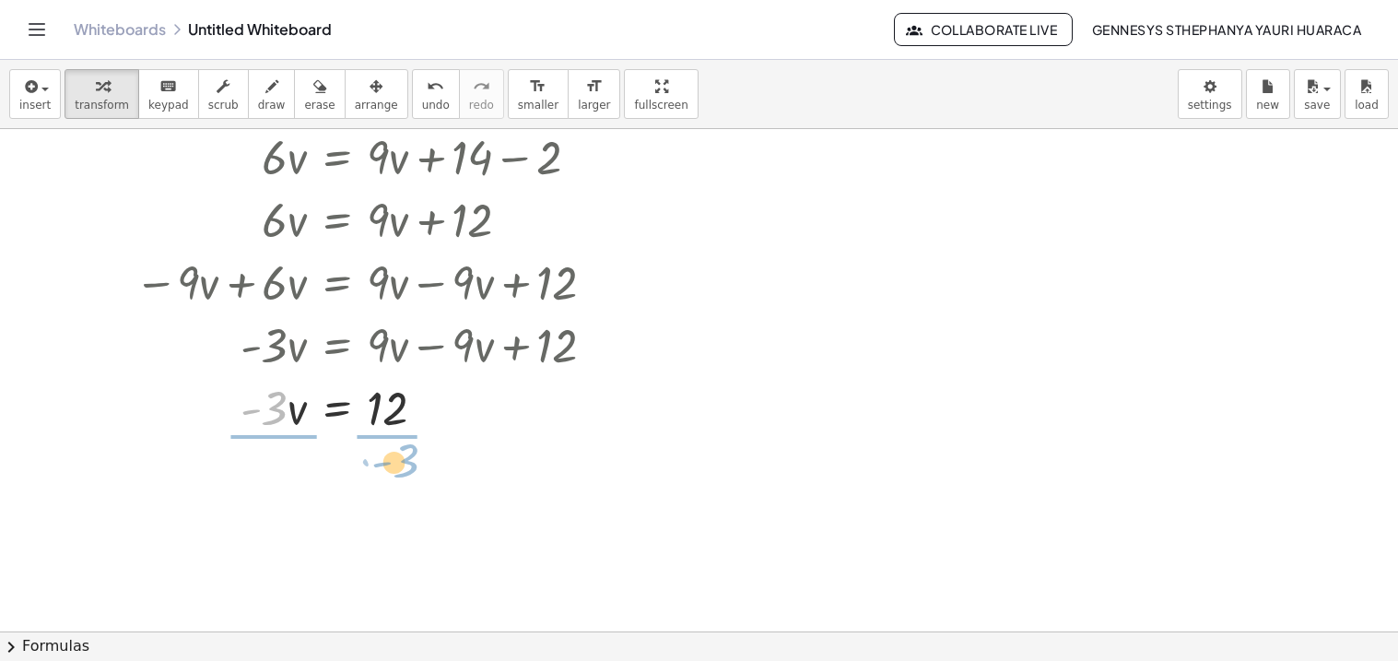
drag, startPoint x: 276, startPoint y: 418, endPoint x: 416, endPoint y: 466, distance: 148.0
click at [416, 466] on div "+ · 6 · v + 2 = + · 9 · v + 14 + · 6 · v + 2 − 2 = + · 9 · v + 14 − 2 + · 6 · v…" at bounding box center [699, 450] width 1398 height 1004
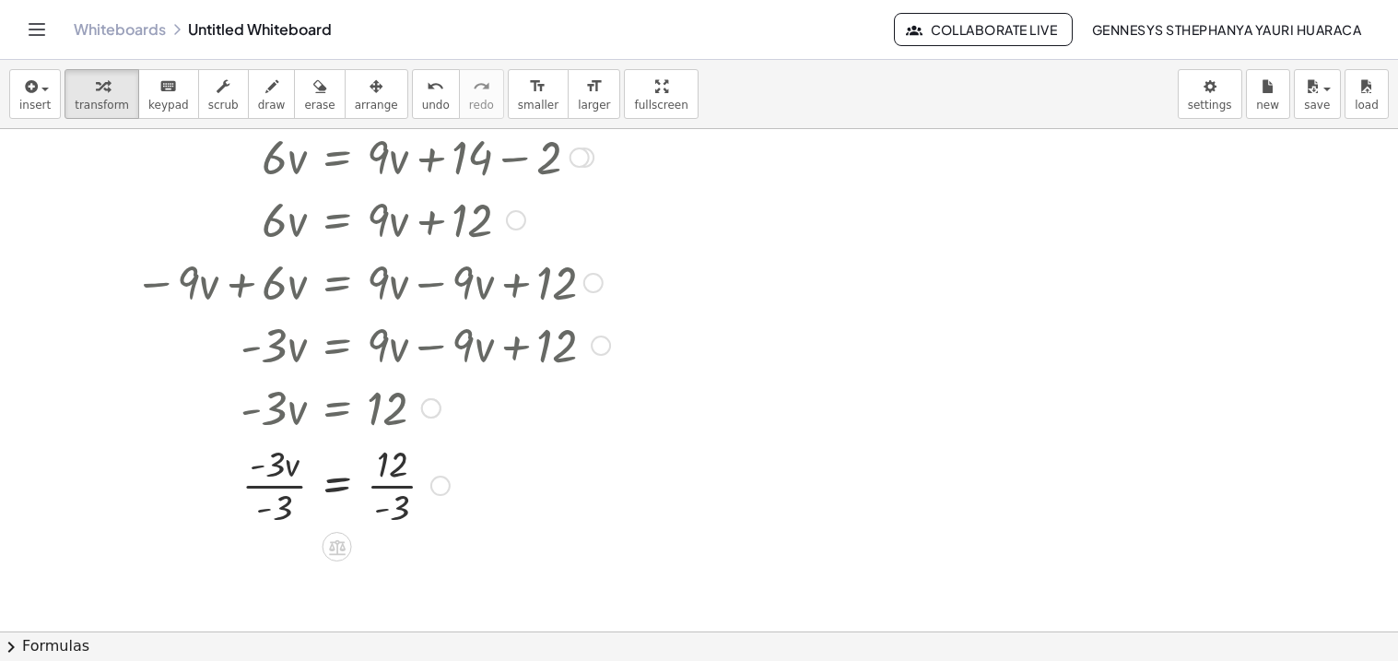
click at [289, 487] on div at bounding box center [367, 484] width 503 height 92
click at [395, 502] on div at bounding box center [367, 484] width 503 height 92
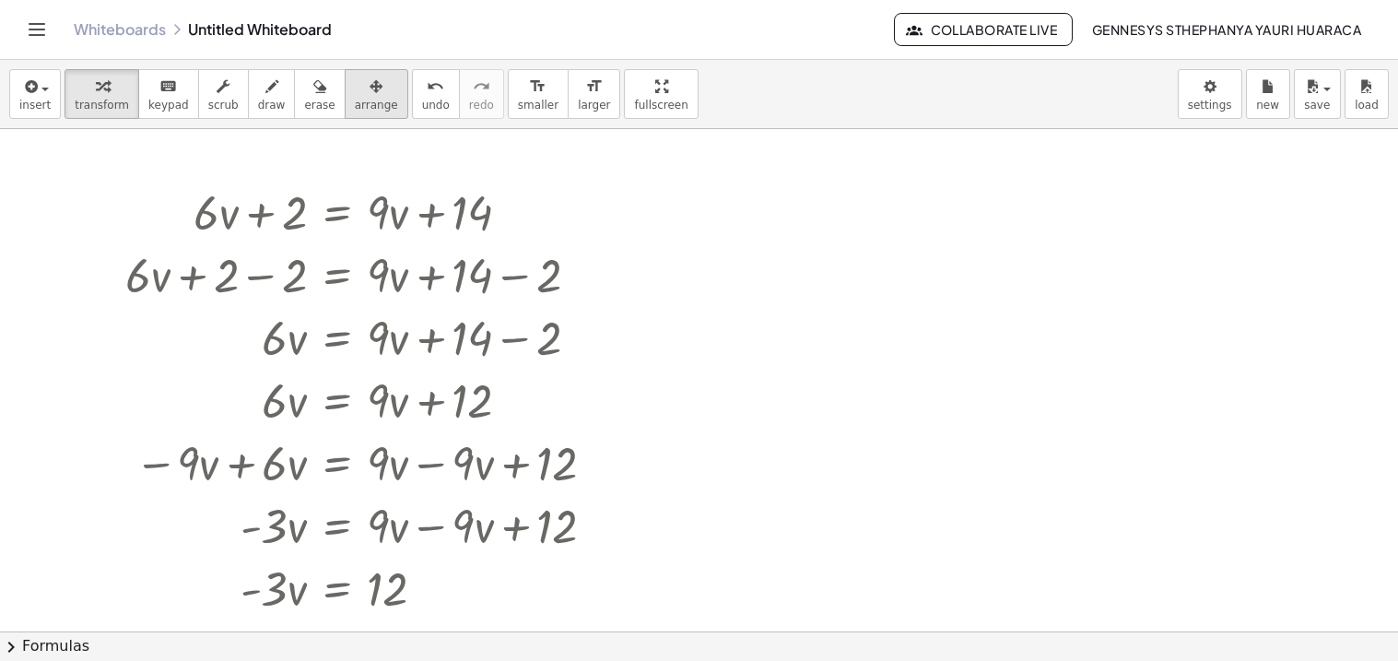
click at [355, 100] on span "arrange" at bounding box center [376, 105] width 43 height 13
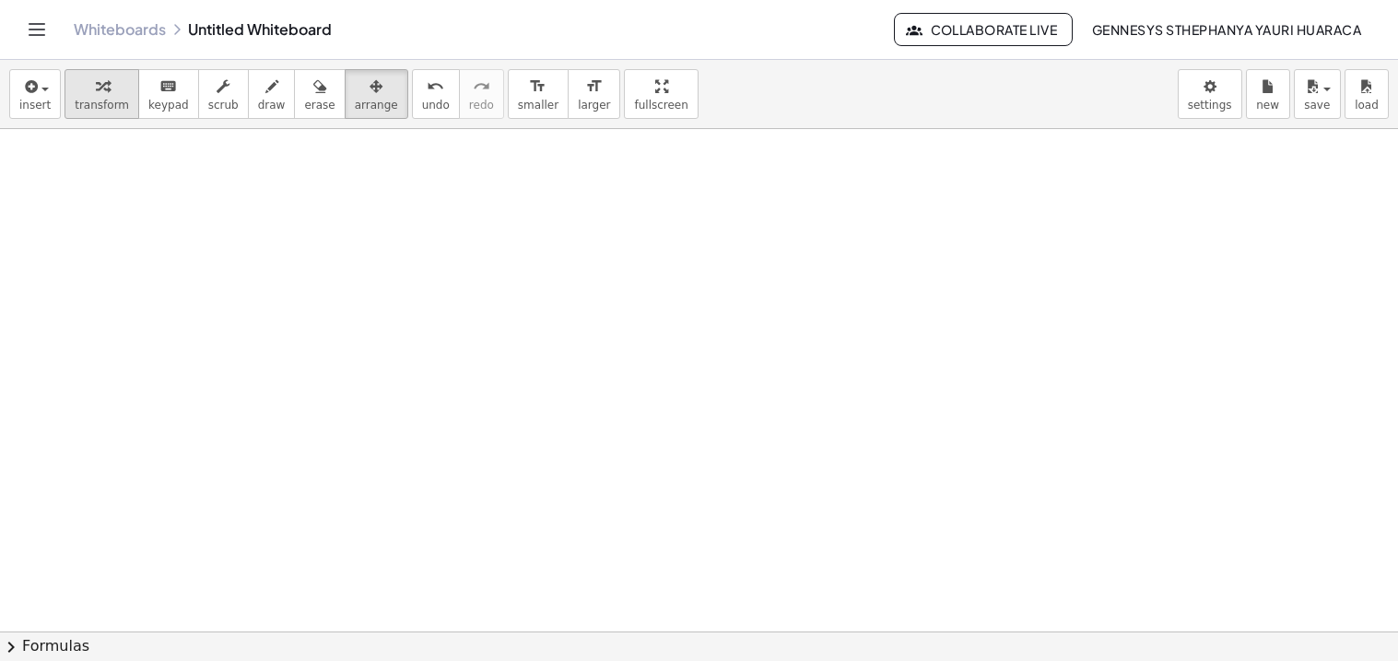
click at [112, 77] on div "button" at bounding box center [102, 86] width 54 height 22
click at [113, 240] on div at bounding box center [699, 631] width 1398 height 1004
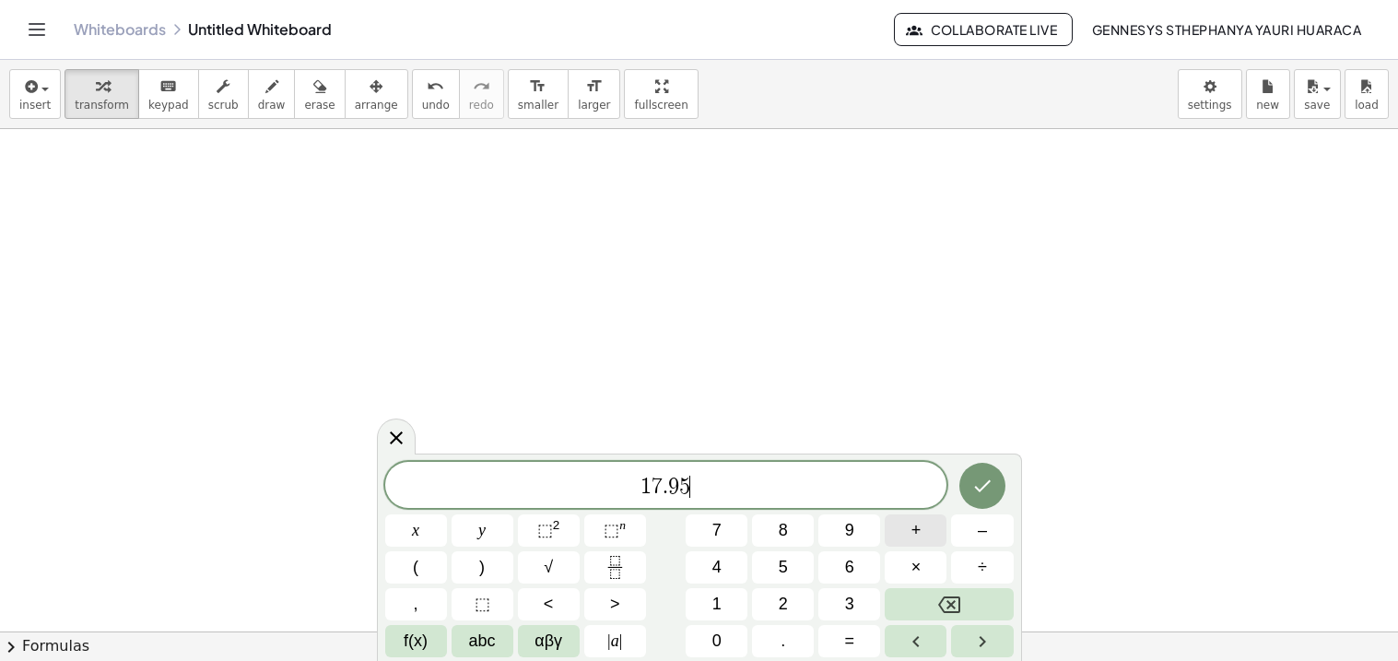
click at [901, 527] on button "+" at bounding box center [916, 530] width 62 height 32
click at [967, 467] on button "Done" at bounding box center [982, 486] width 46 height 46
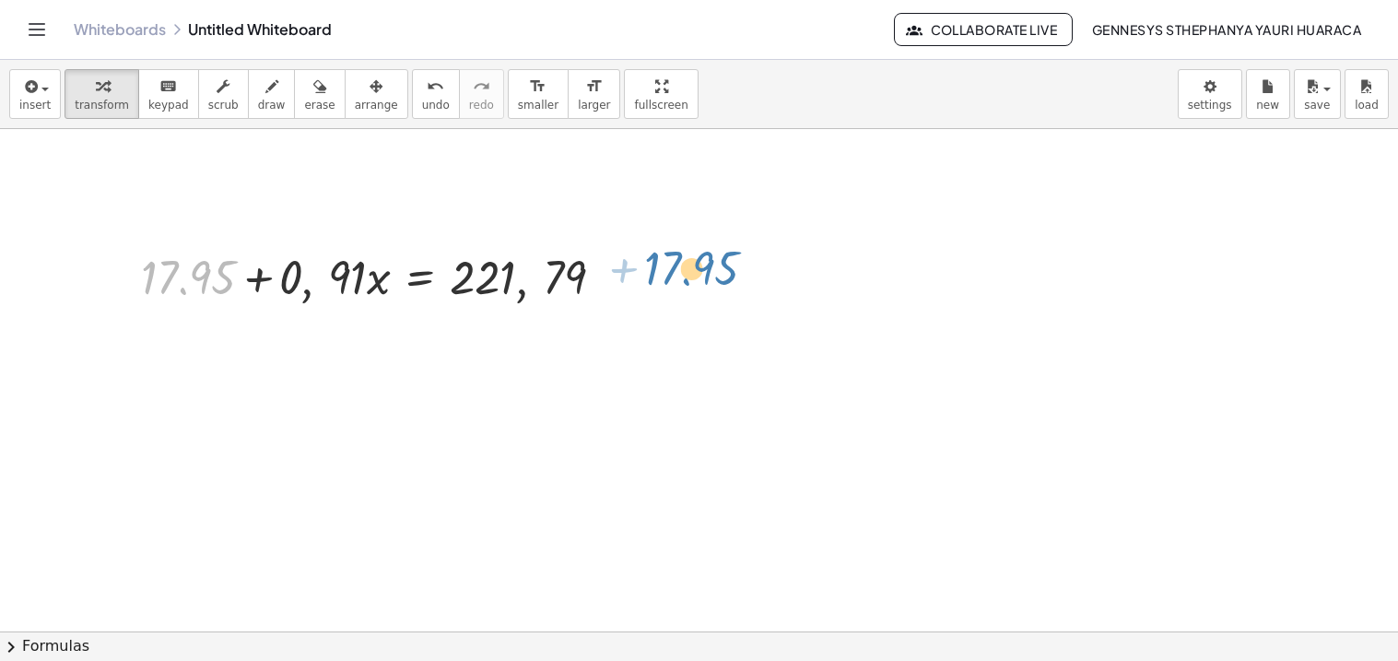
drag, startPoint x: 205, startPoint y: 273, endPoint x: 695, endPoint y: 270, distance: 489.3
click at [695, 270] on div "+ 17.95 , + 17.95 + 0 , · 91 · x = 221 , 79" at bounding box center [699, 631] width 1398 height 1004
drag, startPoint x: 198, startPoint y: 275, endPoint x: 241, endPoint y: 285, distance: 43.6
click at [241, 285] on div at bounding box center [380, 275] width 496 height 63
click at [603, 280] on div at bounding box center [609, 277] width 20 height 20
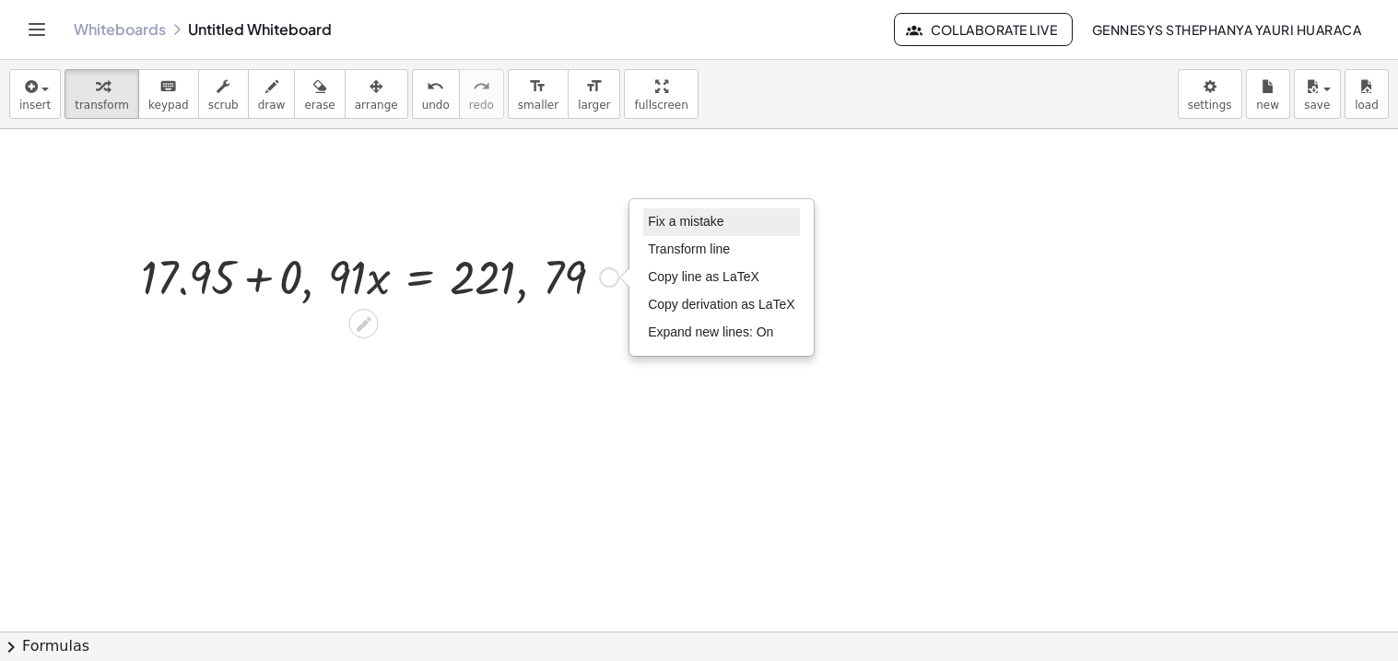
click at [663, 228] on span "Fix a mistake" at bounding box center [686, 221] width 76 height 15
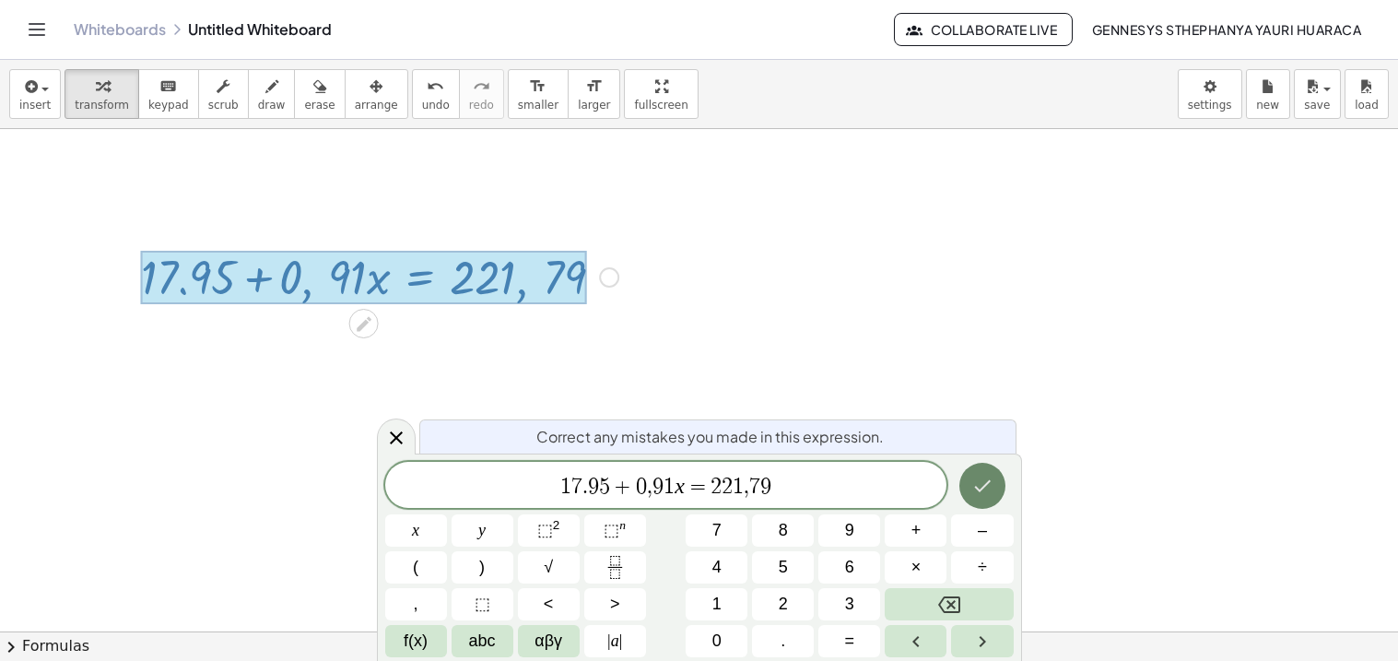
click at [980, 490] on icon "Done" at bounding box center [982, 486] width 17 height 12
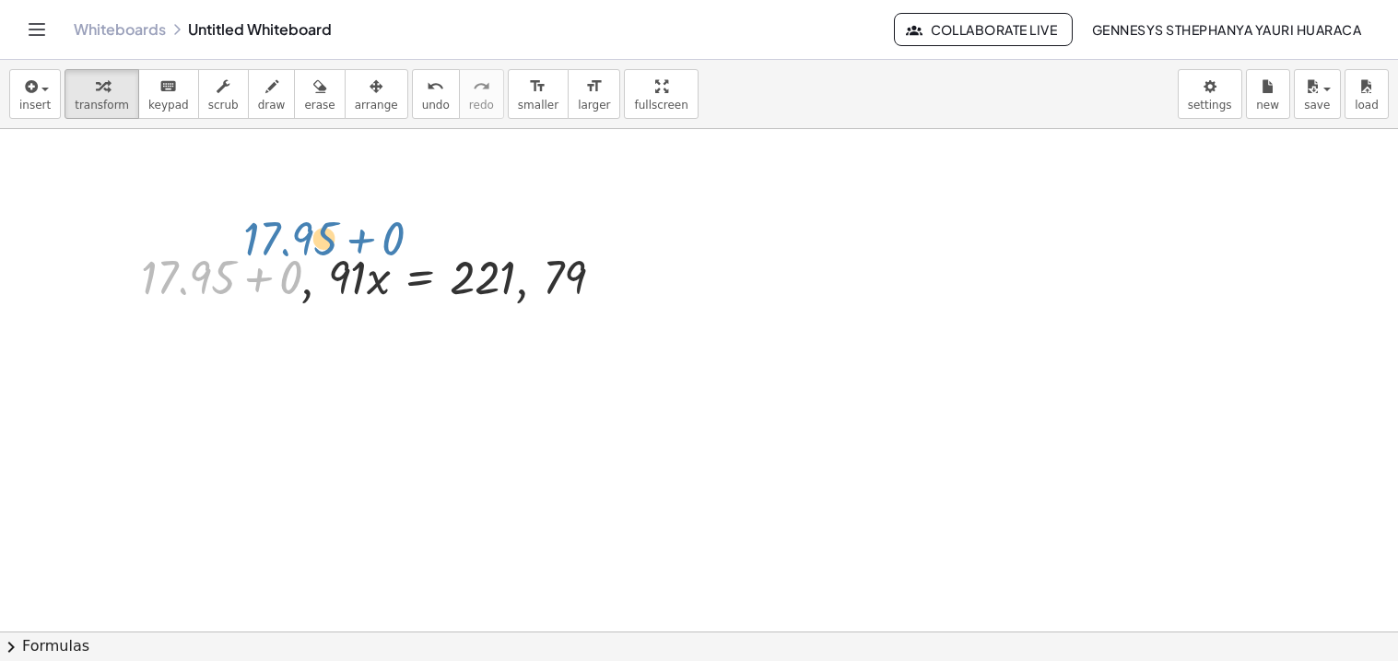
drag, startPoint x: 162, startPoint y: 266, endPoint x: 197, endPoint y: 261, distance: 35.5
click at [197, 261] on div at bounding box center [380, 275] width 496 height 63
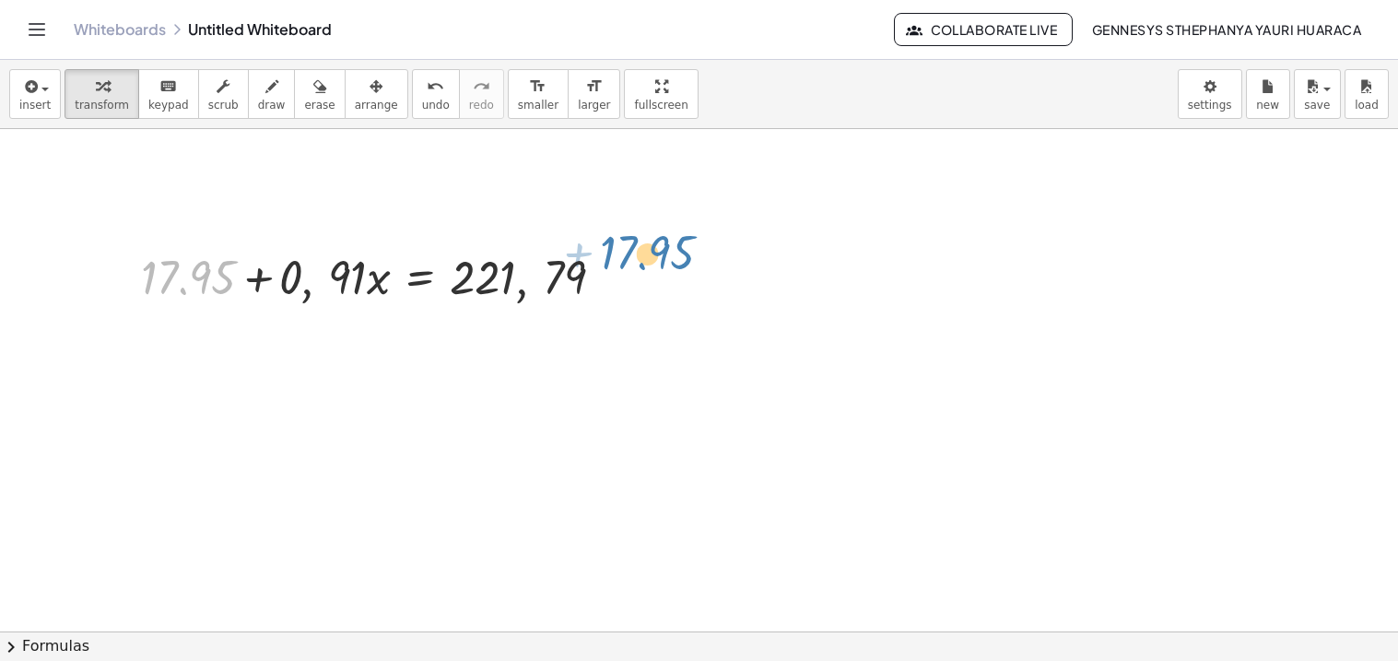
drag, startPoint x: 205, startPoint y: 281, endPoint x: 634, endPoint y: 273, distance: 429.5
click at [176, 258] on div at bounding box center [380, 275] width 496 height 63
drag, startPoint x: 176, startPoint y: 258, endPoint x: 670, endPoint y: 151, distance: 505.4
click at [670, 151] on div "+ 17.95 , + 17.95 + 0 , · 91 · x = 221 , 79 Fix a mistake Transform line Copy l…" at bounding box center [699, 631] width 1398 height 1004
click at [491, 282] on div at bounding box center [380, 275] width 496 height 63
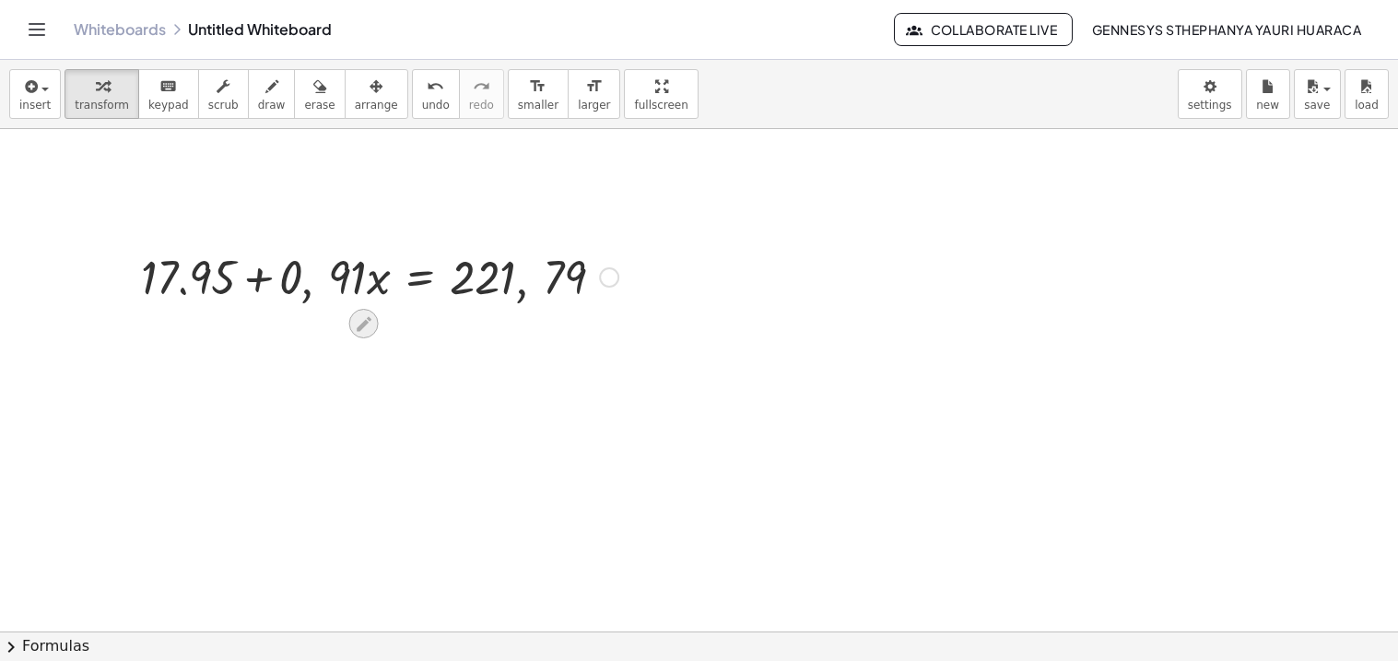
click at [366, 311] on div at bounding box center [363, 323] width 29 height 29
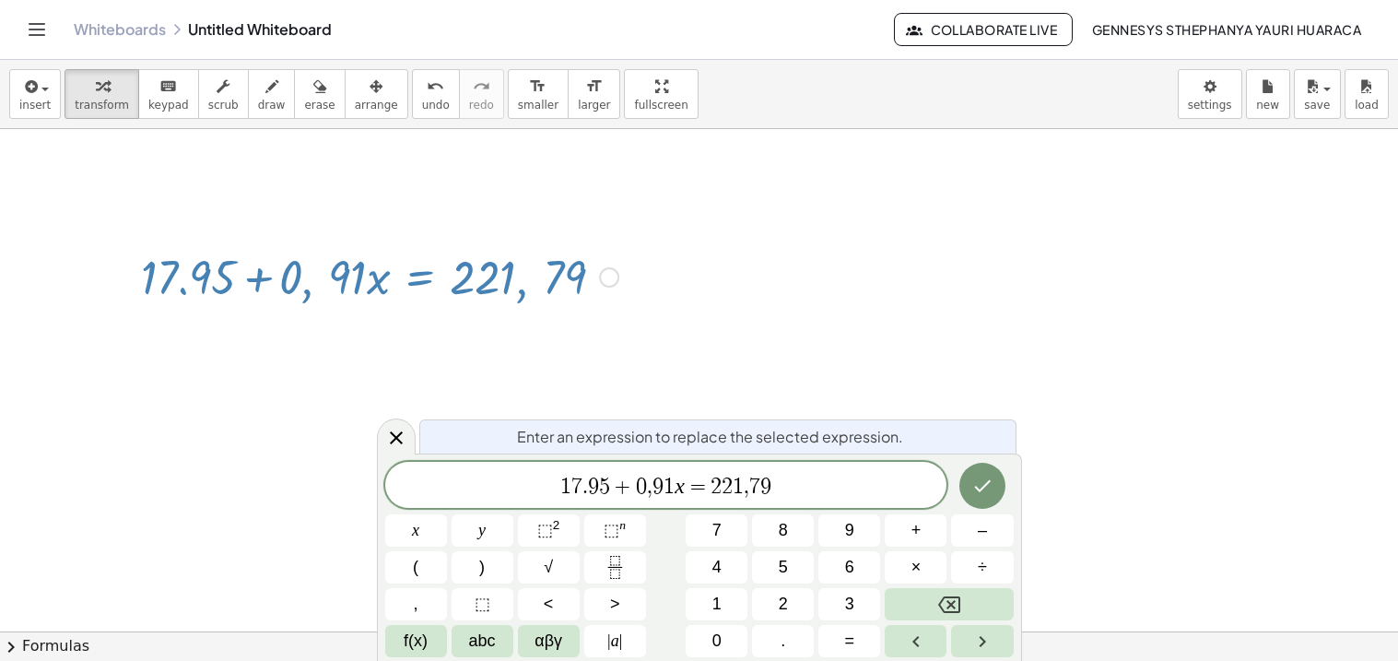
click at [651, 490] on span "1 7 . 9 5 + 0 , 9 ​ 1 x = 2 2 1 , 7 9" at bounding box center [666, 487] width 562 height 26
click at [751, 488] on span "7" at bounding box center [754, 486] width 11 height 22
click at [964, 472] on button "Done" at bounding box center [982, 486] width 46 height 46
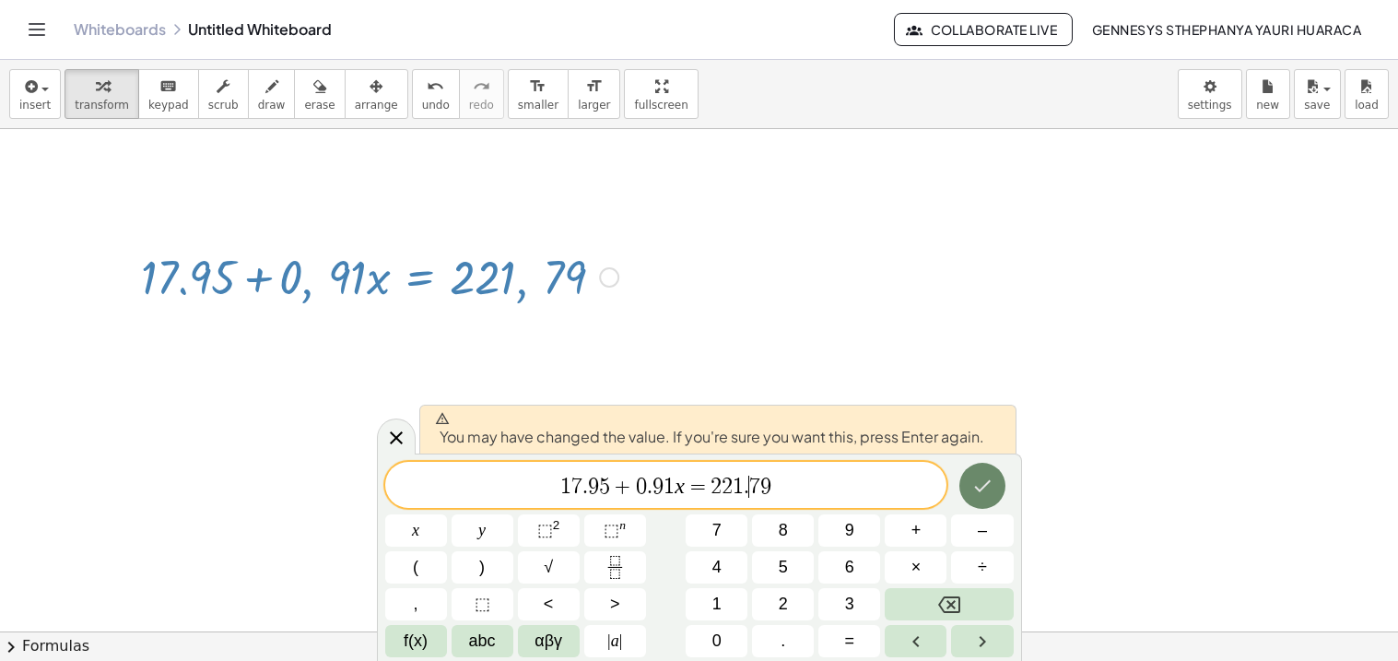
click at [979, 479] on icon "Done" at bounding box center [982, 486] width 22 height 22
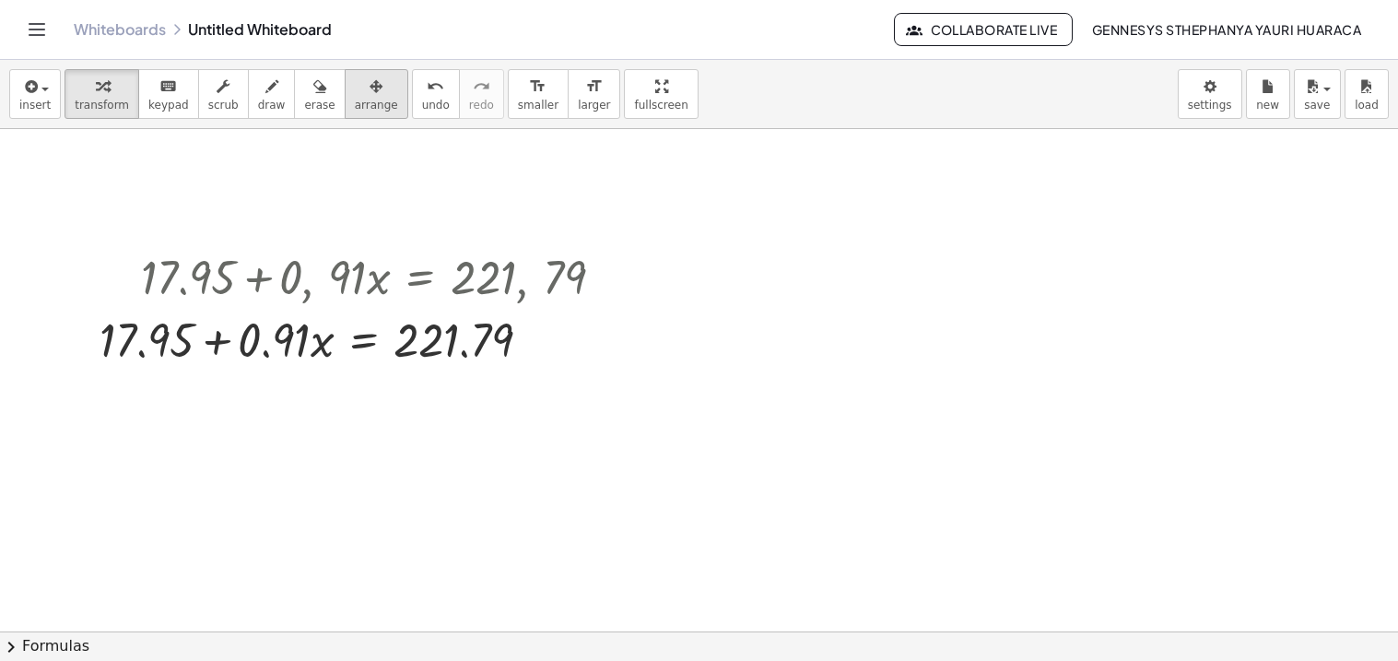
click at [358, 89] on div "button" at bounding box center [376, 86] width 43 height 22
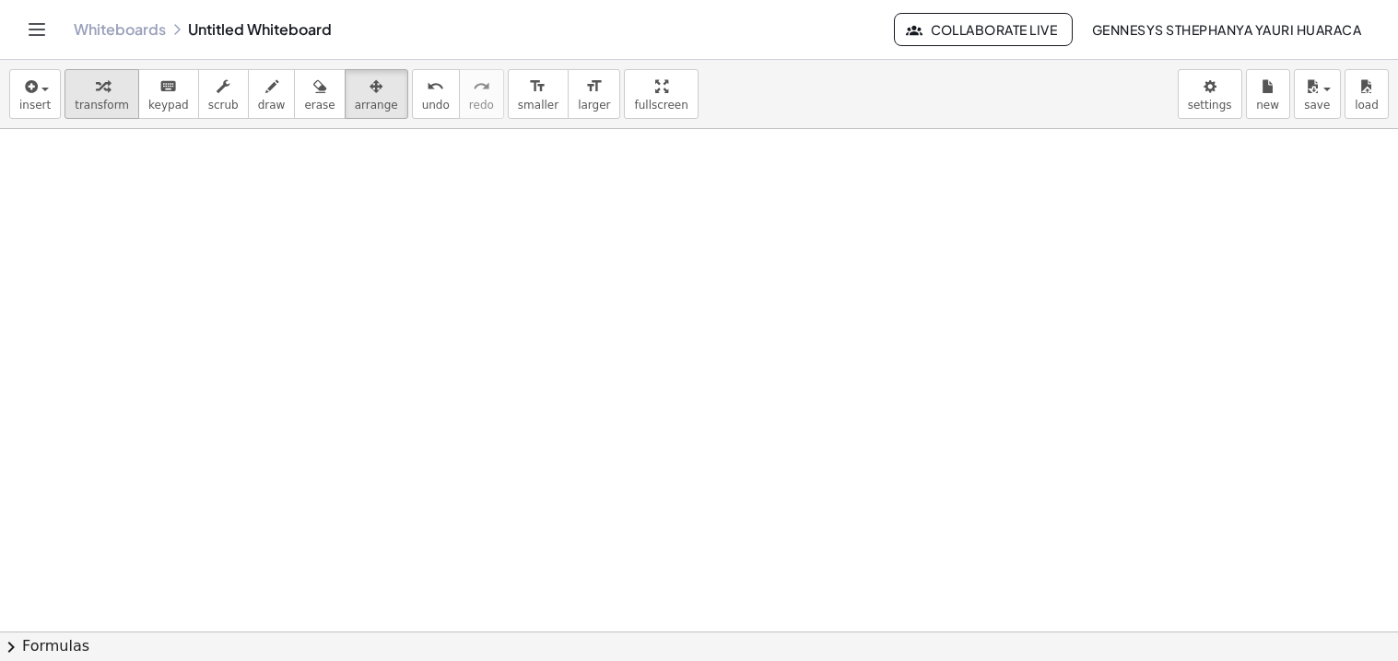
click at [102, 91] on div "button" at bounding box center [102, 86] width 54 height 22
click at [102, 161] on div at bounding box center [699, 631] width 1398 height 1004
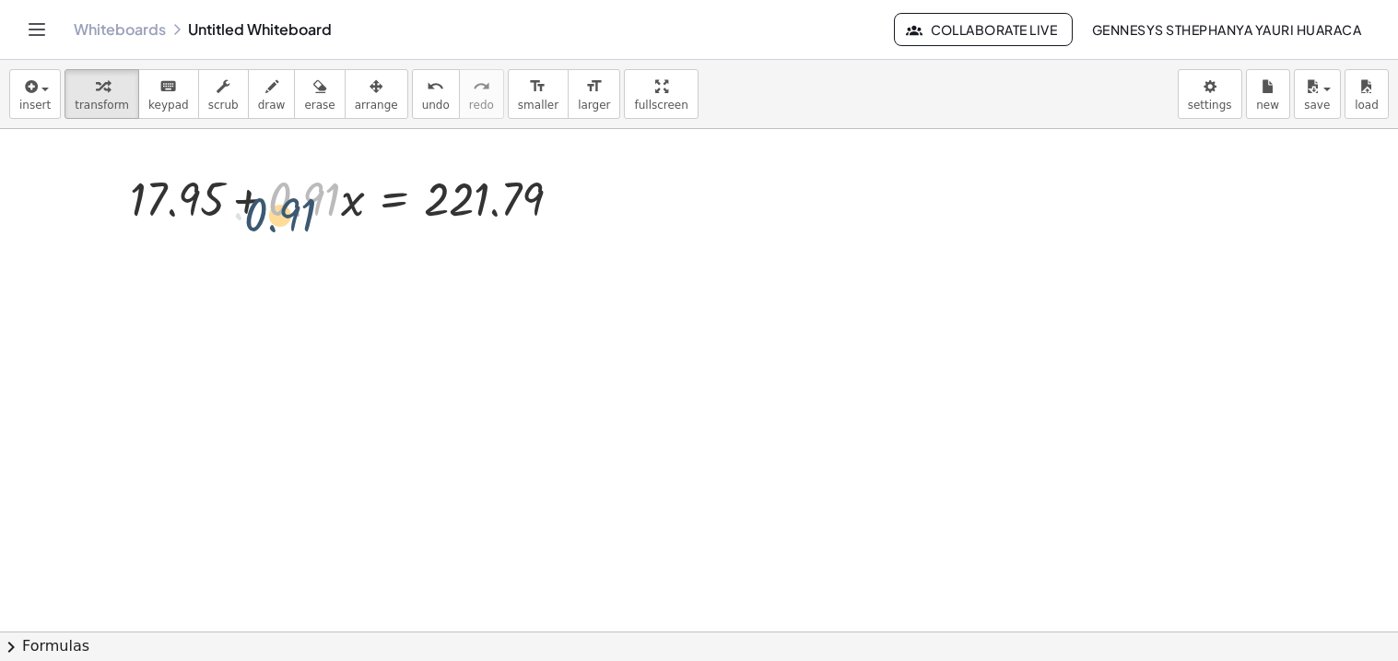
drag, startPoint x: 324, startPoint y: 194, endPoint x: 300, endPoint y: 209, distance: 28.6
click at [300, 209] on div at bounding box center [354, 197] width 466 height 63
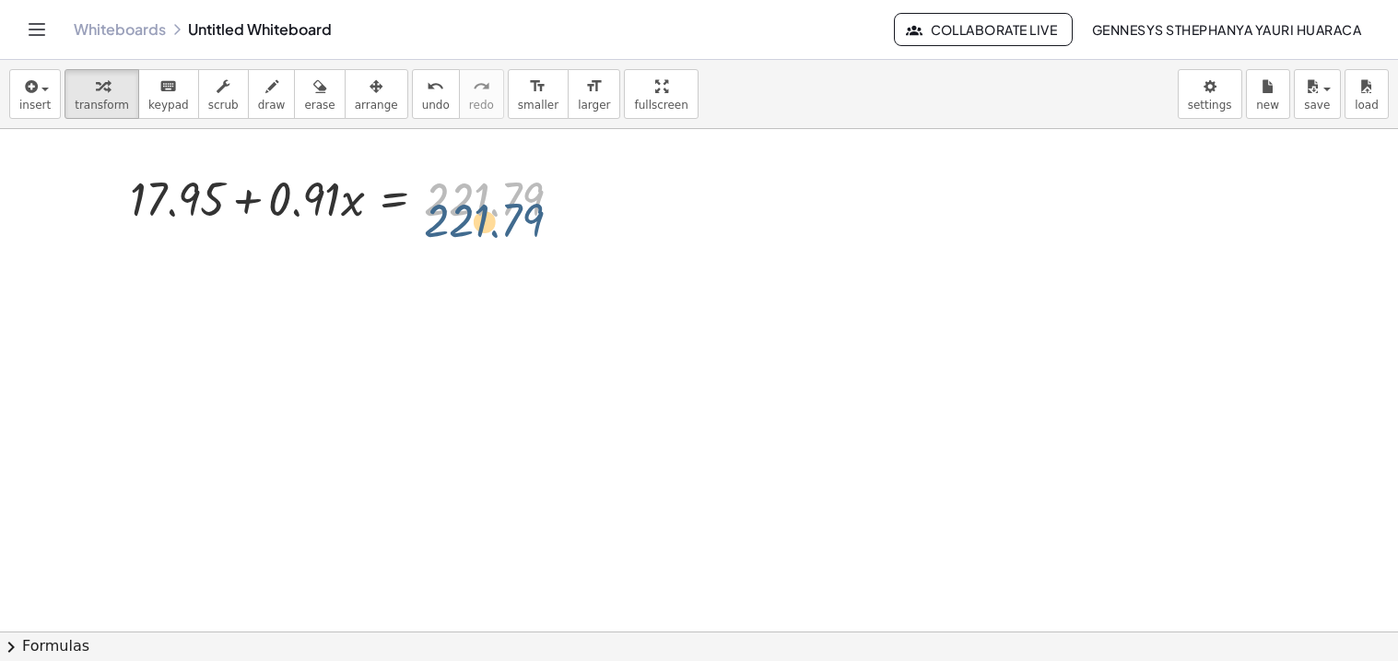
drag, startPoint x: 465, startPoint y: 207, endPoint x: 464, endPoint y: 229, distance: 22.1
click at [464, 229] on div "221.79 + 17.95 + · 0.91 · x = 221.79" at bounding box center [346, 197] width 489 height 72
drag, startPoint x: 170, startPoint y: 182, endPoint x: 197, endPoint y: 193, distance: 29.8
click at [197, 193] on div at bounding box center [354, 197] width 466 height 63
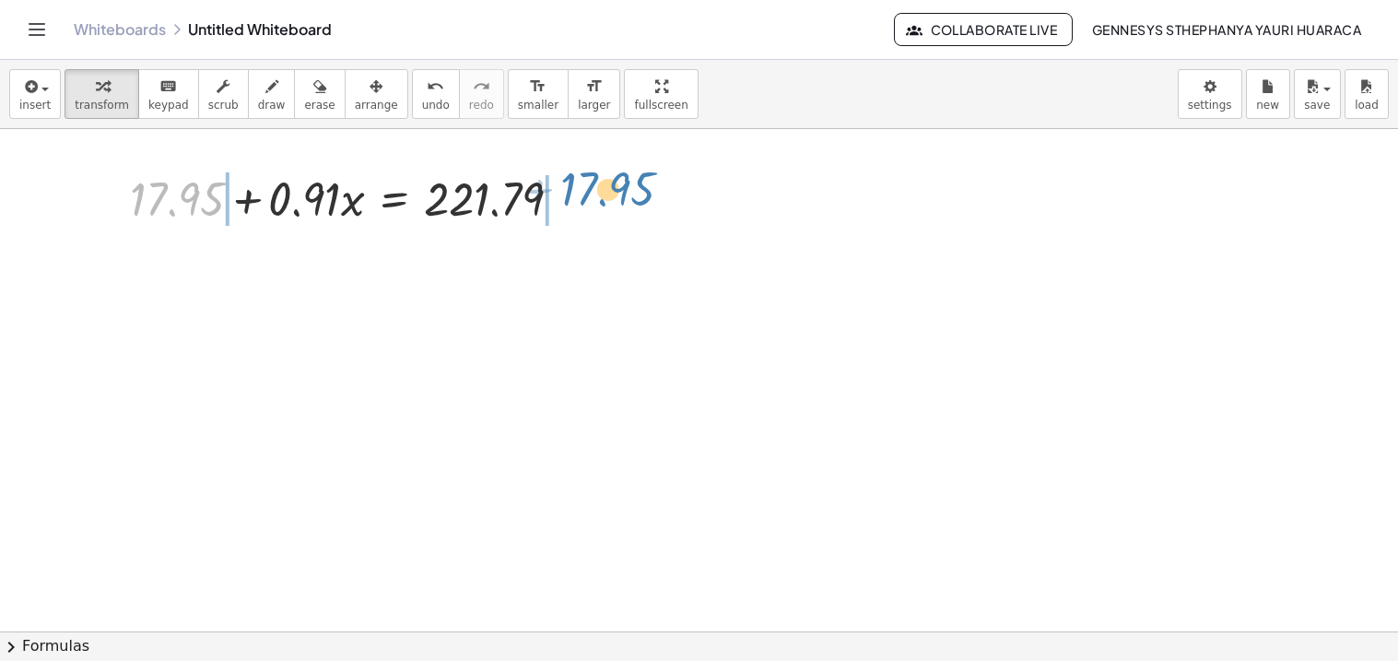
drag, startPoint x: 189, startPoint y: 197, endPoint x: 619, endPoint y: 186, distance: 430.5
click at [619, 186] on div "+ 17.95 + 17.95 + · 0.91 · x = 221.79" at bounding box center [699, 631] width 1398 height 1004
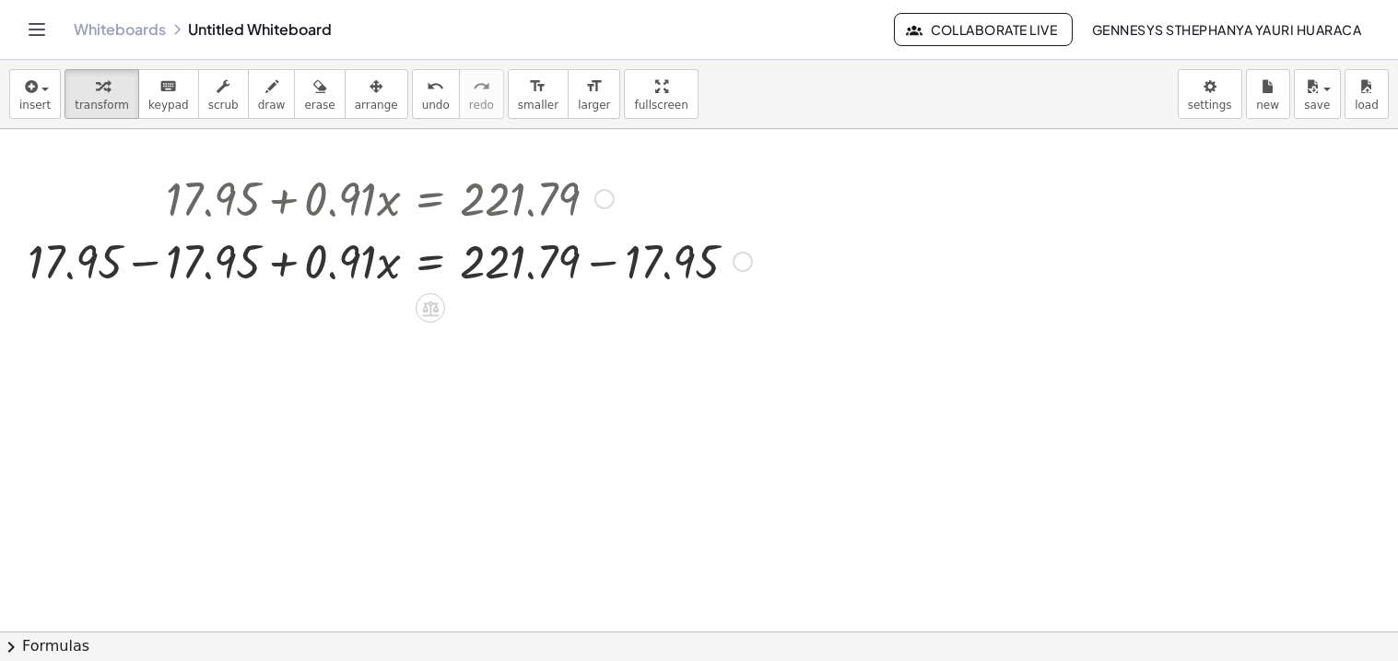
click at [151, 276] on div at bounding box center [389, 260] width 743 height 63
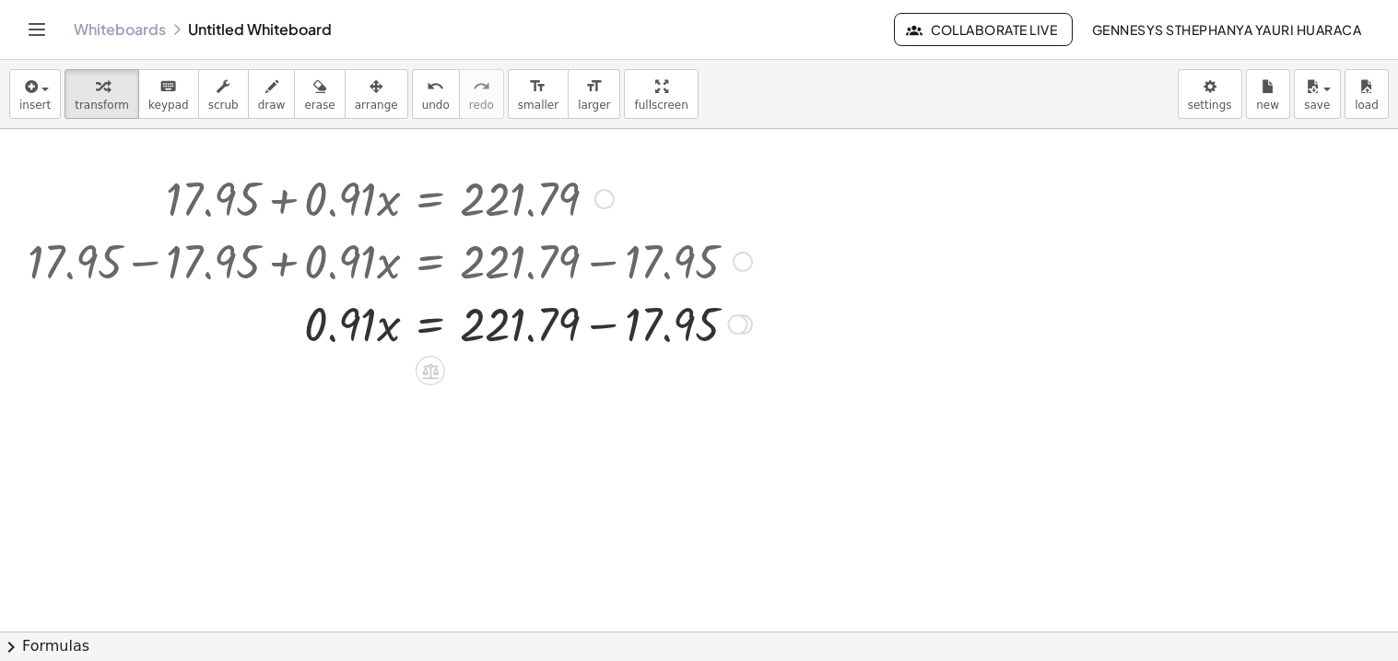
click at [601, 323] on div at bounding box center [389, 322] width 743 height 63
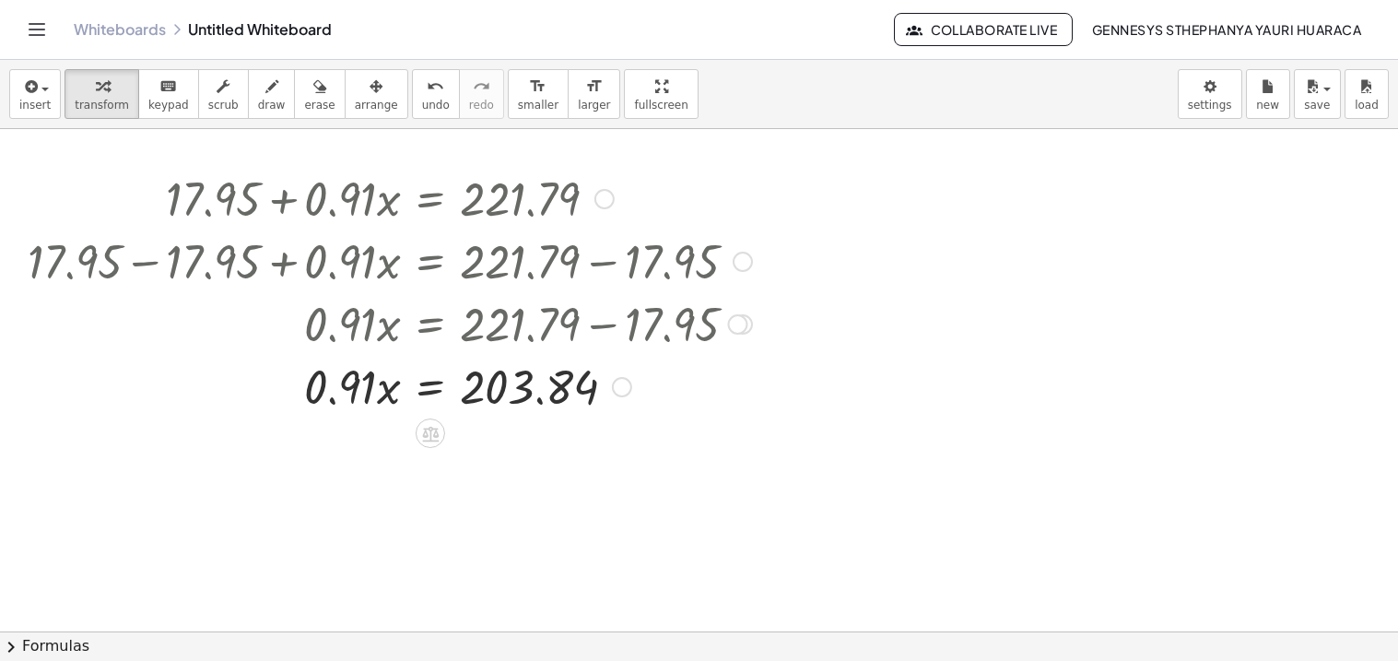
click at [384, 374] on div at bounding box center [389, 385] width 743 height 63
drag, startPoint x: 369, startPoint y: 388, endPoint x: 534, endPoint y: 440, distance: 172.8
click at [534, 440] on div "+ 17.95 + · 0.91 · x = 221.79 + 17.95 − 17.95 + · 0.91 · x = + 221.79 − 17.95 +…" at bounding box center [699, 631] width 1398 height 1004
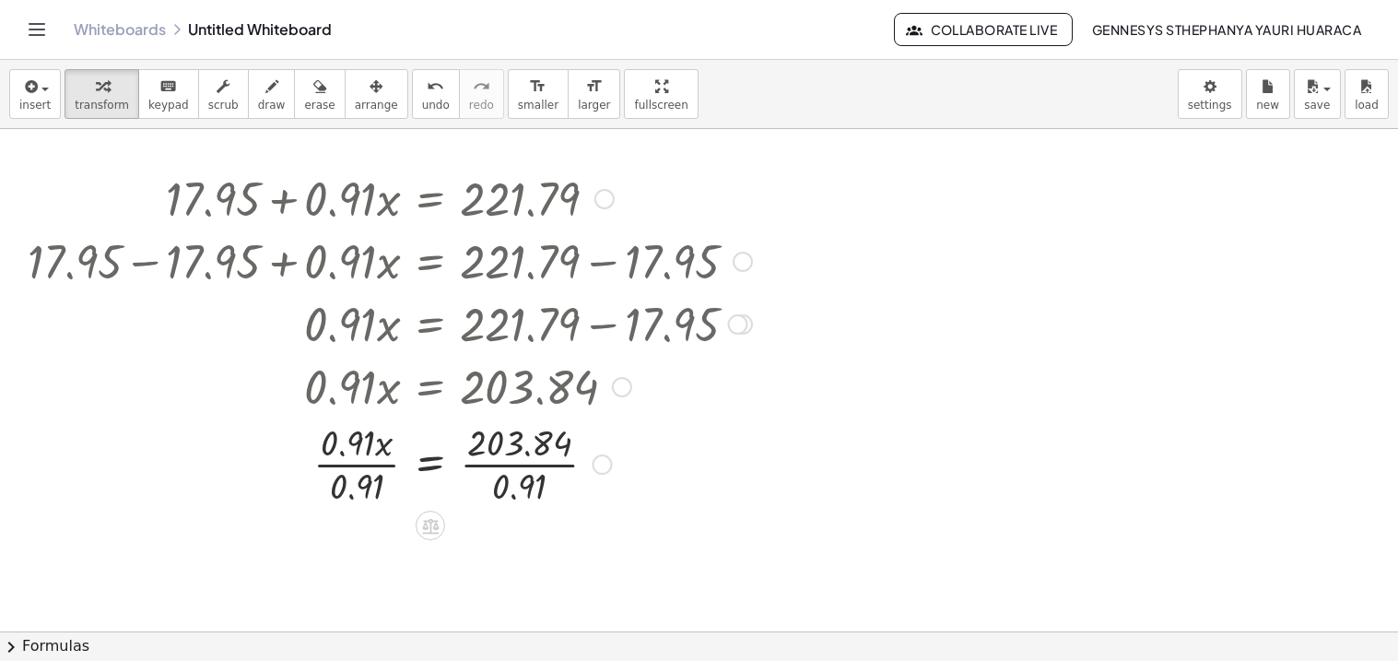
click at [355, 458] on div at bounding box center [389, 463] width 743 height 92
click at [559, 466] on div at bounding box center [389, 463] width 743 height 92
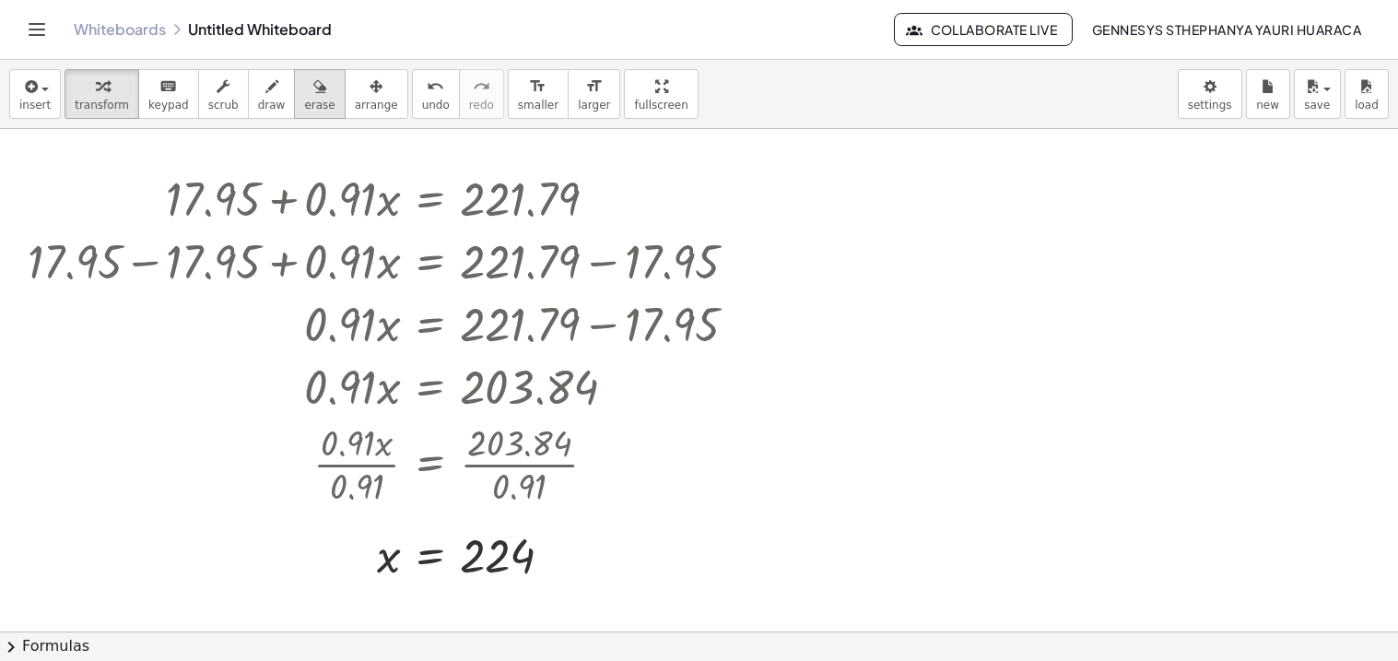
click at [317, 75] on button "erase" at bounding box center [319, 94] width 51 height 50
click at [360, 84] on div "button" at bounding box center [376, 86] width 43 height 22
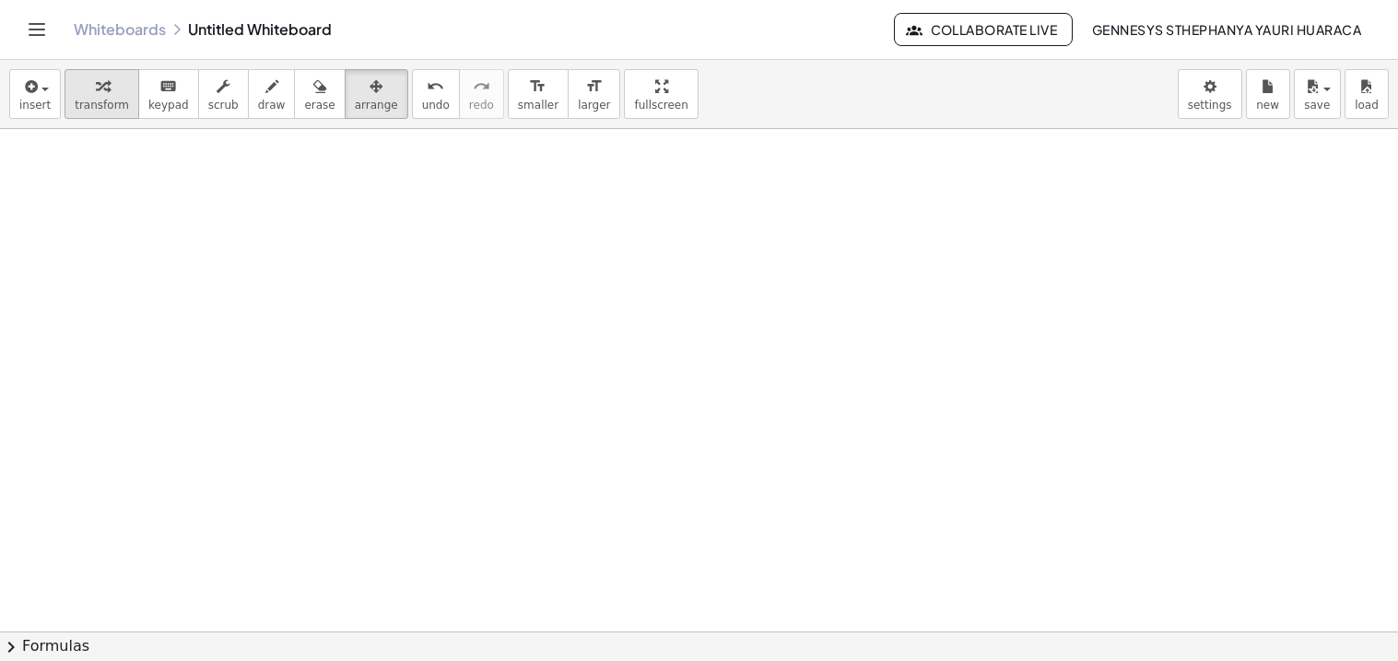
click at [117, 92] on button "transform" at bounding box center [102, 94] width 75 height 50
click at [133, 208] on div at bounding box center [699, 631] width 1398 height 1004
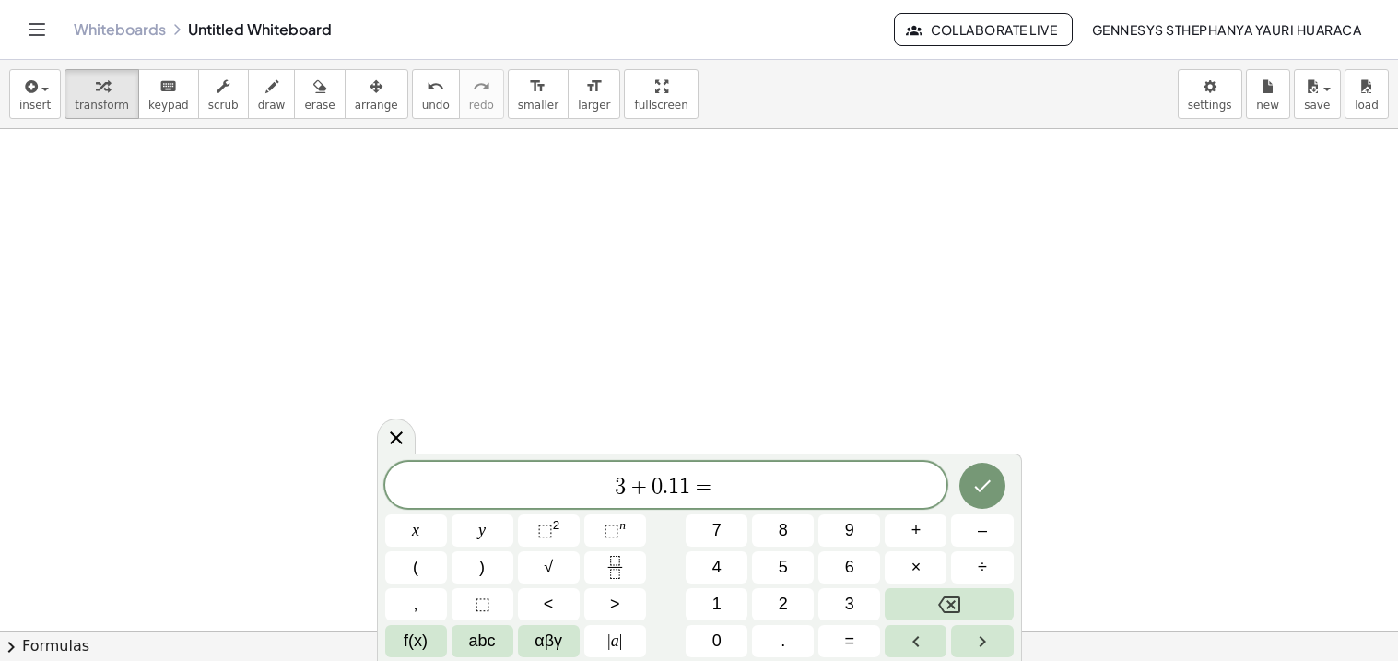
click at [692, 487] on span "=" at bounding box center [703, 486] width 27 height 22
click at [805, 496] on span "3 + 0 . 1 1 x ​ =" at bounding box center [666, 487] width 562 height 26
click at [983, 499] on button "Done" at bounding box center [982, 486] width 46 height 46
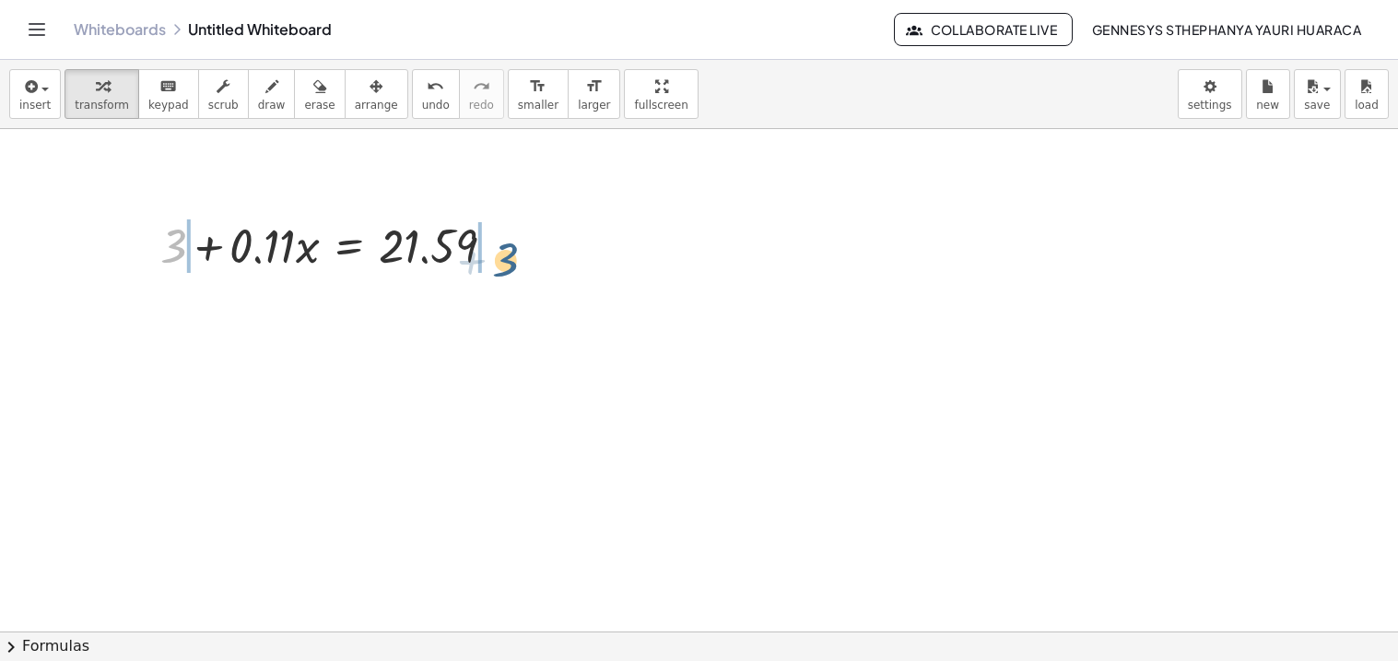
drag, startPoint x: 181, startPoint y: 249, endPoint x: 525, endPoint y: 260, distance: 344.8
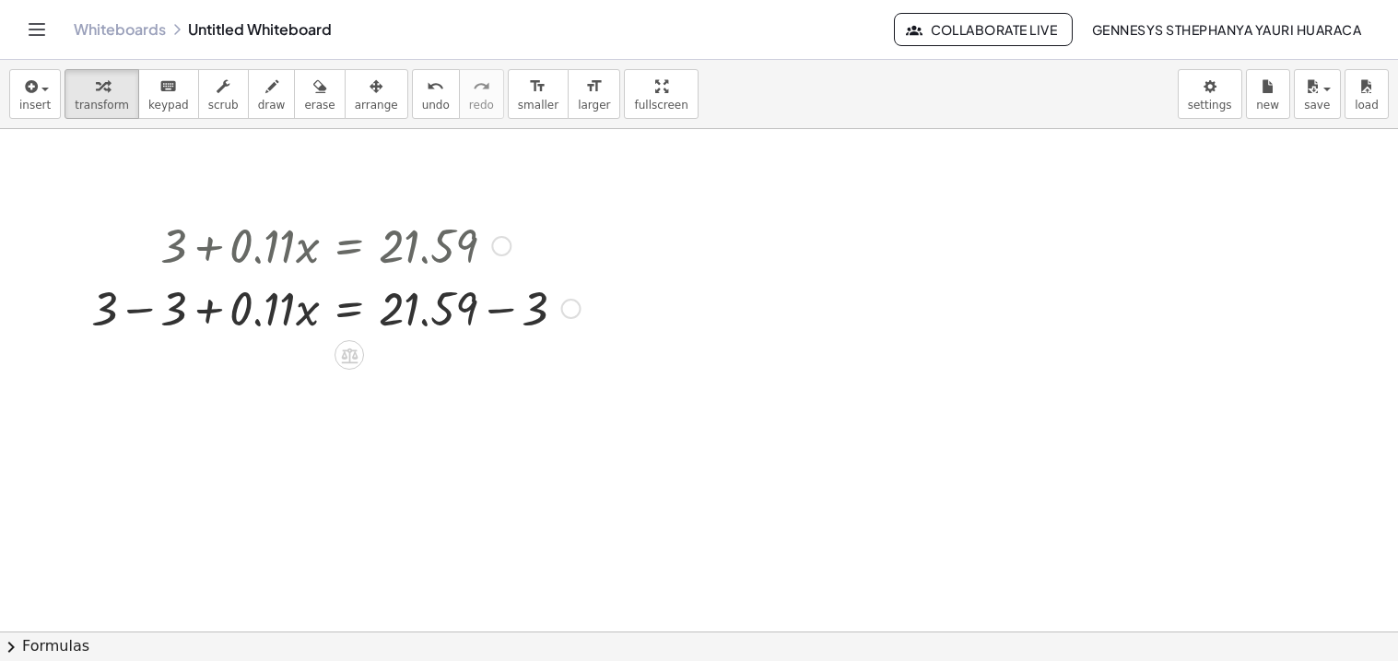
click at [175, 294] on div at bounding box center [336, 307] width 508 height 63
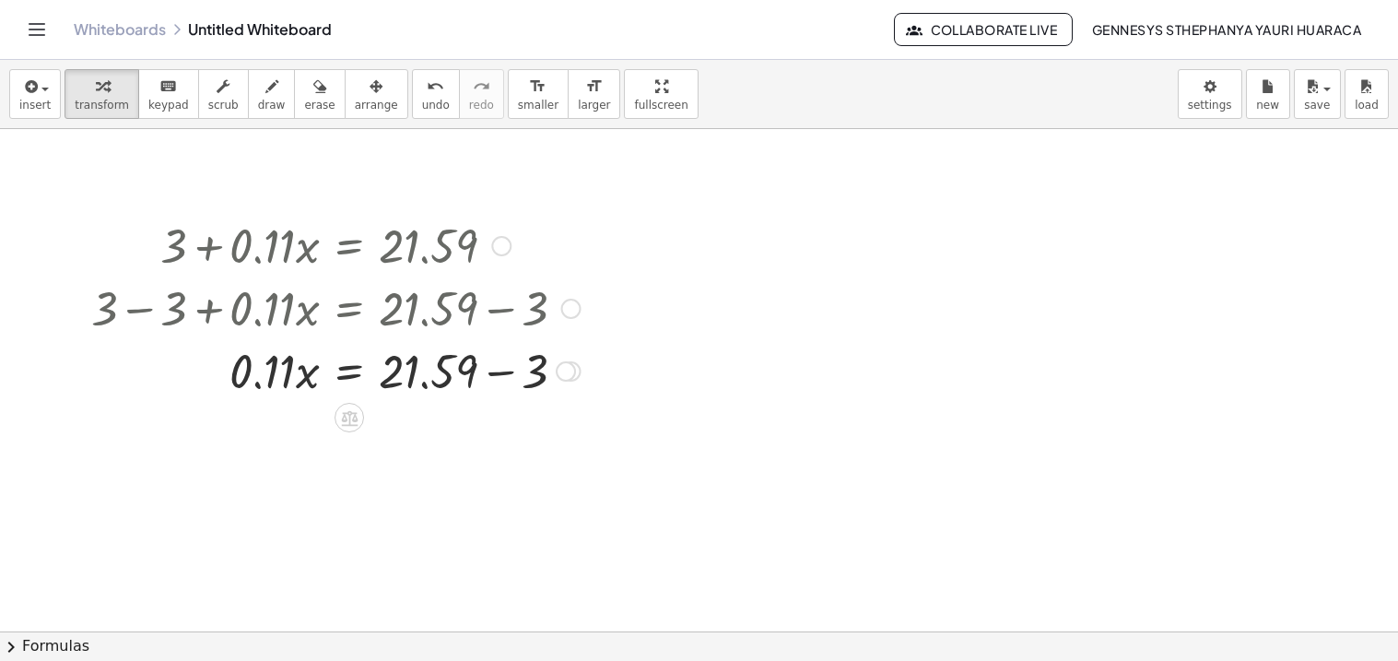
click at [442, 358] on div at bounding box center [336, 369] width 508 height 63
click at [417, 370] on div at bounding box center [336, 369] width 508 height 63
click at [515, 371] on div at bounding box center [336, 369] width 508 height 63
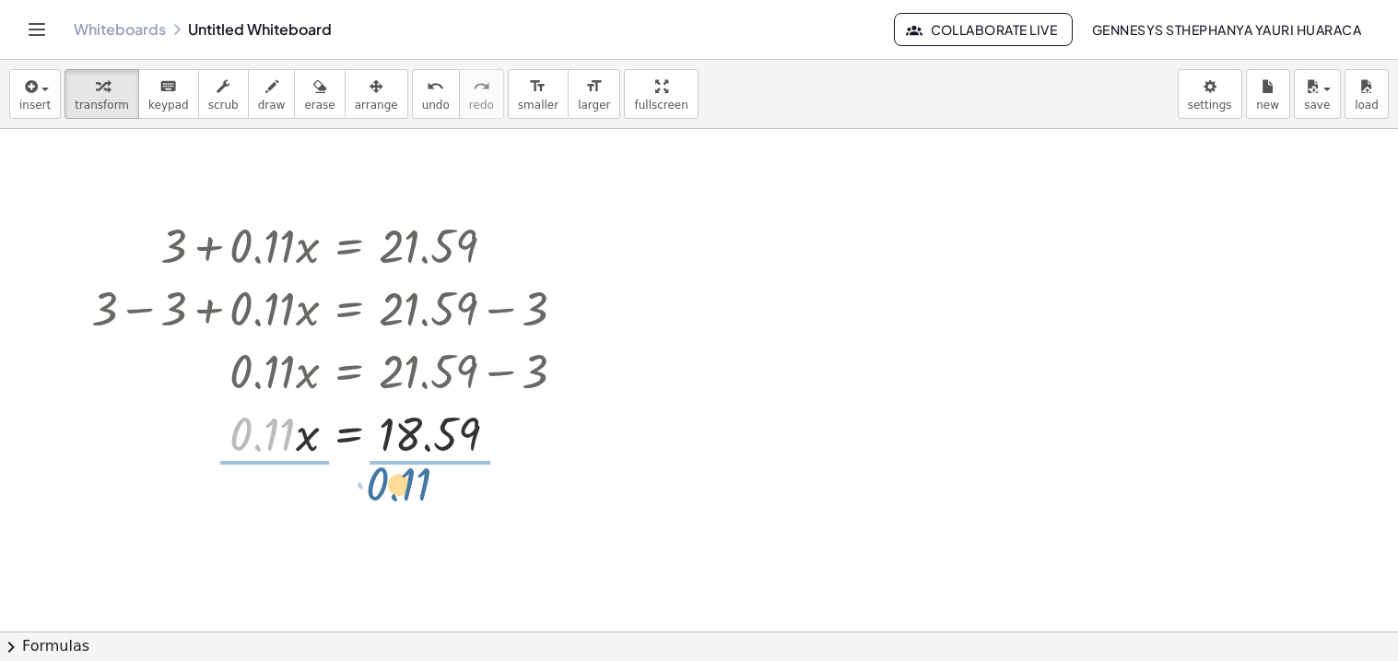
drag, startPoint x: 265, startPoint y: 437, endPoint x: 406, endPoint y: 487, distance: 149.5
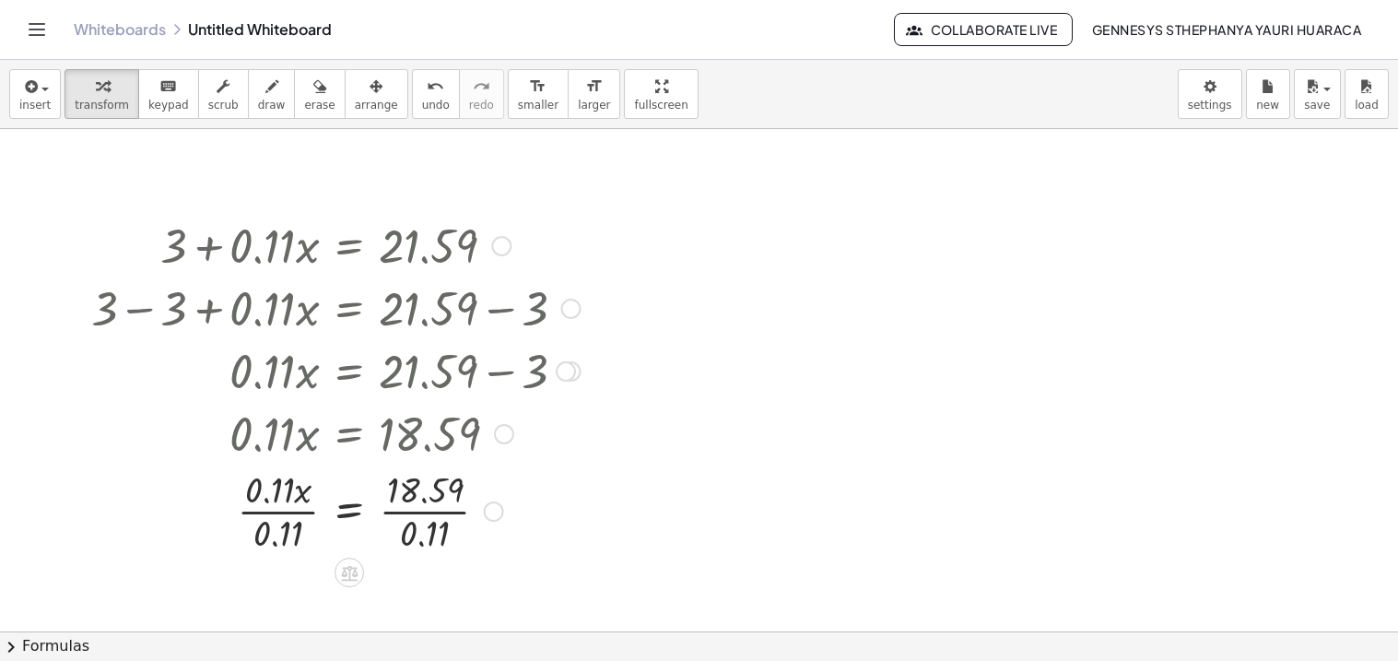
click at [284, 504] on div at bounding box center [336, 510] width 508 height 92
click at [421, 527] on div at bounding box center [336, 510] width 508 height 92
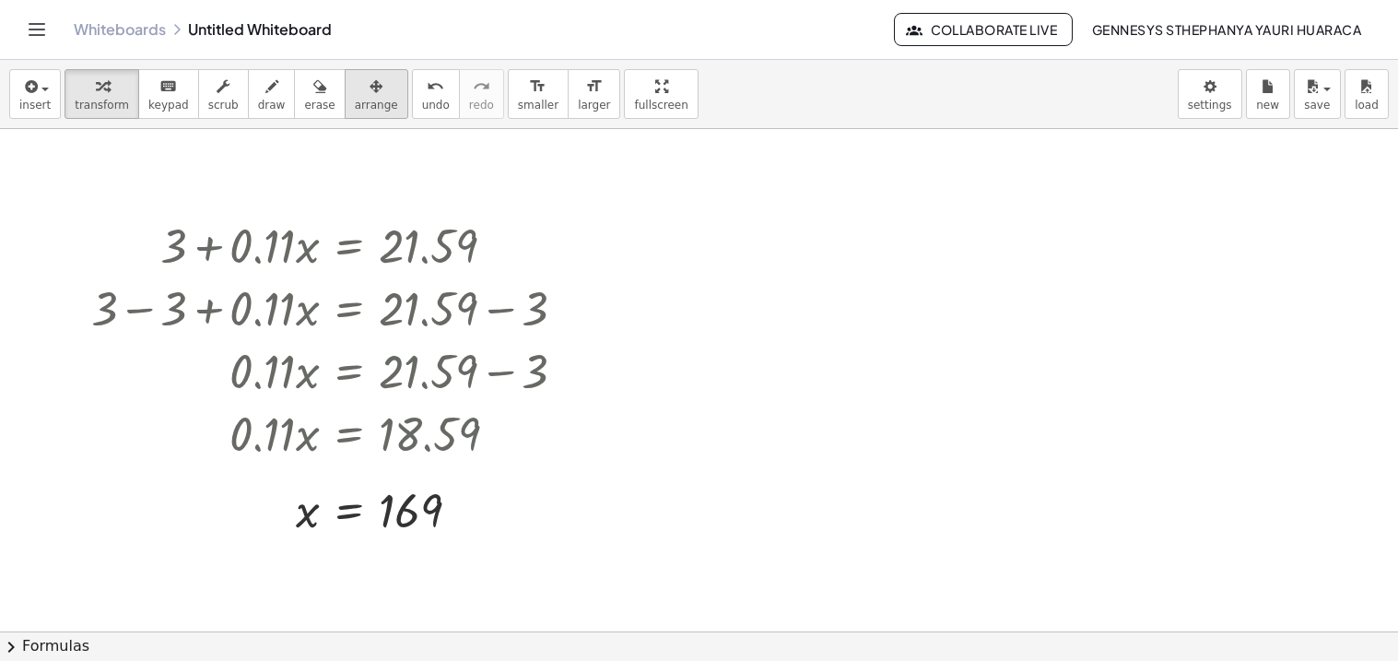
click at [370, 96] on button "arrange" at bounding box center [377, 94] width 64 height 50
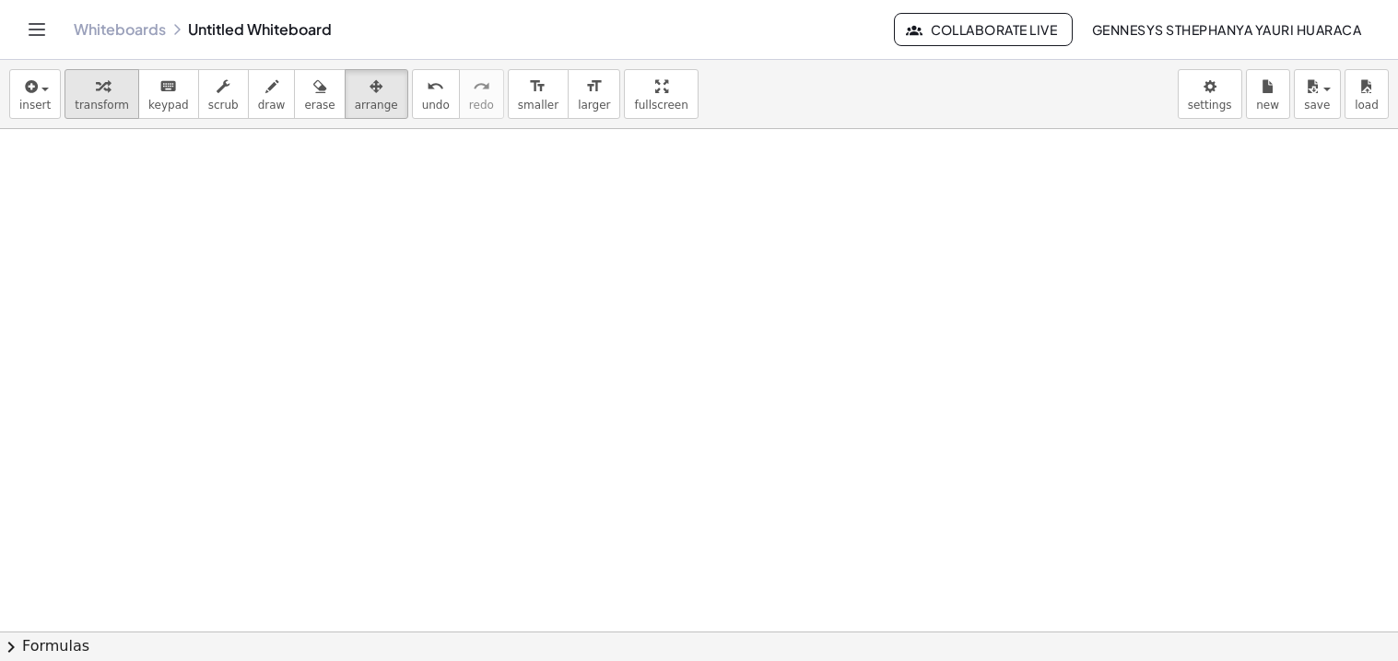
click at [96, 88] on icon "button" at bounding box center [102, 87] width 13 height 22
click at [82, 204] on div at bounding box center [699, 631] width 1398 height 1004
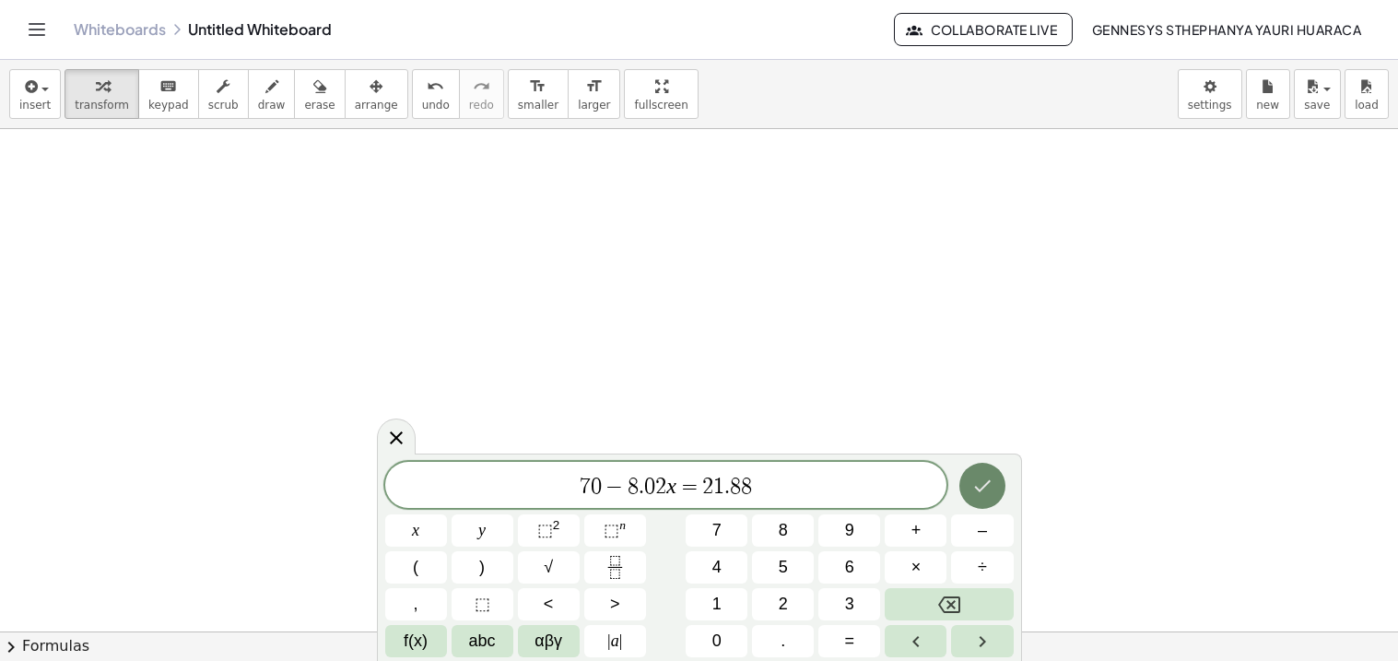
click at [976, 471] on button "Done" at bounding box center [982, 486] width 46 height 46
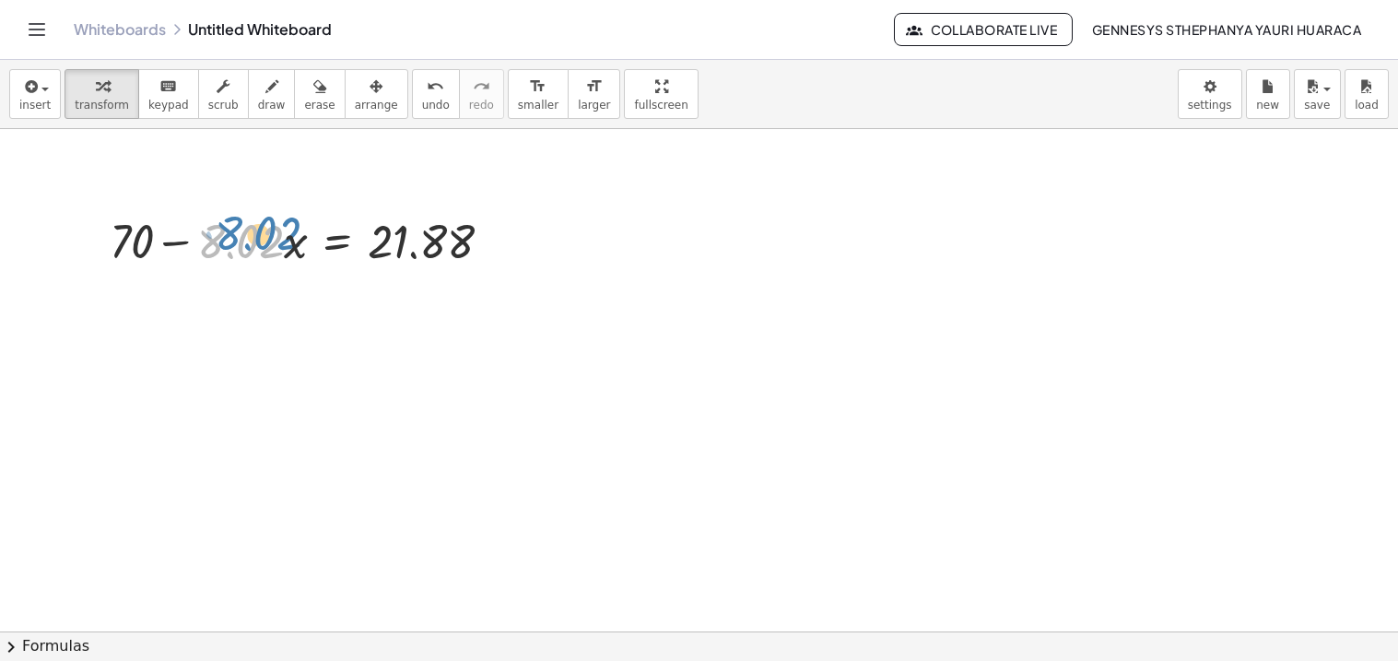
click at [253, 235] on div at bounding box center [308, 239] width 416 height 63
drag, startPoint x: 241, startPoint y: 242, endPoint x: 541, endPoint y: 244, distance: 300.4
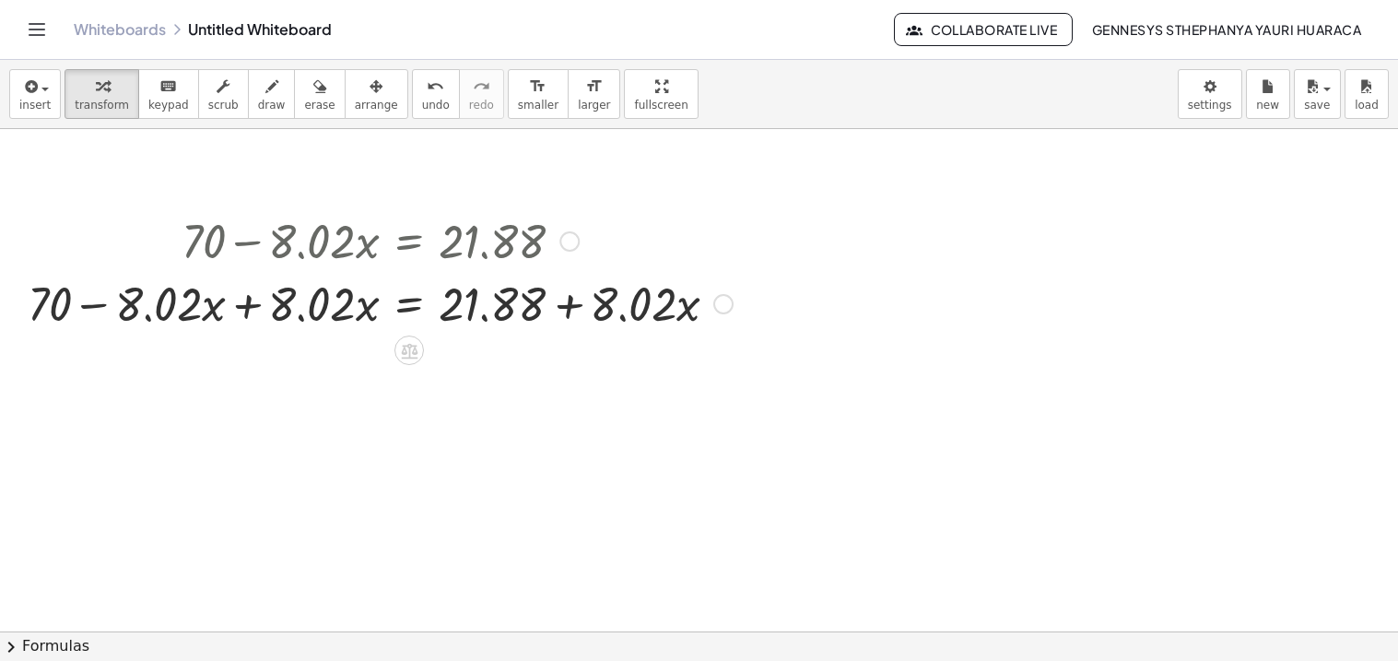
click at [248, 308] on div at bounding box center [379, 302] width 723 height 63
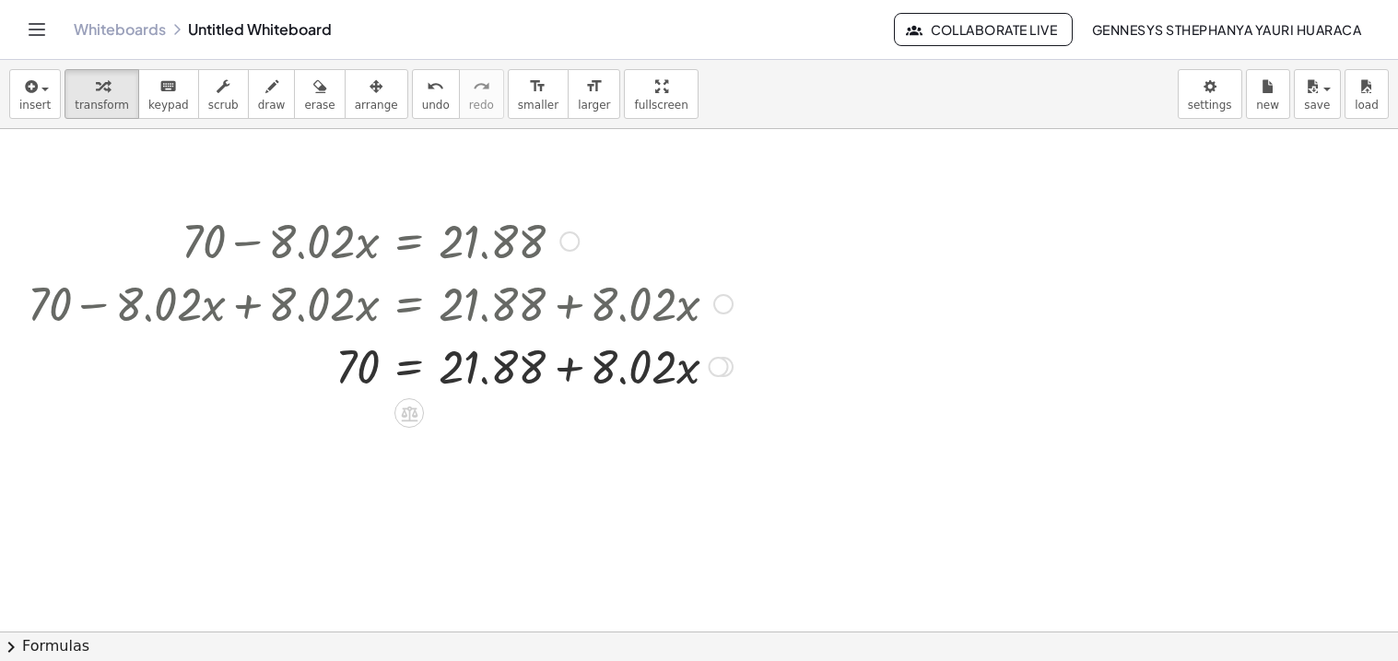
click at [569, 376] on div at bounding box center [379, 365] width 723 height 63
click at [418, 100] on button "undo undo" at bounding box center [436, 94] width 48 height 50
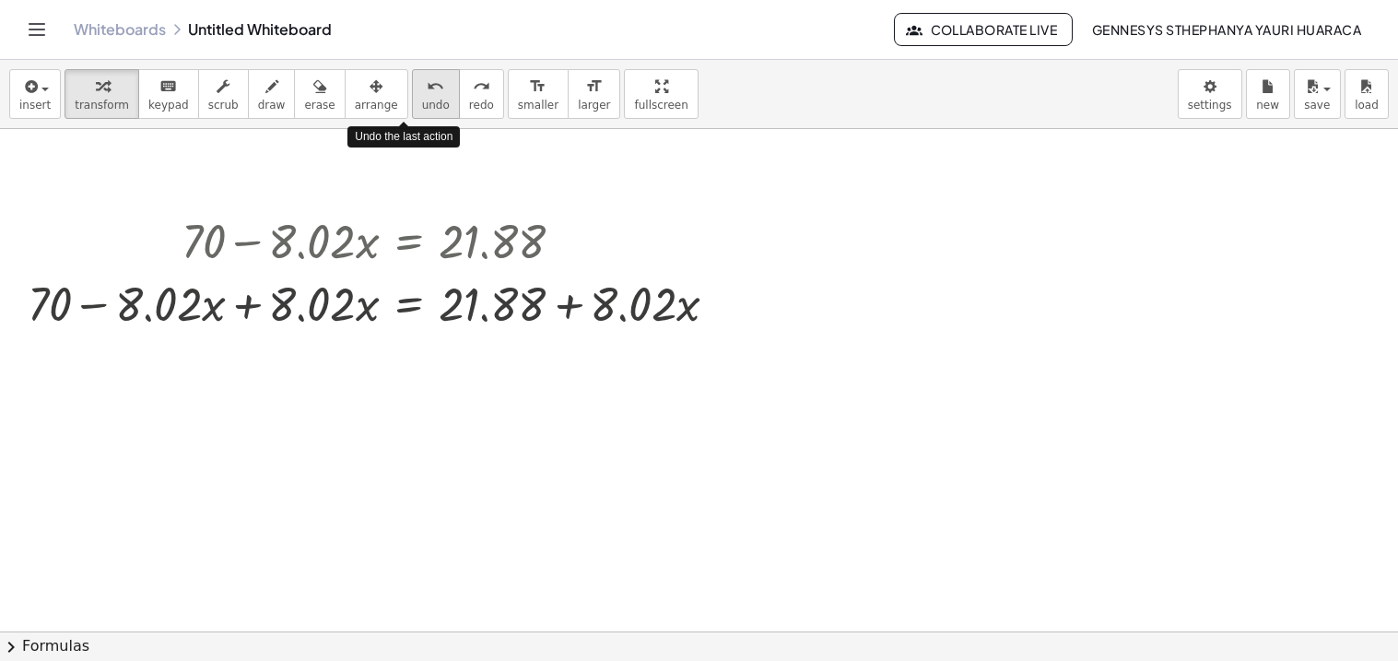
click at [418, 100] on button "undo undo" at bounding box center [436, 94] width 48 height 50
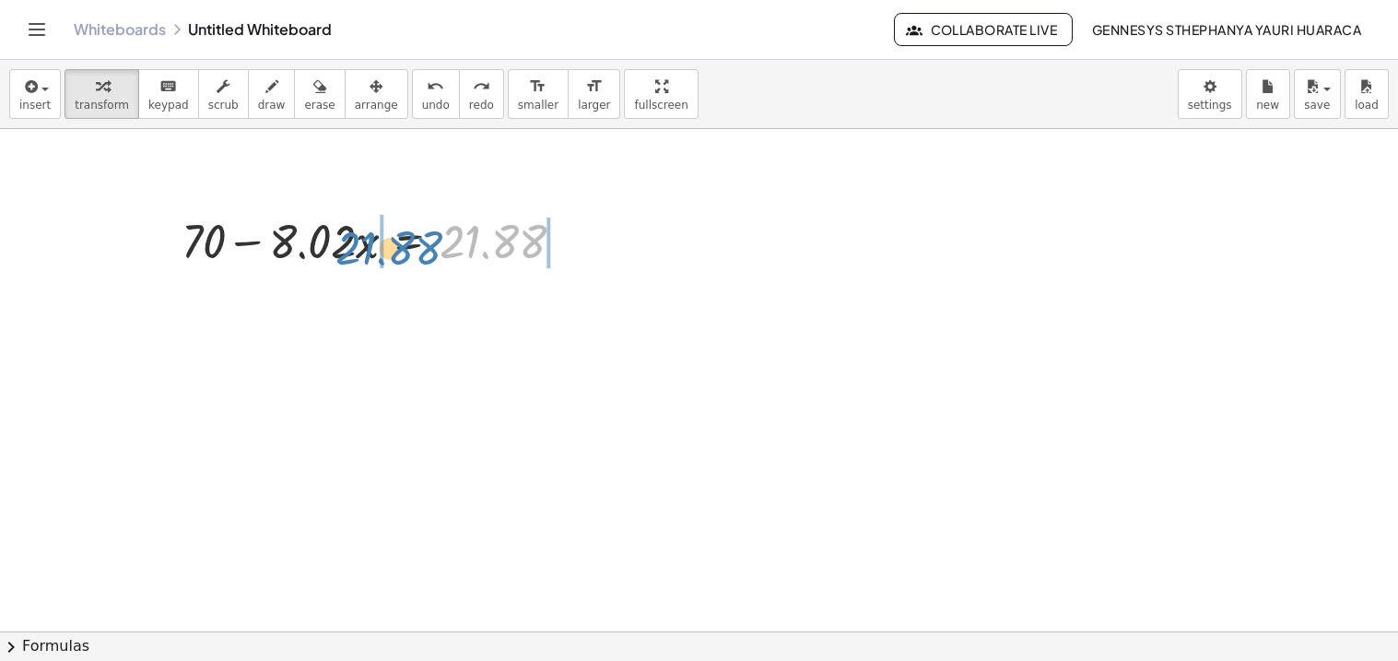
drag, startPoint x: 487, startPoint y: 238, endPoint x: 381, endPoint y: 244, distance: 106.2
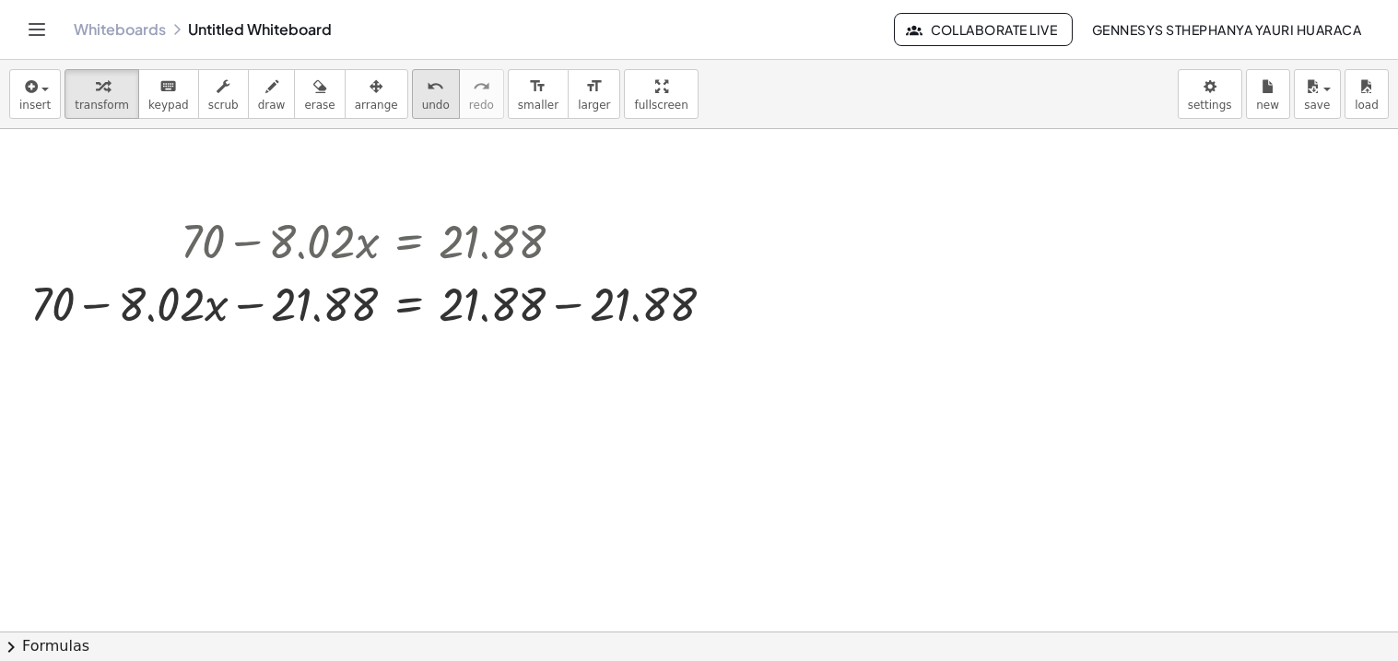
click at [412, 114] on button "undo undo" at bounding box center [436, 94] width 48 height 50
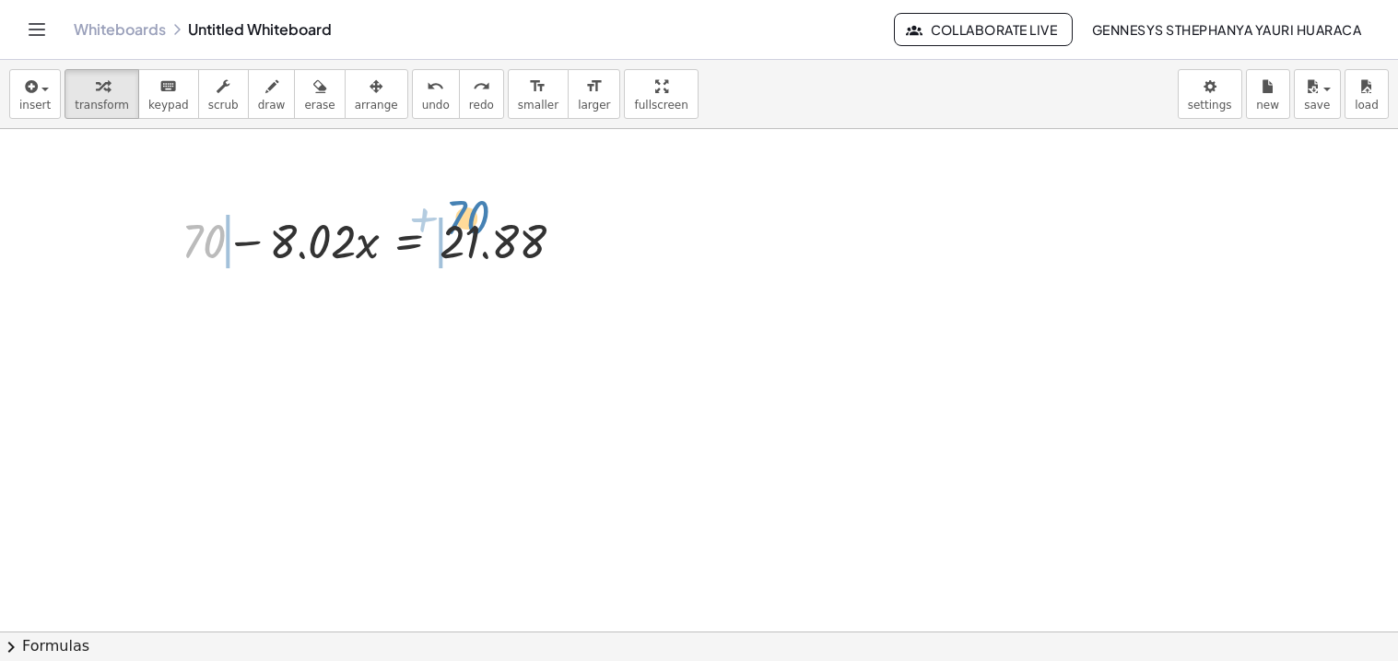
drag, startPoint x: 213, startPoint y: 246, endPoint x: 476, endPoint y: 222, distance: 264.6
click at [476, 222] on div at bounding box center [380, 239] width 416 height 63
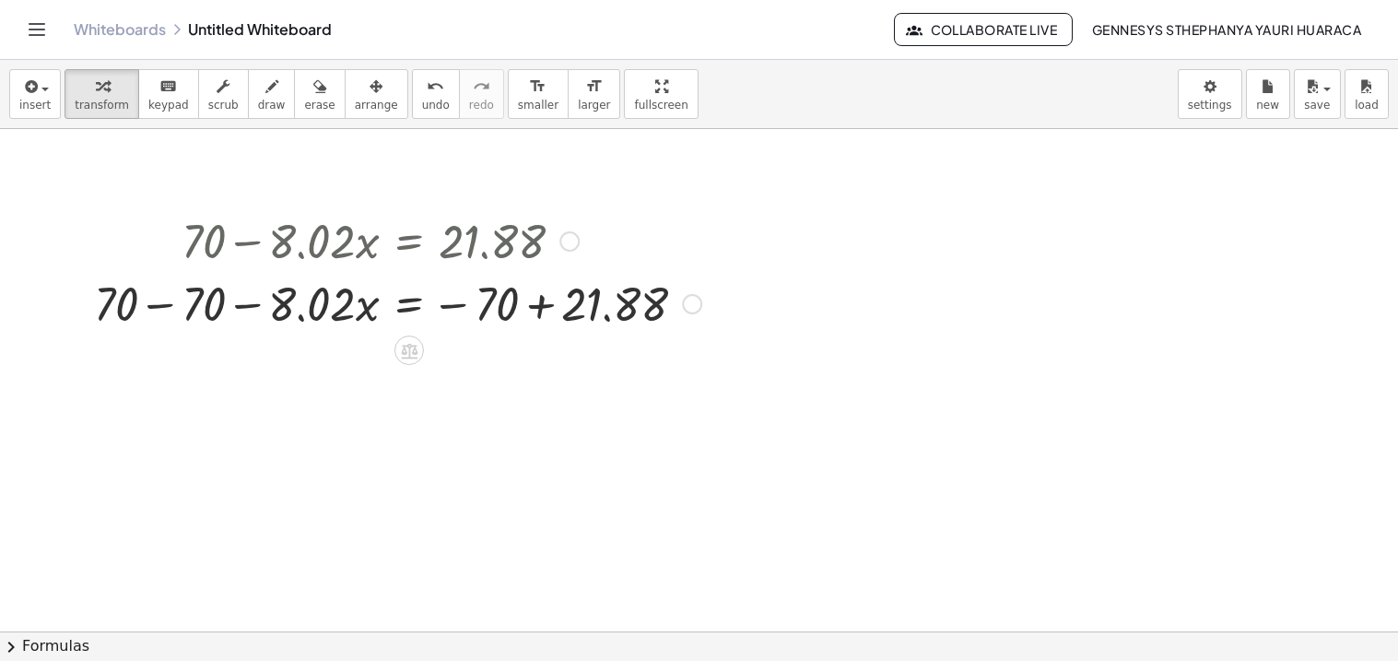
click at [182, 308] on div at bounding box center [398, 302] width 626 height 63
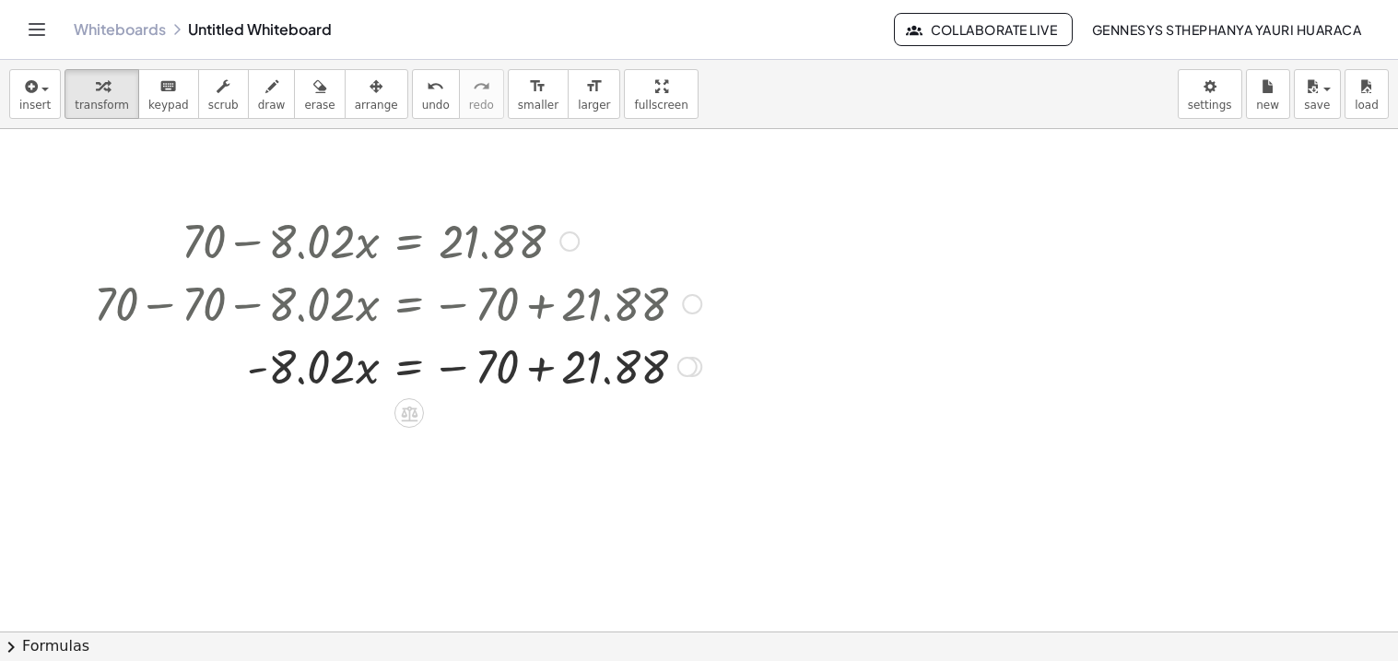
click at [534, 369] on div at bounding box center [398, 365] width 626 height 63
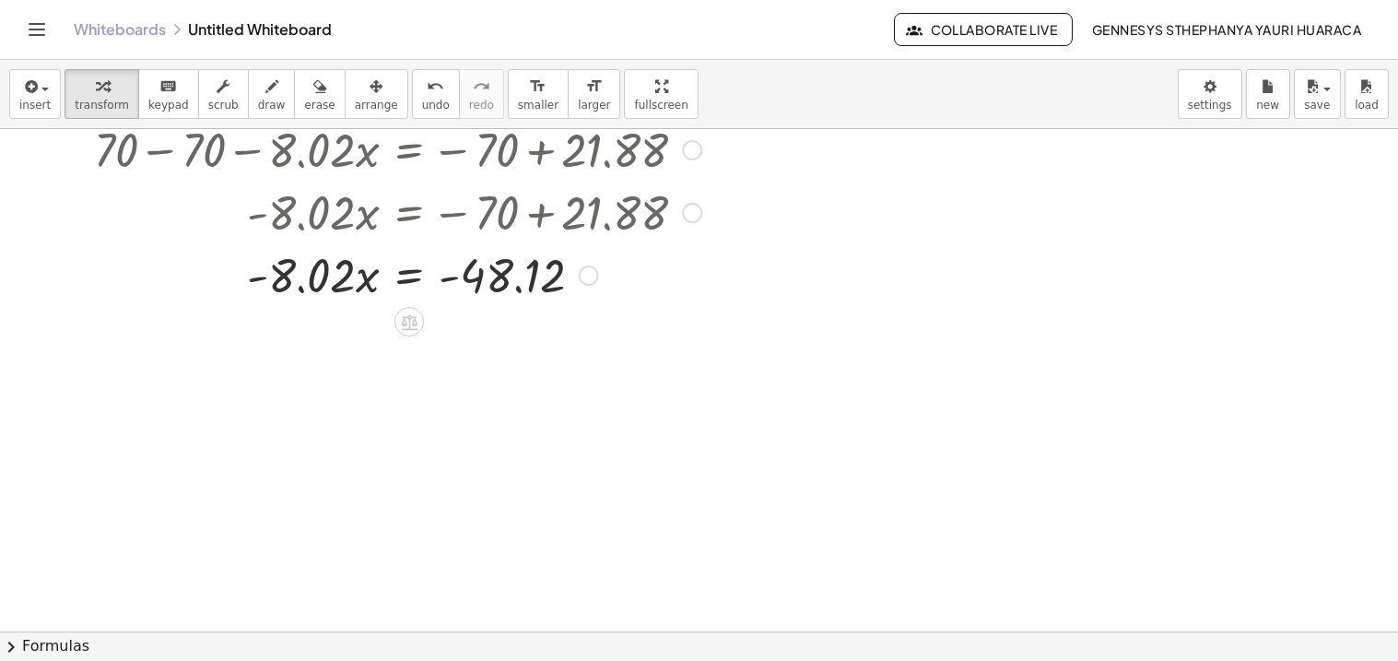
scroll to position [201, 0]
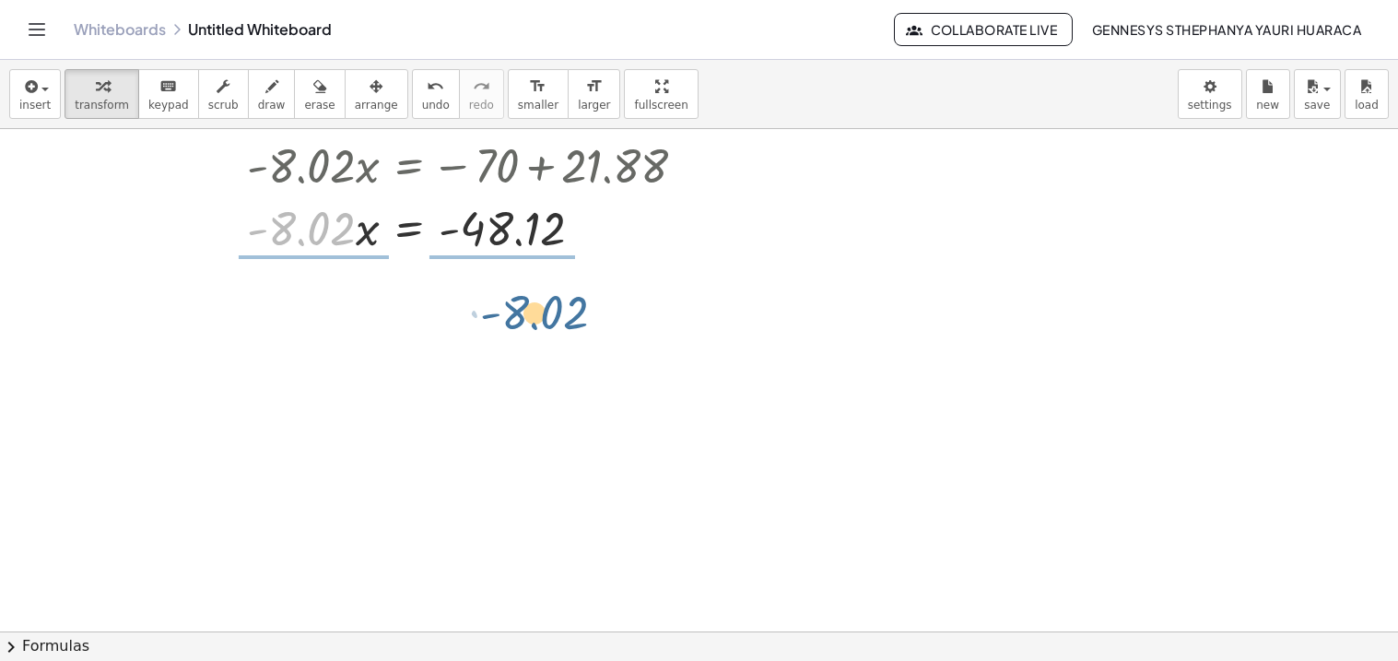
drag, startPoint x: 308, startPoint y: 240, endPoint x: 543, endPoint y: 323, distance: 249.5
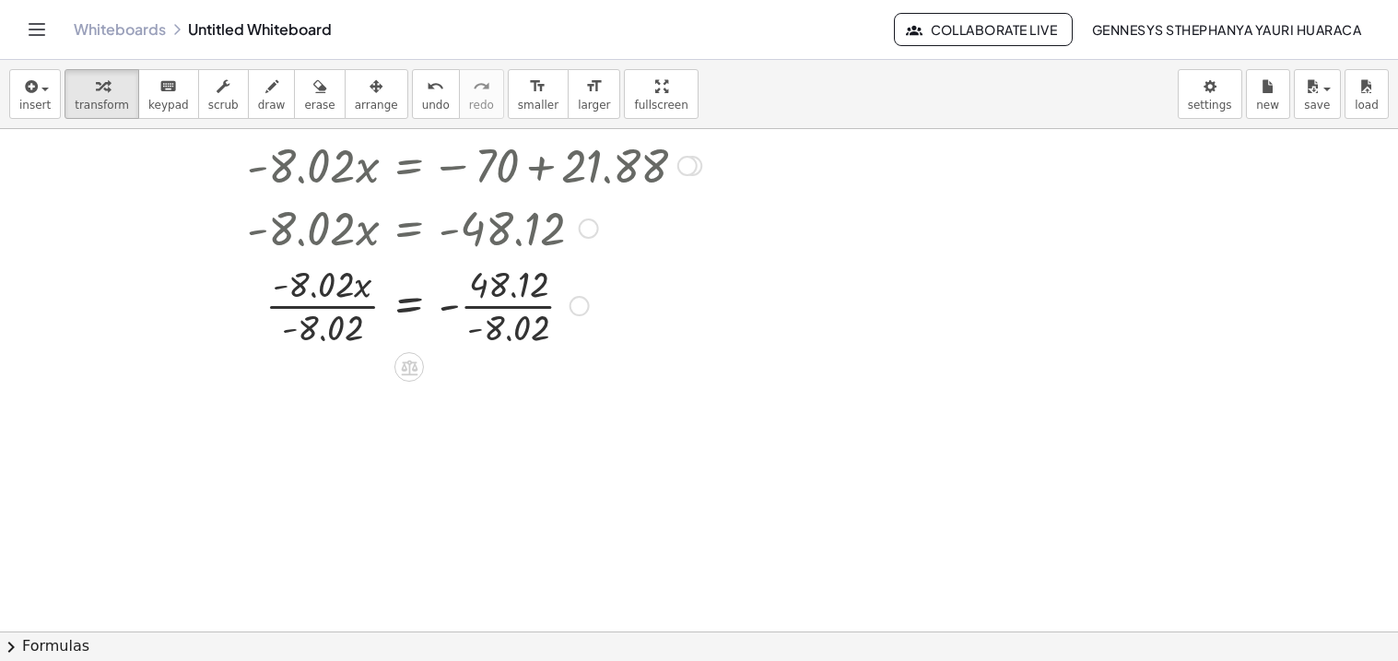
click at [299, 294] on div at bounding box center [398, 304] width 626 height 92
click at [336, 300] on div at bounding box center [398, 304] width 626 height 92
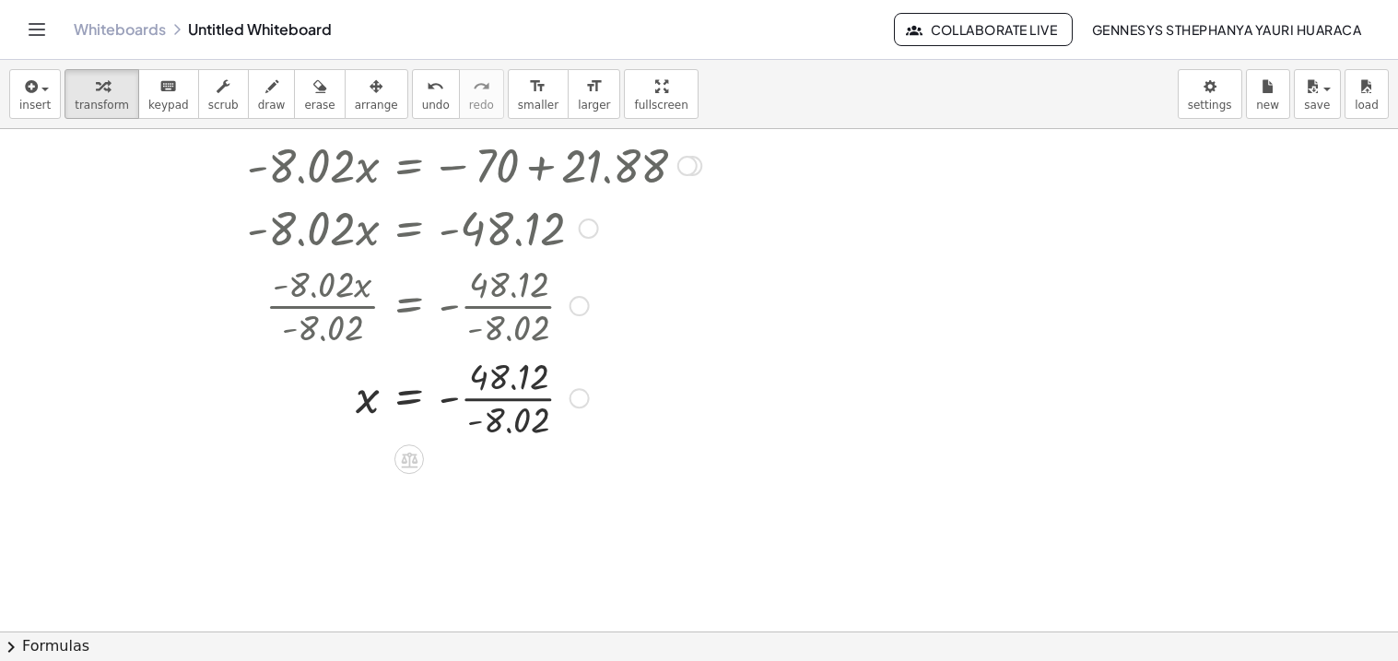
click at [536, 402] on div at bounding box center [398, 396] width 626 height 92
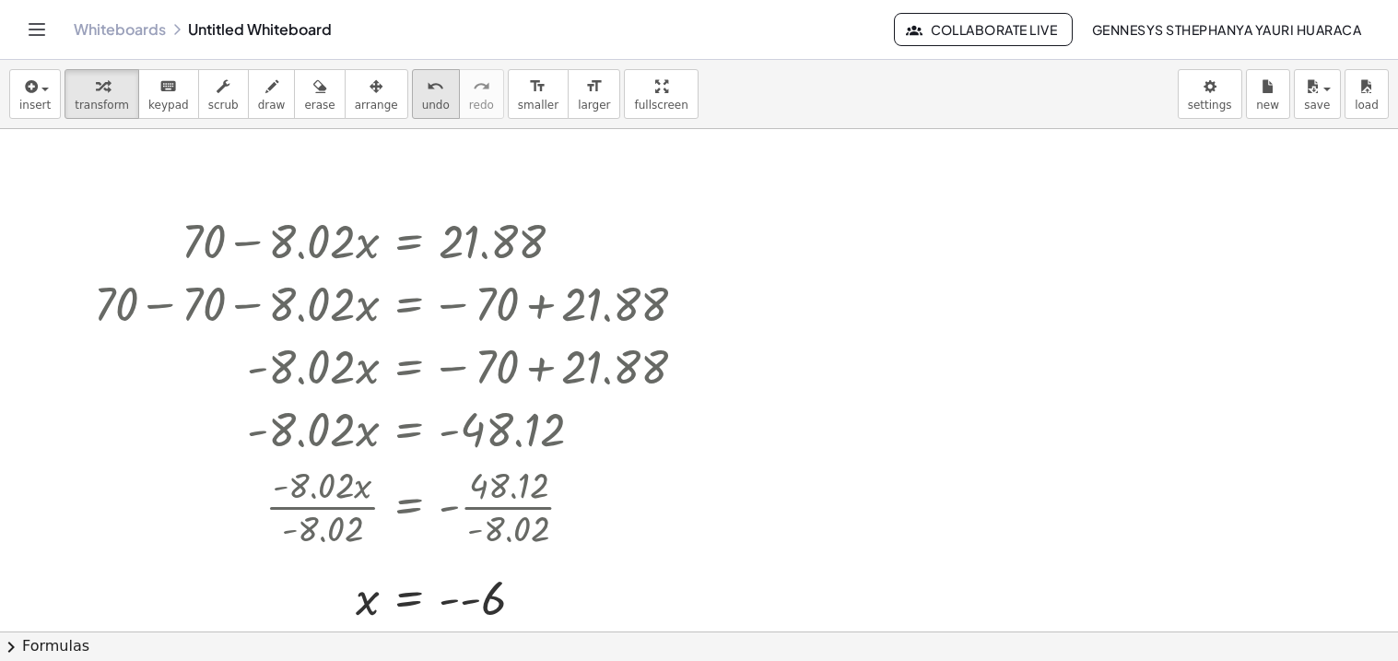
click at [422, 110] on span "undo" at bounding box center [436, 105] width 28 height 13
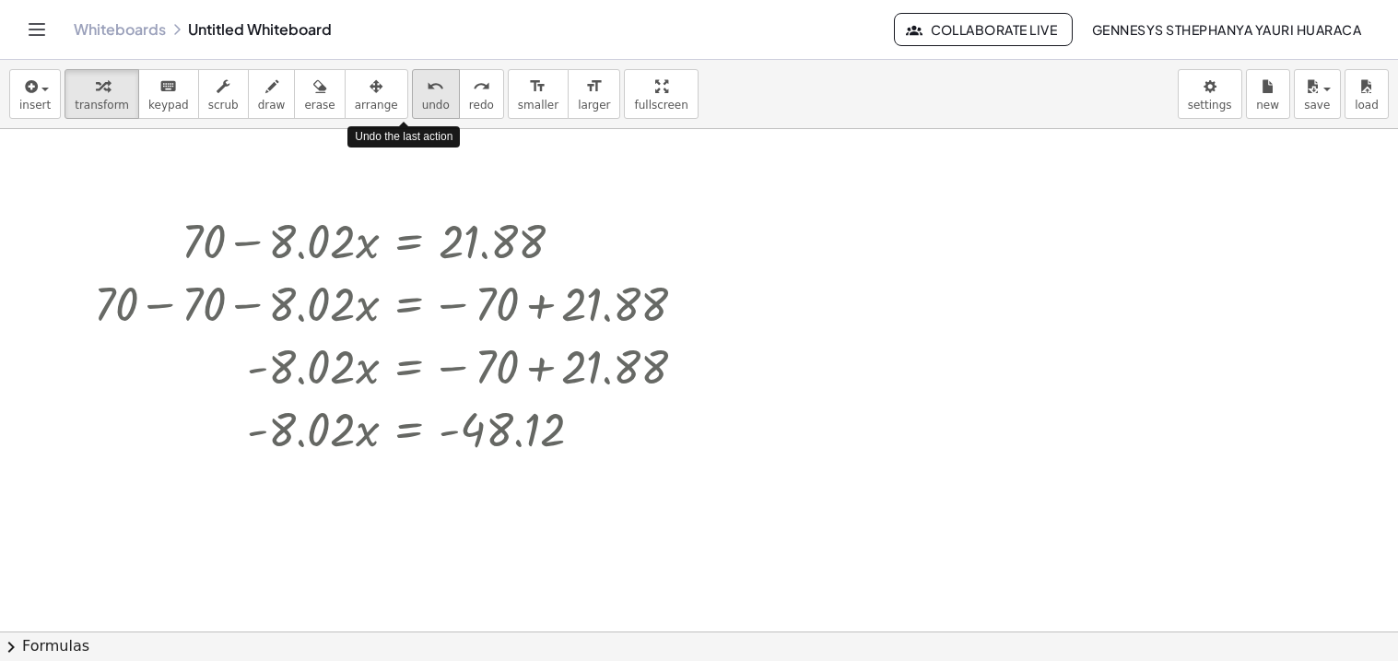
click at [422, 110] on span "undo" at bounding box center [436, 105] width 28 height 13
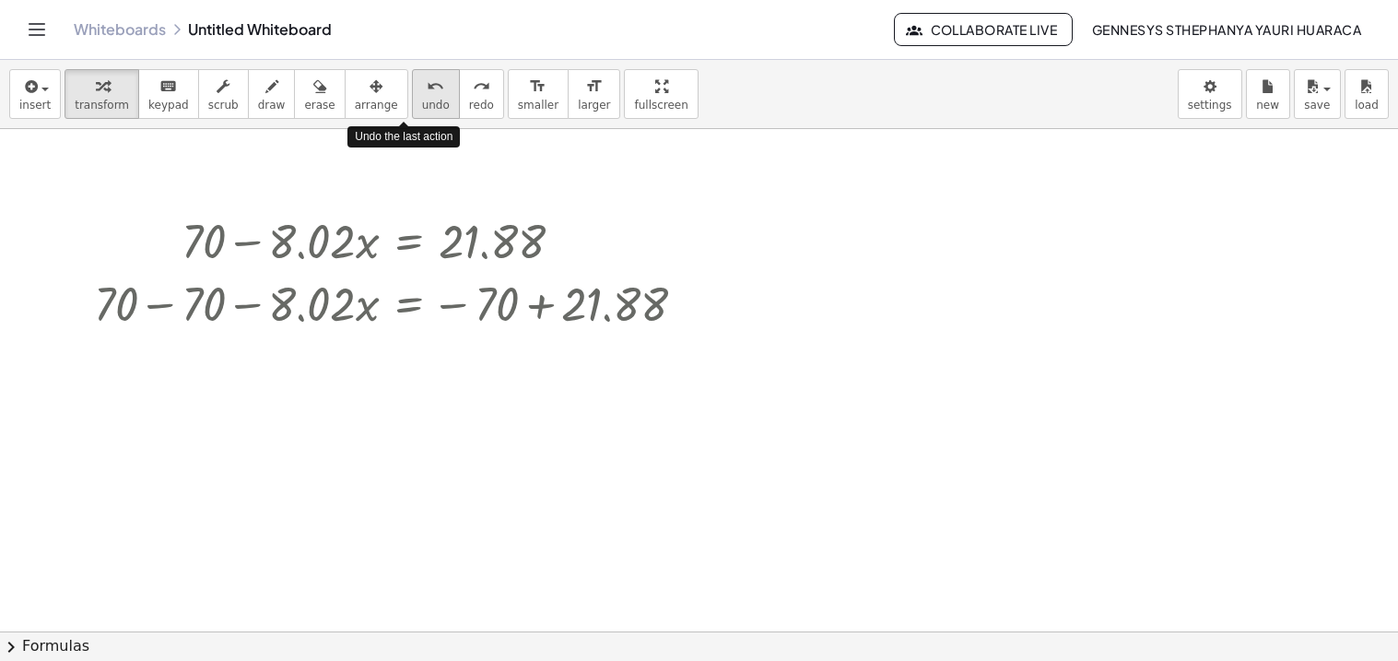
click at [422, 110] on span "undo" at bounding box center [436, 105] width 28 height 13
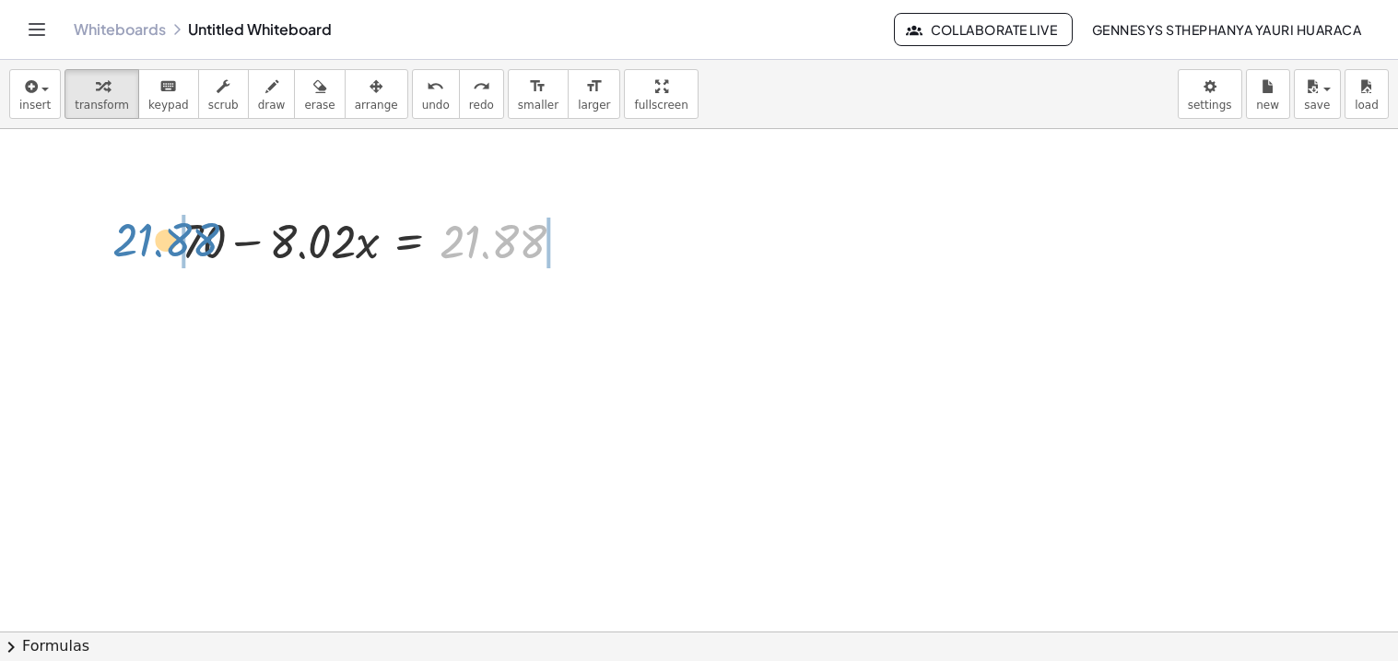
drag, startPoint x: 506, startPoint y: 233, endPoint x: 178, endPoint y: 231, distance: 328.1
click at [178, 231] on div "21.88 + 70 − · 8.02 · x = 21.88" at bounding box center [373, 240] width 439 height 72
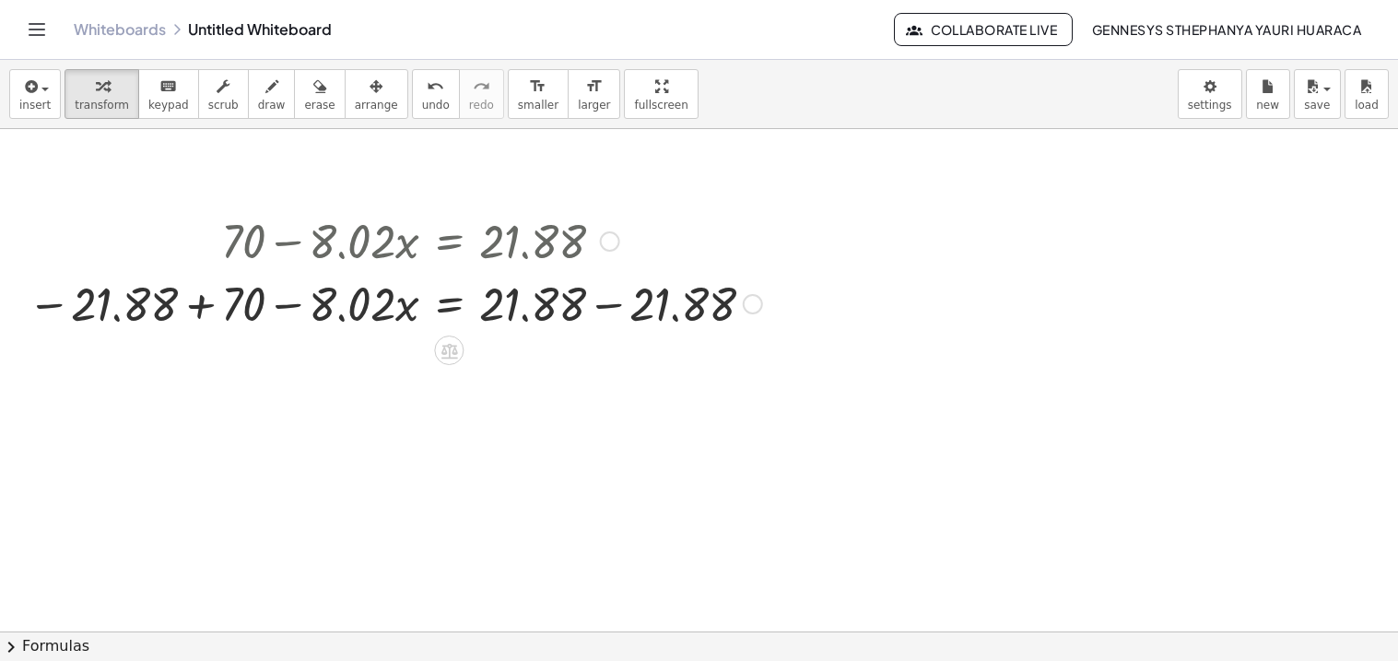
click at [198, 313] on div at bounding box center [394, 302] width 753 height 63
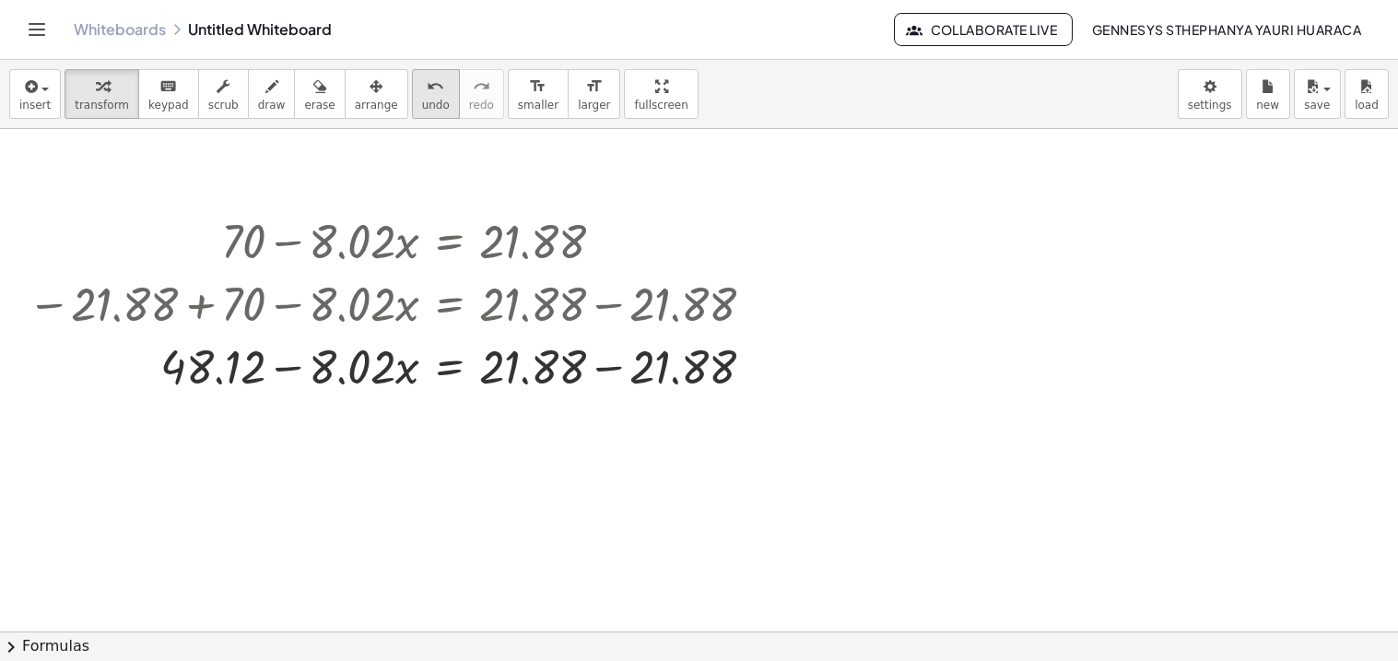
click at [422, 107] on span "undo" at bounding box center [436, 105] width 28 height 13
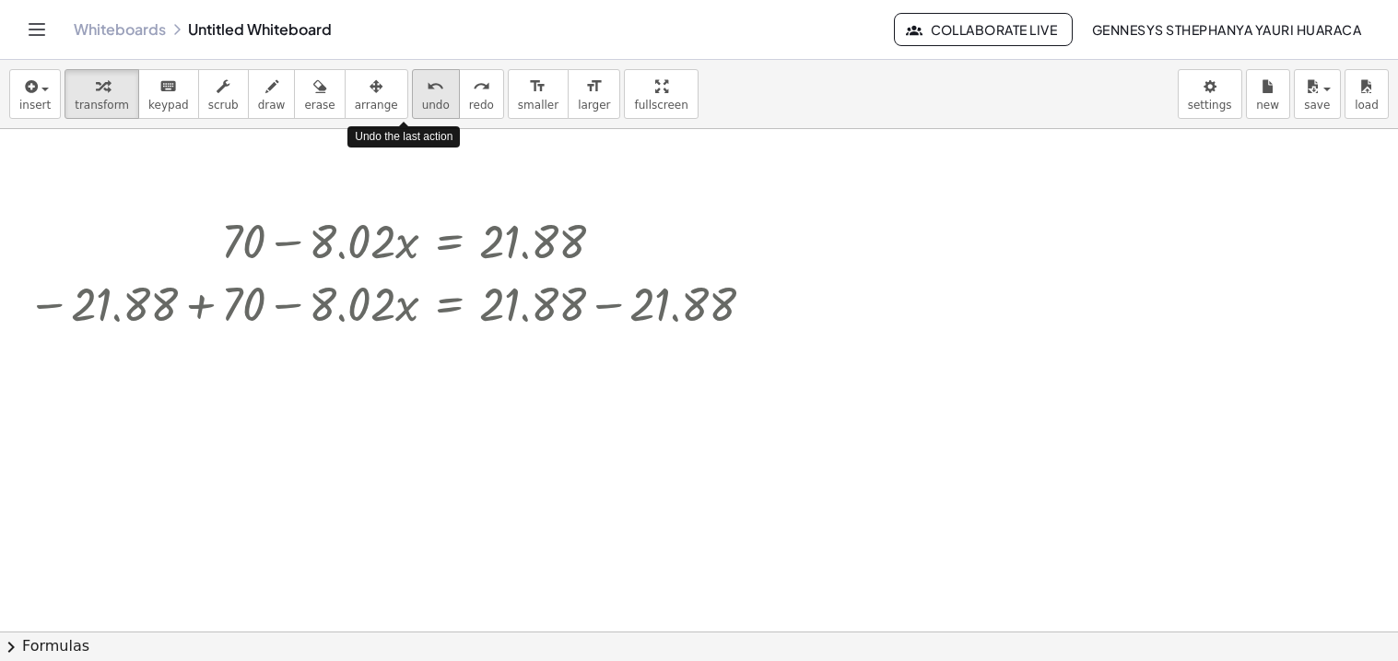
click at [422, 107] on span "undo" at bounding box center [436, 105] width 28 height 13
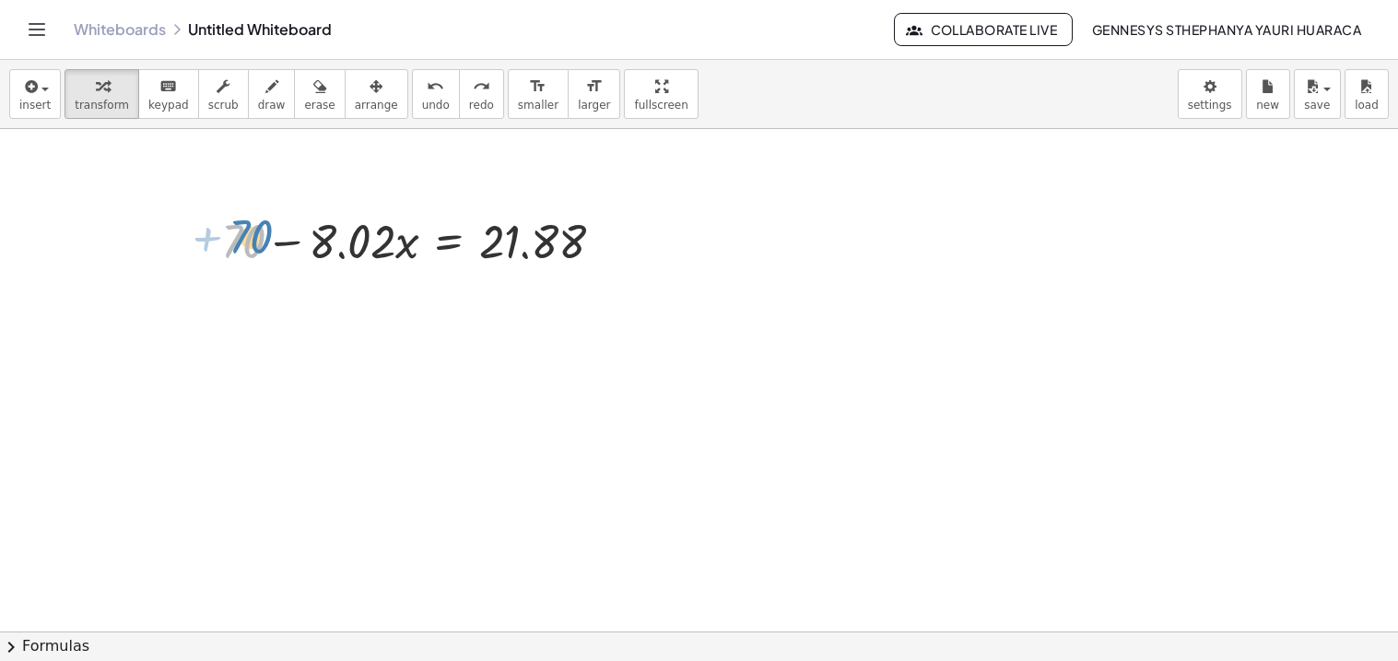
click at [240, 251] on div at bounding box center [420, 239] width 416 height 63
drag, startPoint x: 287, startPoint y: 247, endPoint x: 272, endPoint y: 232, distance: 20.9
click at [272, 232] on div at bounding box center [420, 239] width 416 height 63
click at [362, 91] on div "button" at bounding box center [376, 86] width 43 height 22
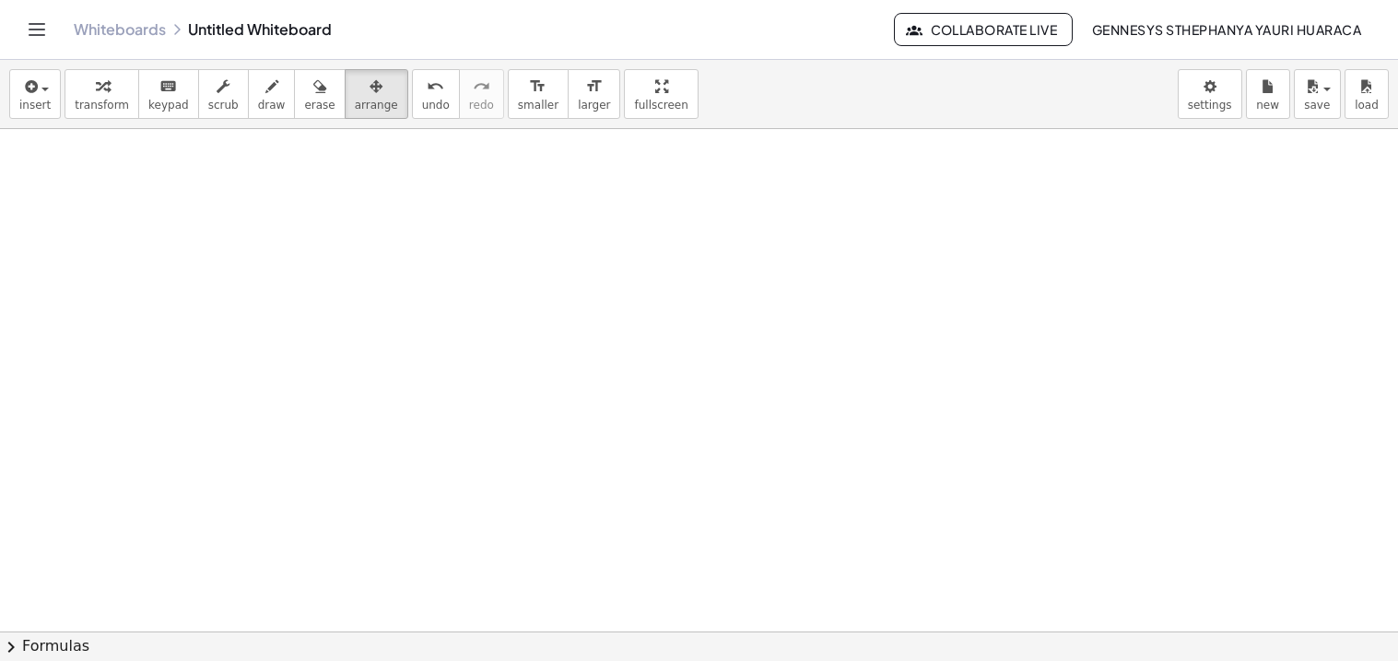
click at [59, 97] on div "insert select one: Math Expression Function Text Youtube Video Graphing Geometr…" at bounding box center [699, 94] width 1398 height 69
click at [96, 105] on span "transform" at bounding box center [102, 105] width 54 height 13
click at [111, 196] on div at bounding box center [699, 631] width 1398 height 1004
click at [131, 194] on div at bounding box center [699, 631] width 1398 height 1004
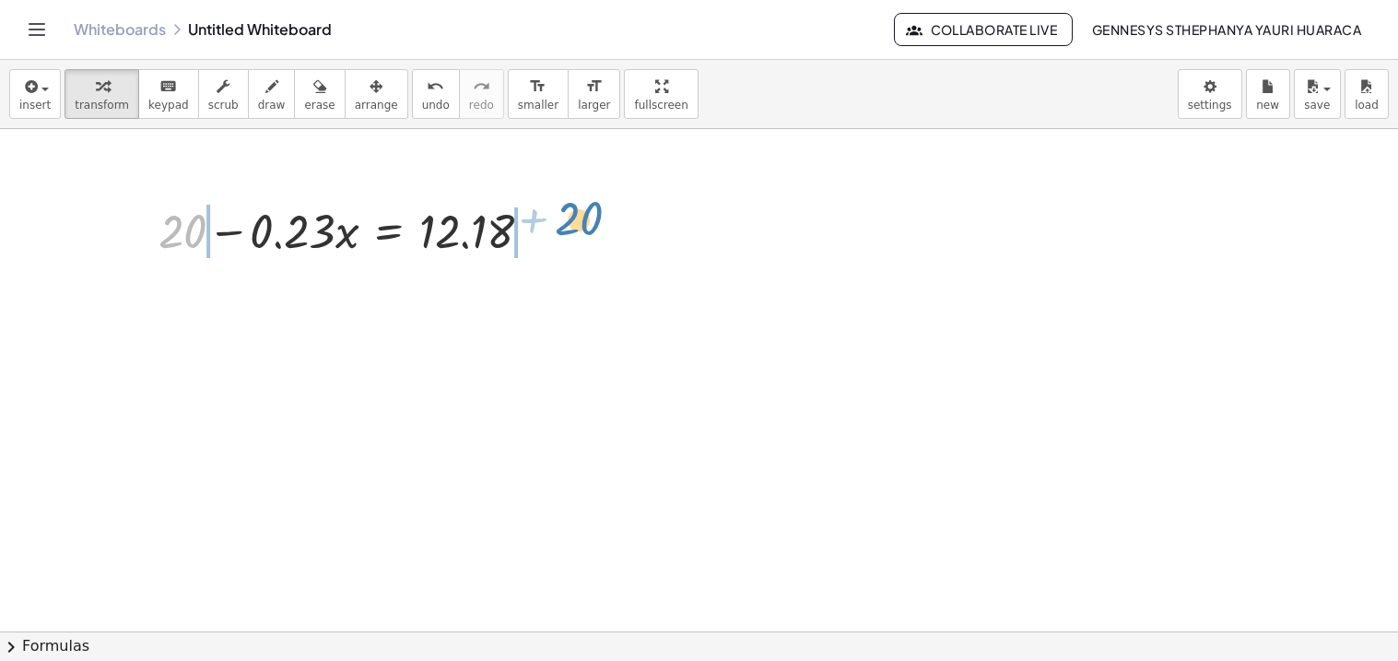
drag, startPoint x: 187, startPoint y: 237, endPoint x: 581, endPoint y: 232, distance: 393.5
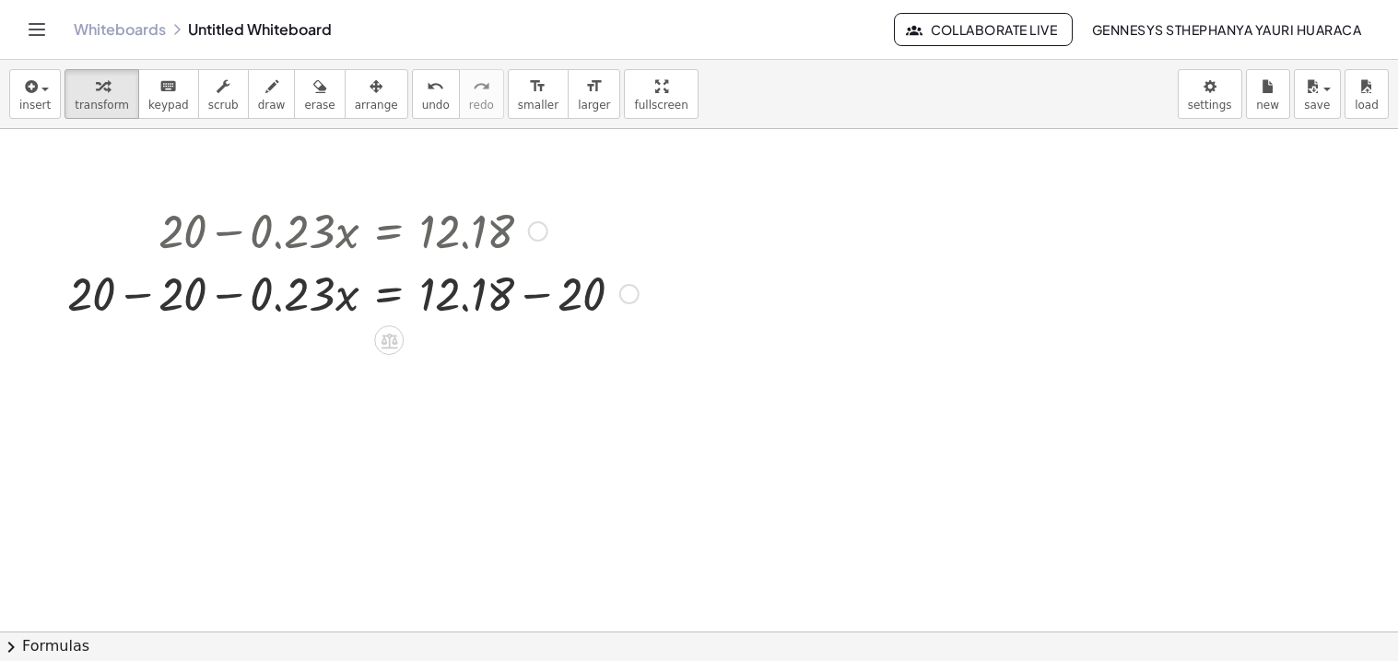
click at [121, 304] on div at bounding box center [353, 292] width 590 height 63
click at [460, 296] on div at bounding box center [398, 292] width 499 height 63
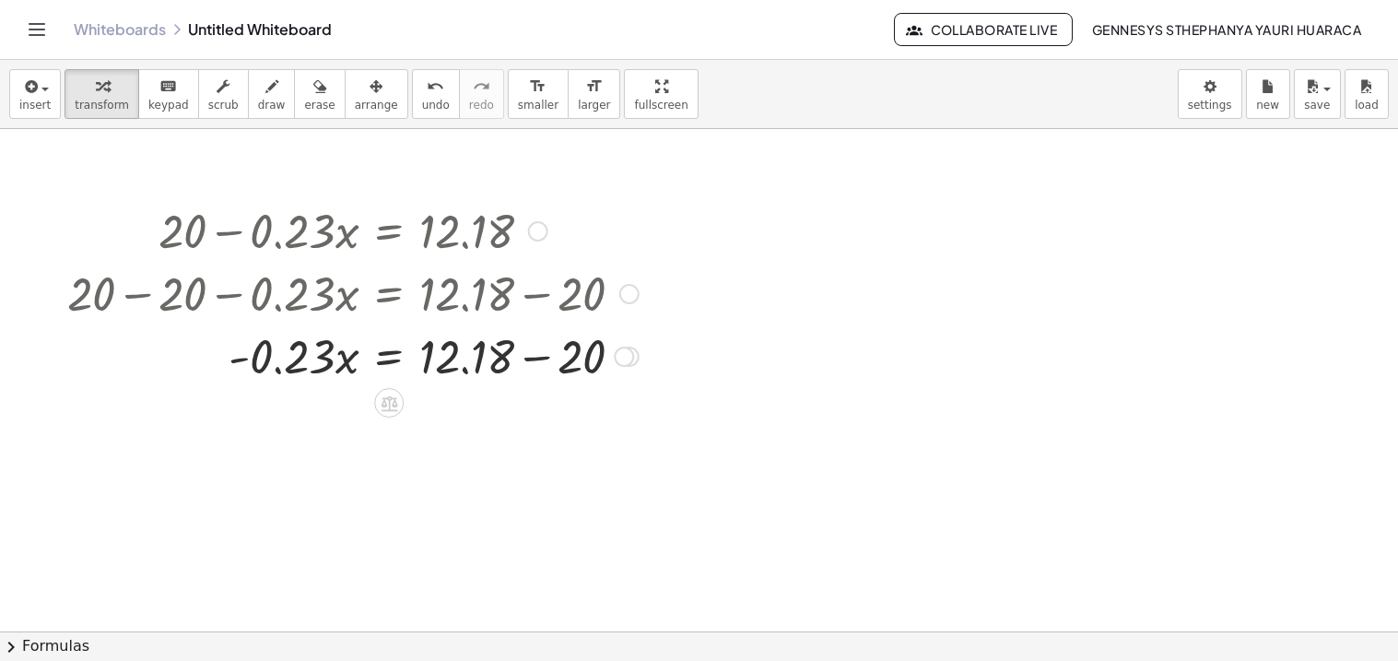
click at [531, 357] on div at bounding box center [353, 354] width 590 height 63
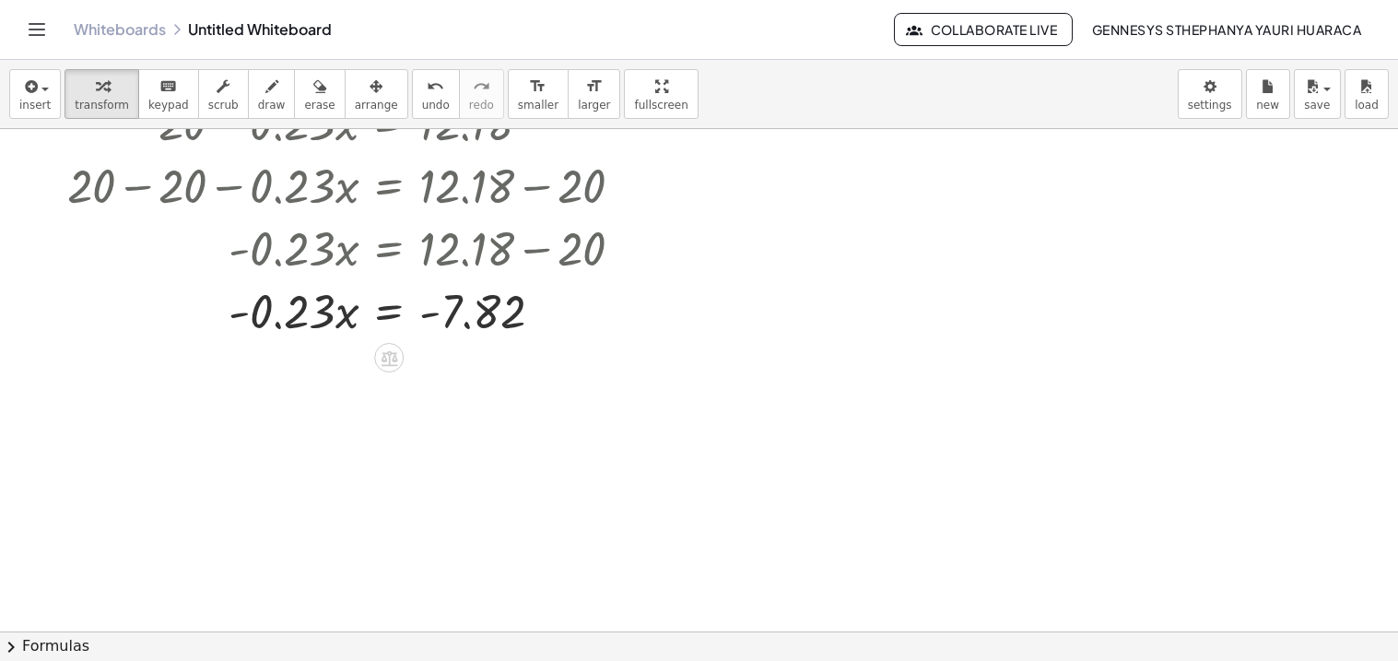
scroll to position [151, 0]
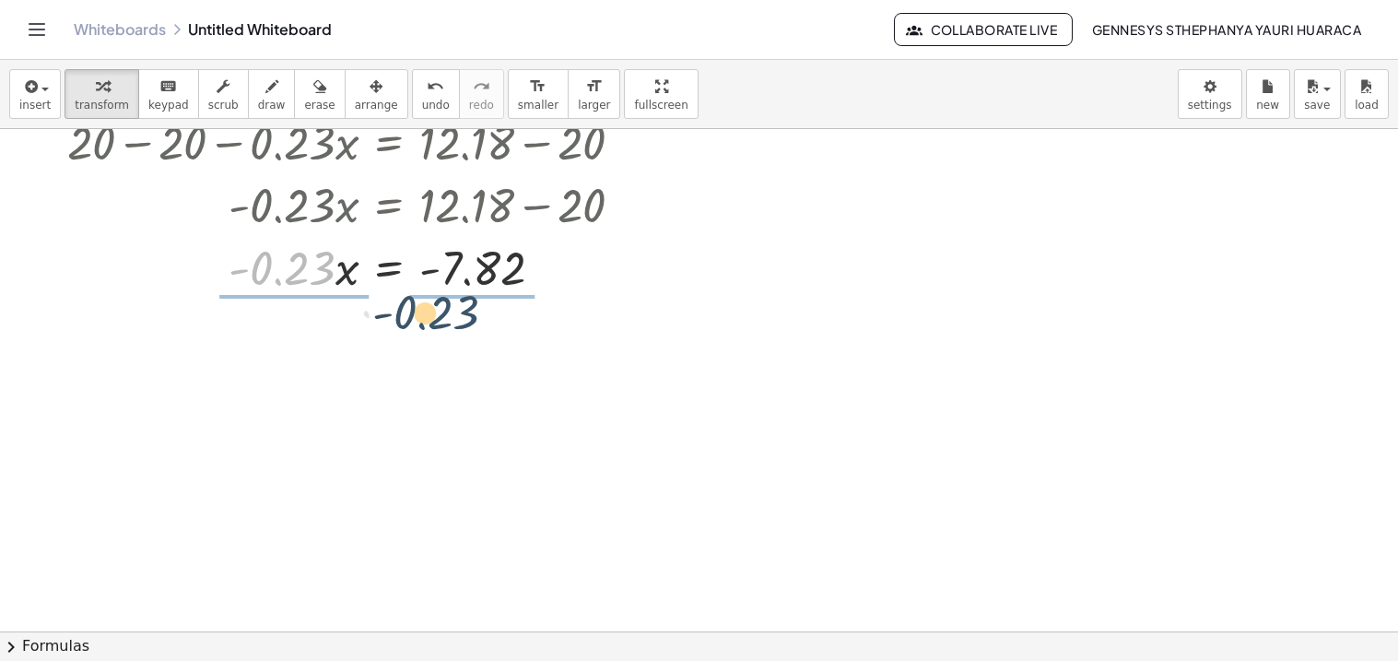
drag, startPoint x: 318, startPoint y: 285, endPoint x: 496, endPoint y: 326, distance: 182.6
click at [496, 326] on div "+ 20 − · 0.23 · x = 12.18 + 20 − 20 − · 0.23 · x = + 12.18 − 20 + 0 − · 0.23 · …" at bounding box center [699, 480] width 1398 height 1004
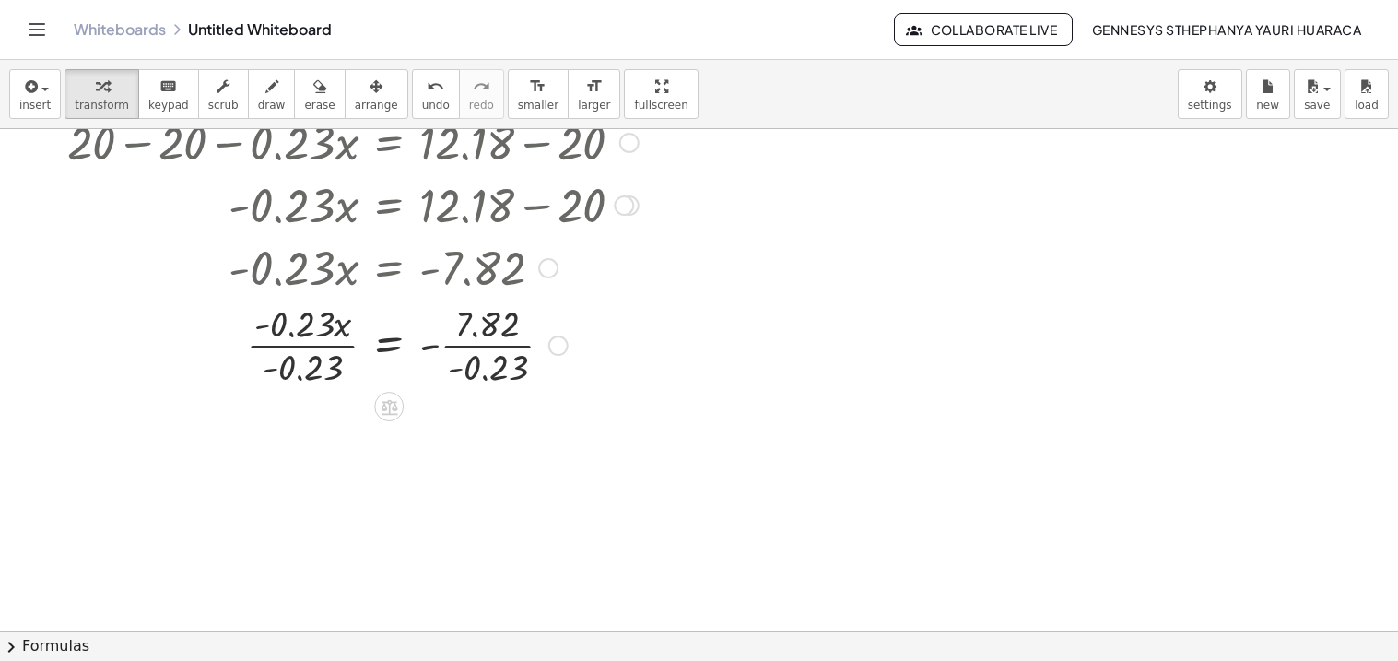
click at [335, 353] on div at bounding box center [353, 344] width 590 height 92
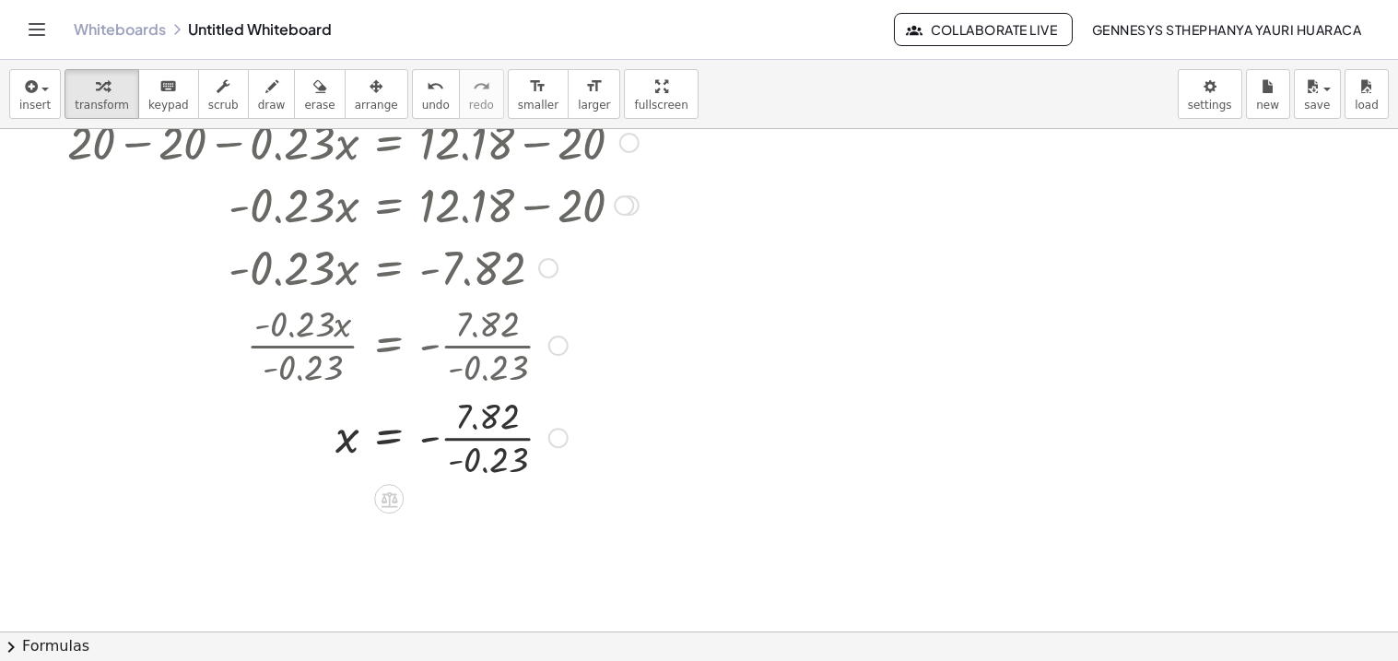
click at [472, 435] on div at bounding box center [353, 436] width 590 height 92
click at [437, 436] on div at bounding box center [353, 436] width 590 height 61
click at [370, 76] on icon "button" at bounding box center [376, 87] width 13 height 22
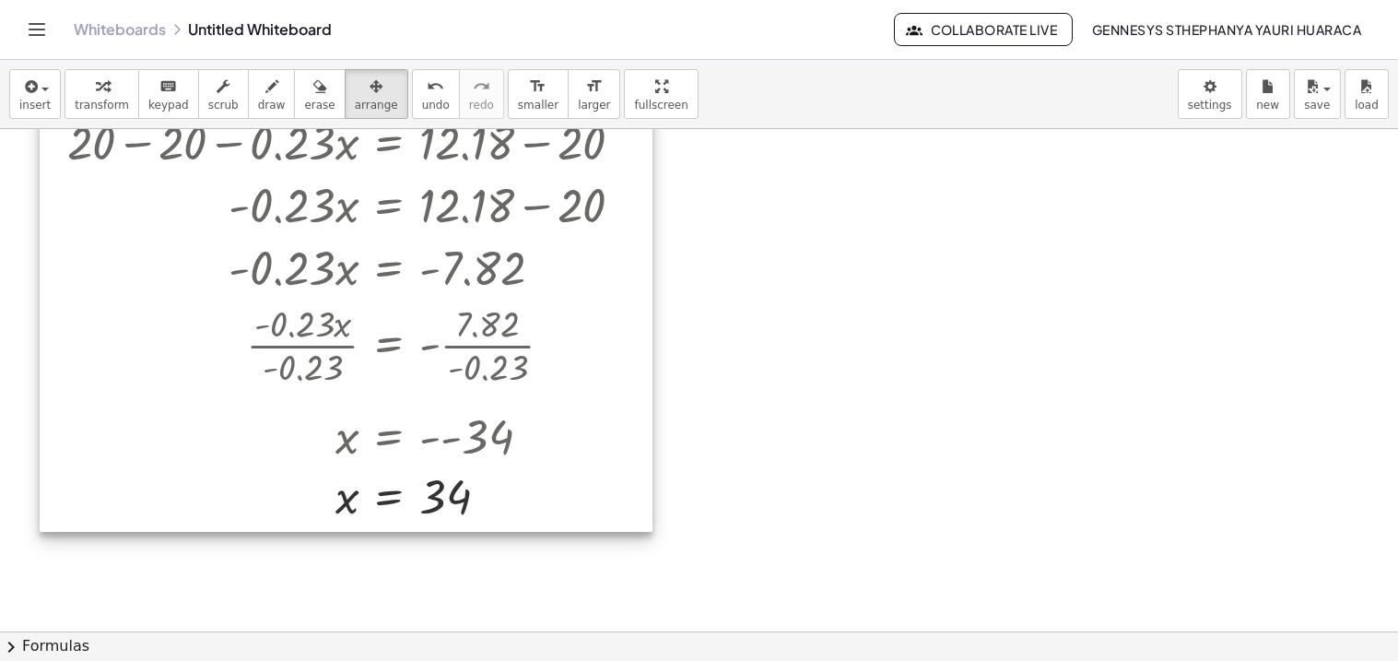
scroll to position [0, 0]
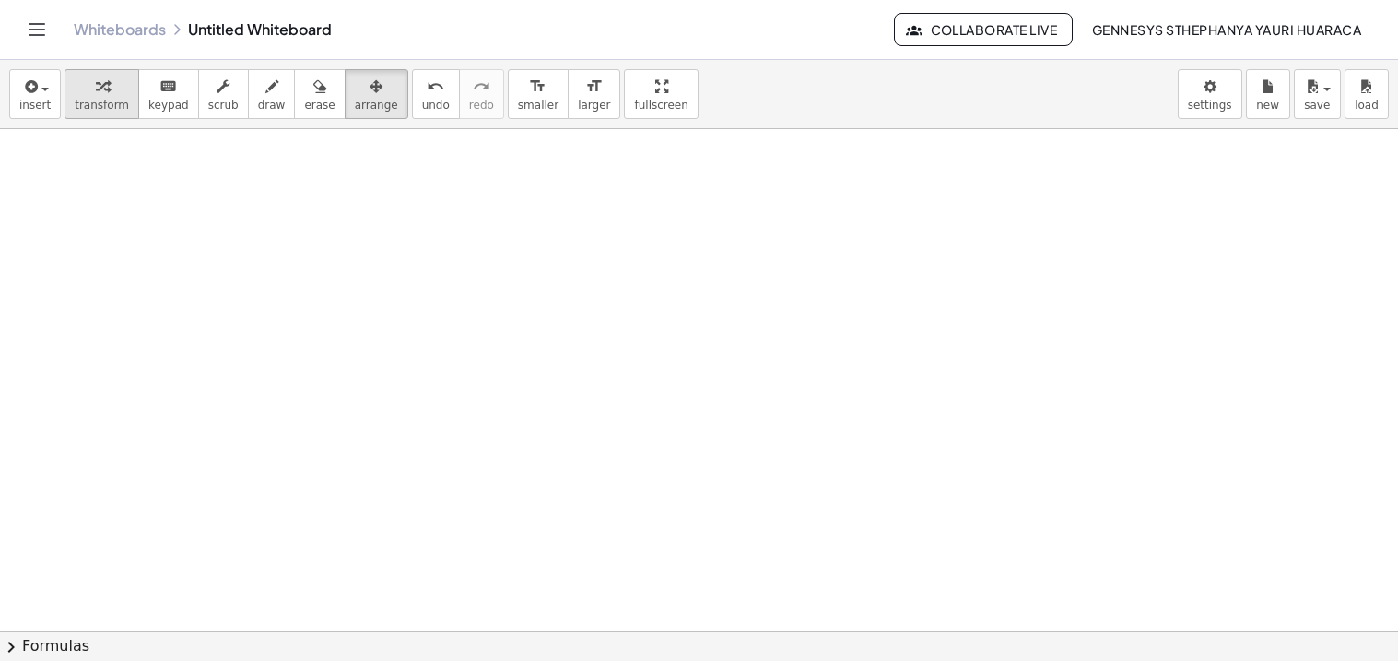
click at [88, 102] on span "transform" at bounding box center [102, 105] width 54 height 13
click at [143, 215] on div at bounding box center [699, 631] width 1398 height 1004
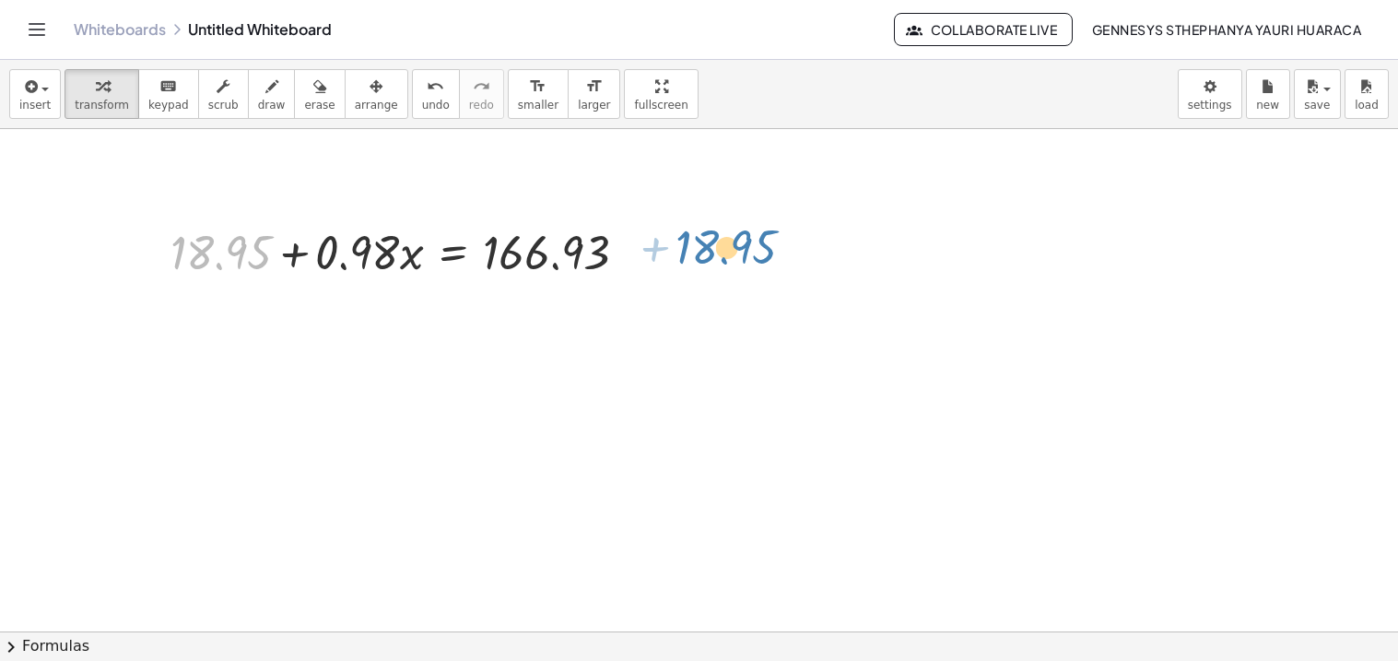
drag, startPoint x: 254, startPoint y: 263, endPoint x: 745, endPoint y: 260, distance: 490.2
click at [745, 260] on div "+ 18.95 + 18.95 + · 0.98 · x = 166.93" at bounding box center [699, 631] width 1398 height 1004
drag, startPoint x: 237, startPoint y: 241, endPoint x: 696, endPoint y: 224, distance: 459.2
click at [696, 224] on div "+ 18.95 + 18.95 + · 0.98 · x = 166.93" at bounding box center [699, 631] width 1398 height 1004
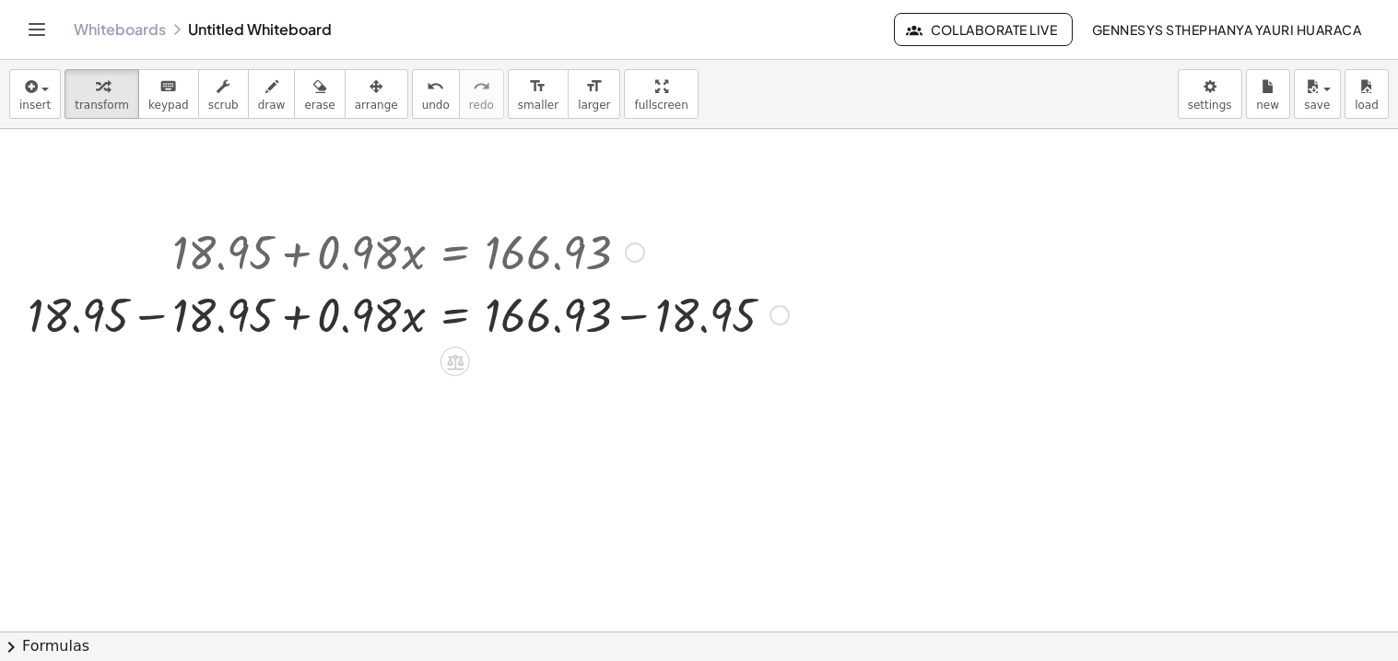
click at [179, 305] on div at bounding box center [408, 313] width 780 height 63
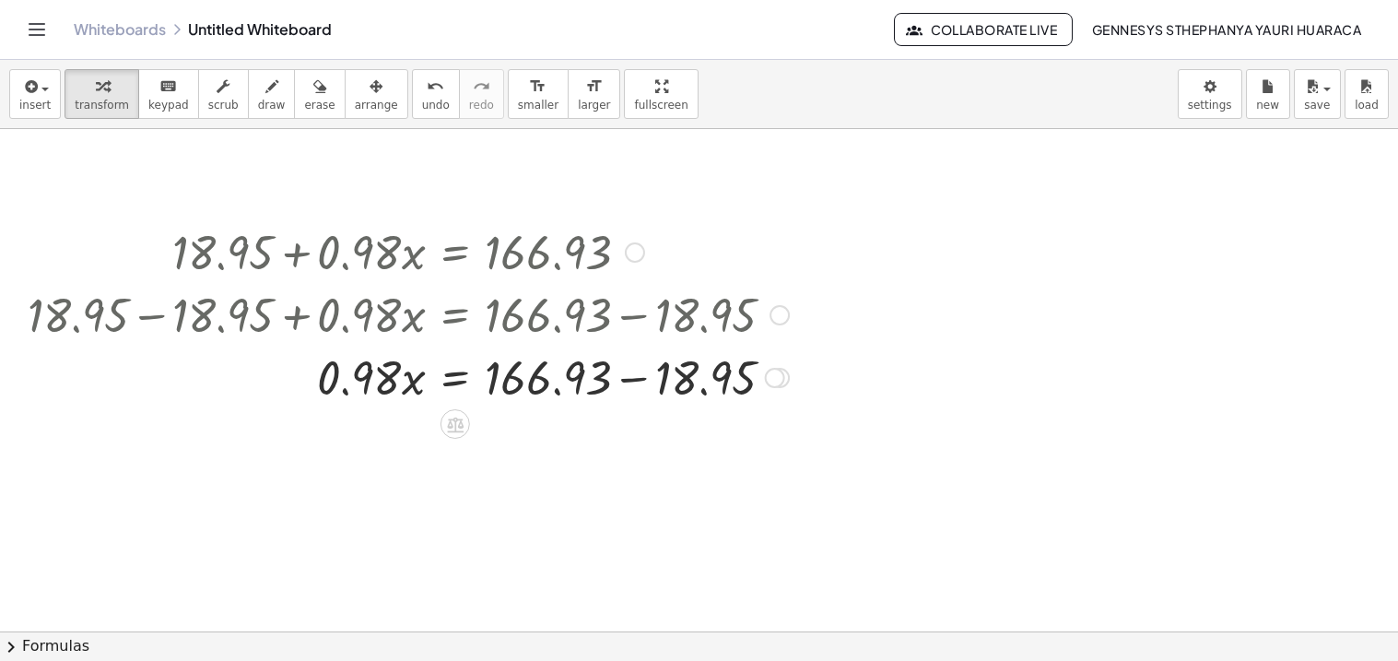
click at [612, 386] on div at bounding box center [408, 376] width 780 height 63
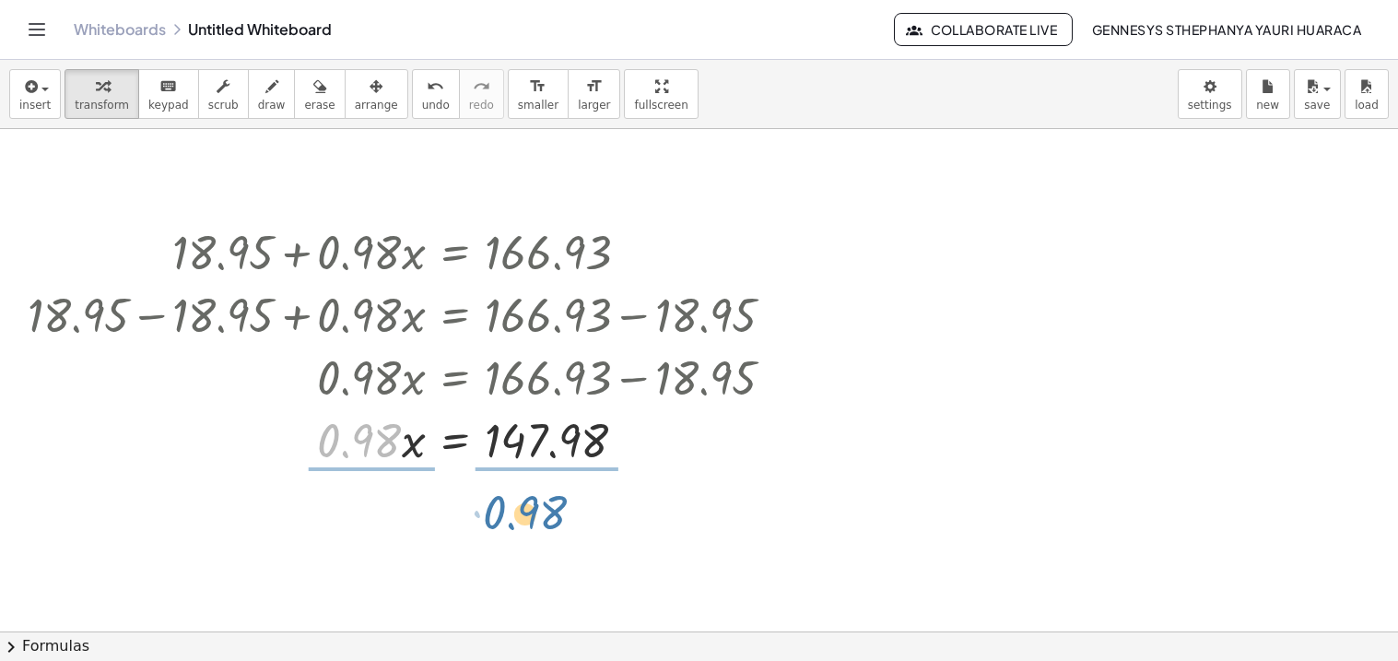
drag, startPoint x: 351, startPoint y: 432, endPoint x: 518, endPoint y: 503, distance: 181.3
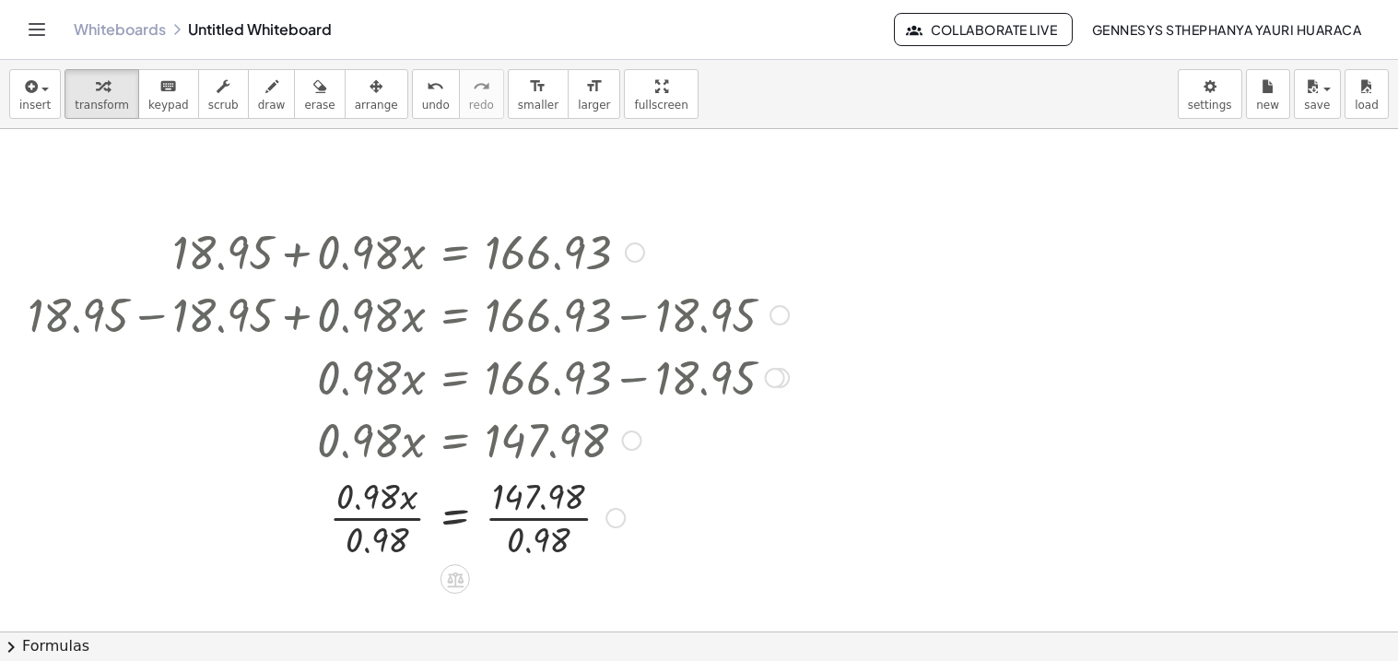
click at [379, 515] on div at bounding box center [408, 516] width 780 height 92
click at [555, 524] on div at bounding box center [408, 516] width 780 height 92
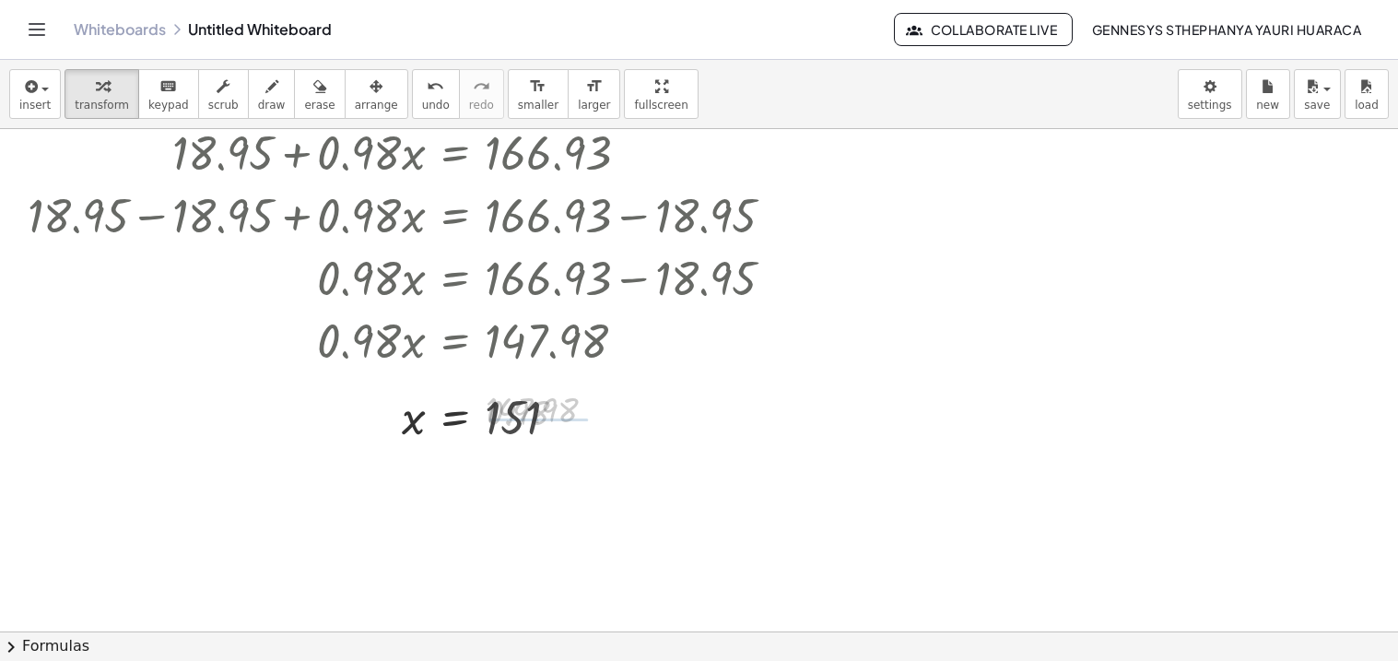
scroll to position [112, 0]
